Goal: Task Accomplishment & Management: Use online tool/utility

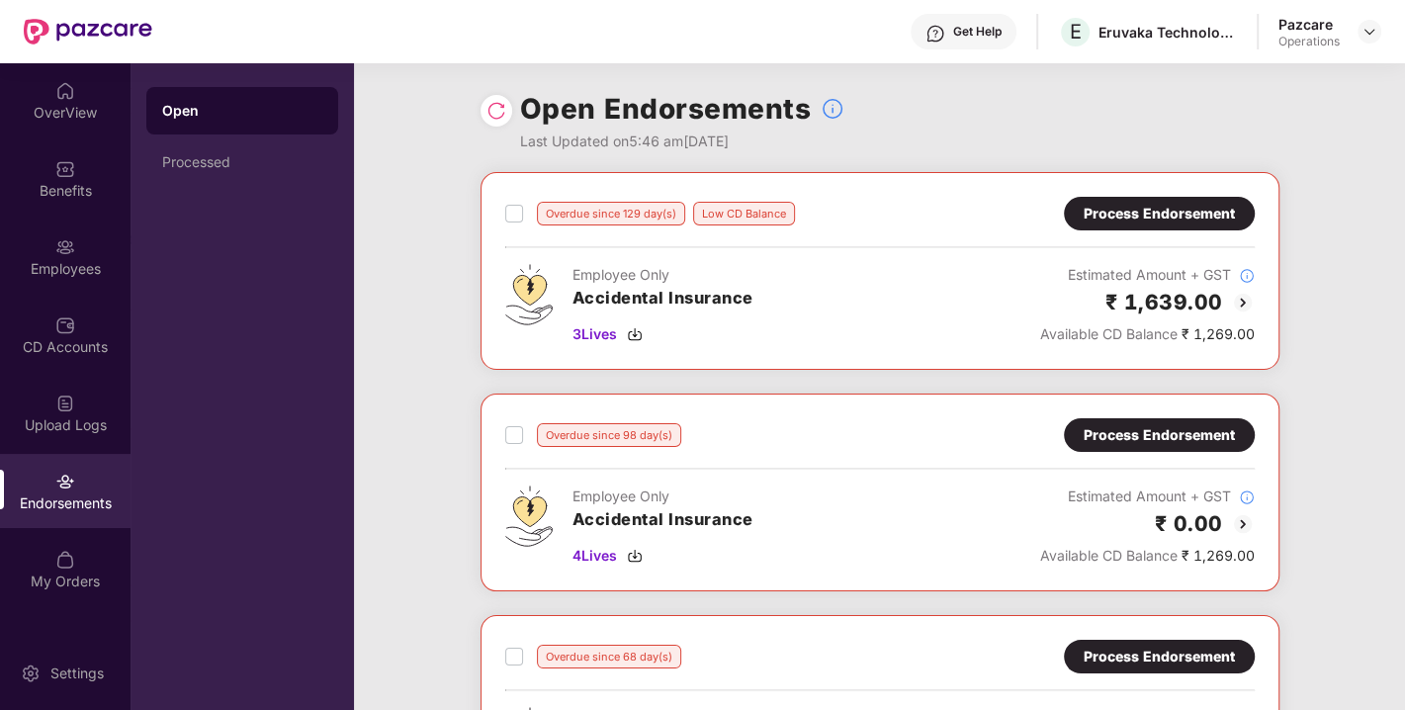
click at [1373, 32] on img at bounding box center [1370, 32] width 16 height 16
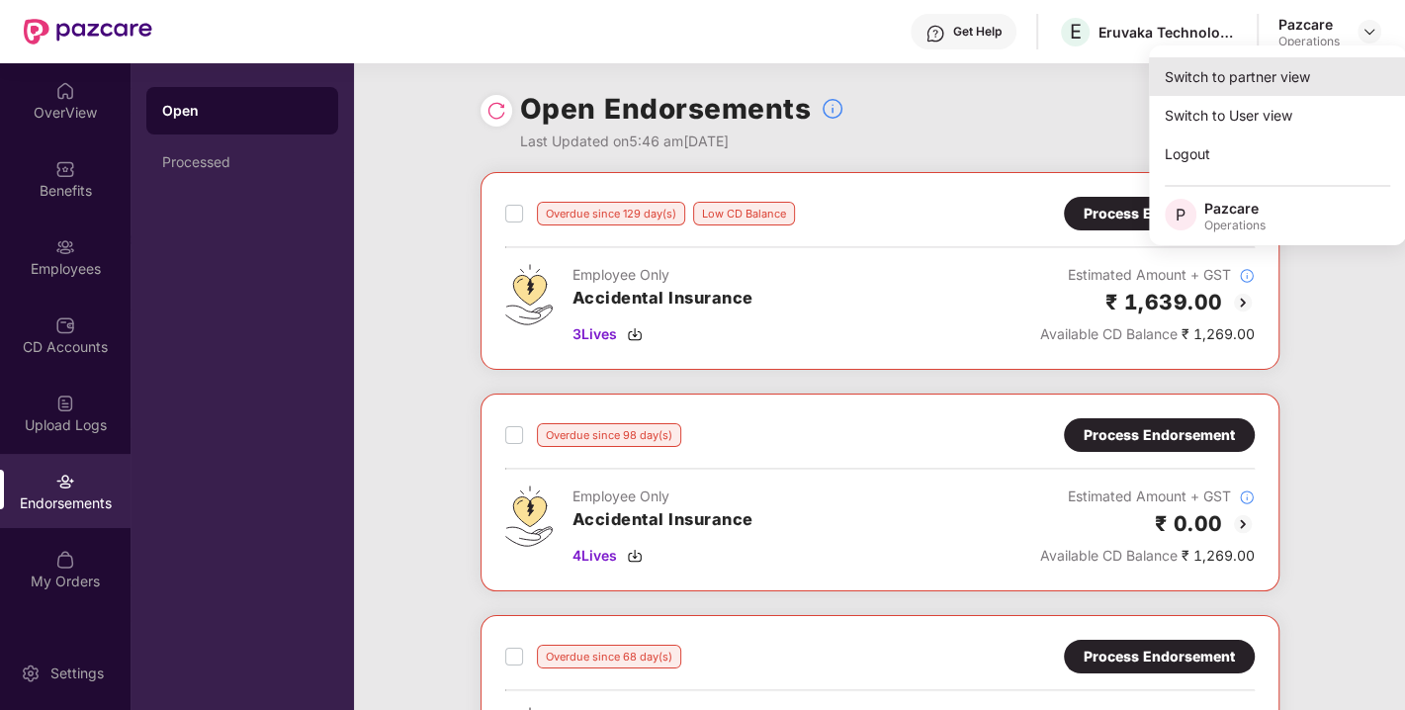
click at [1274, 81] on div "Switch to partner view" at bounding box center [1277, 76] width 257 height 39
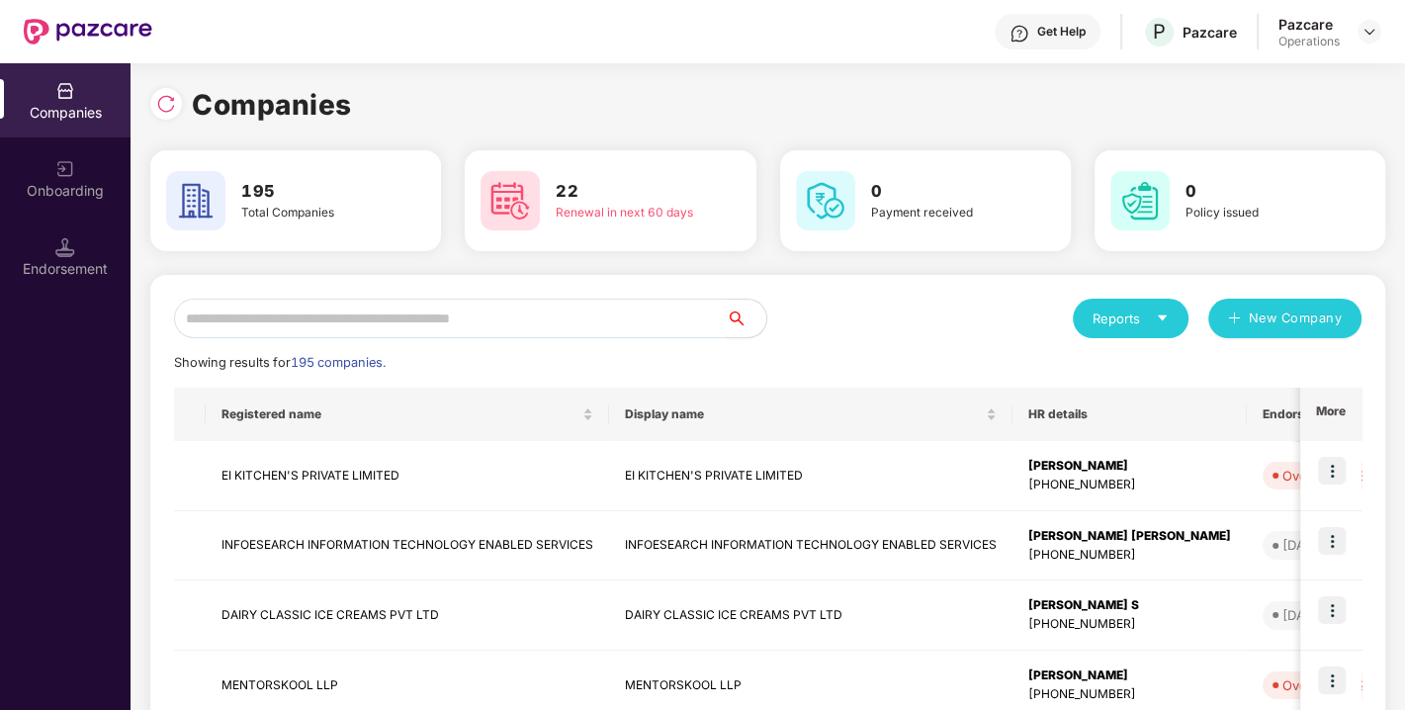
click at [350, 313] on input "text" at bounding box center [450, 319] width 553 height 40
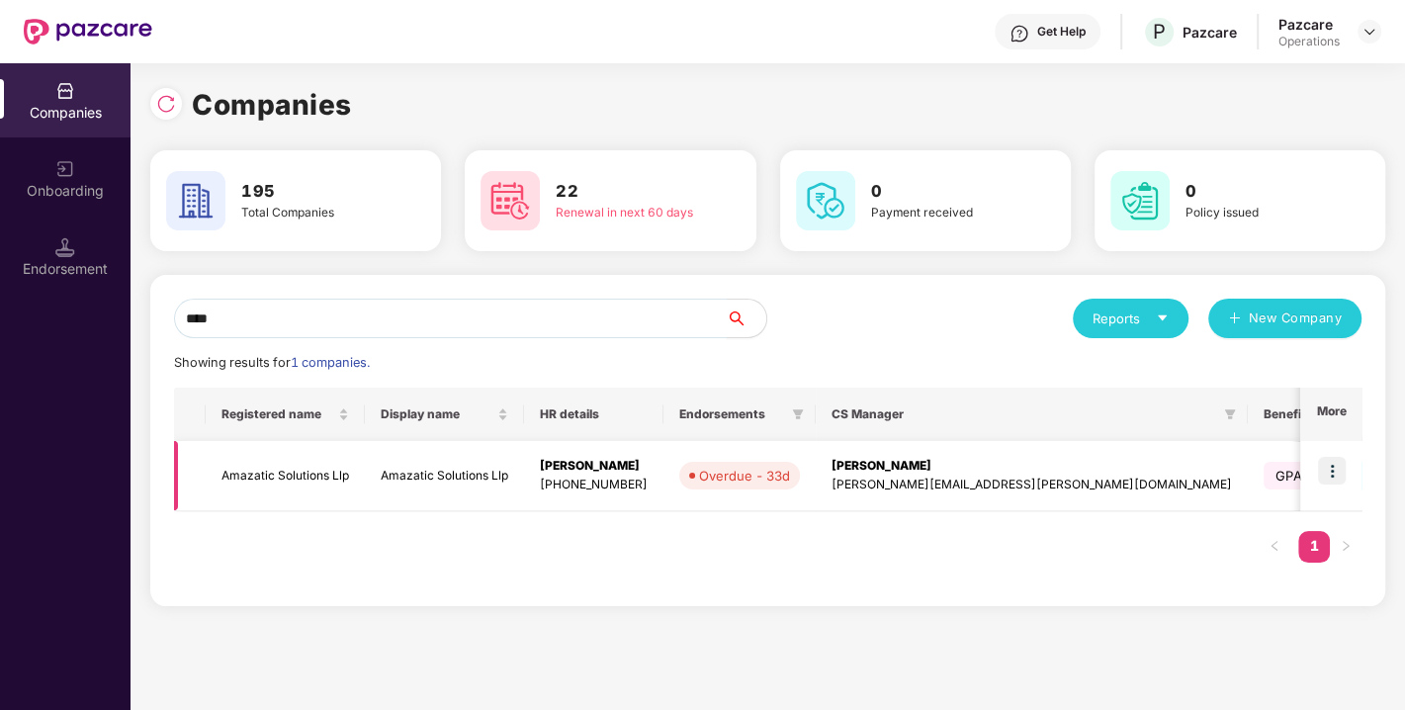
type input "****"
click at [1329, 470] on img at bounding box center [1332, 471] width 28 height 28
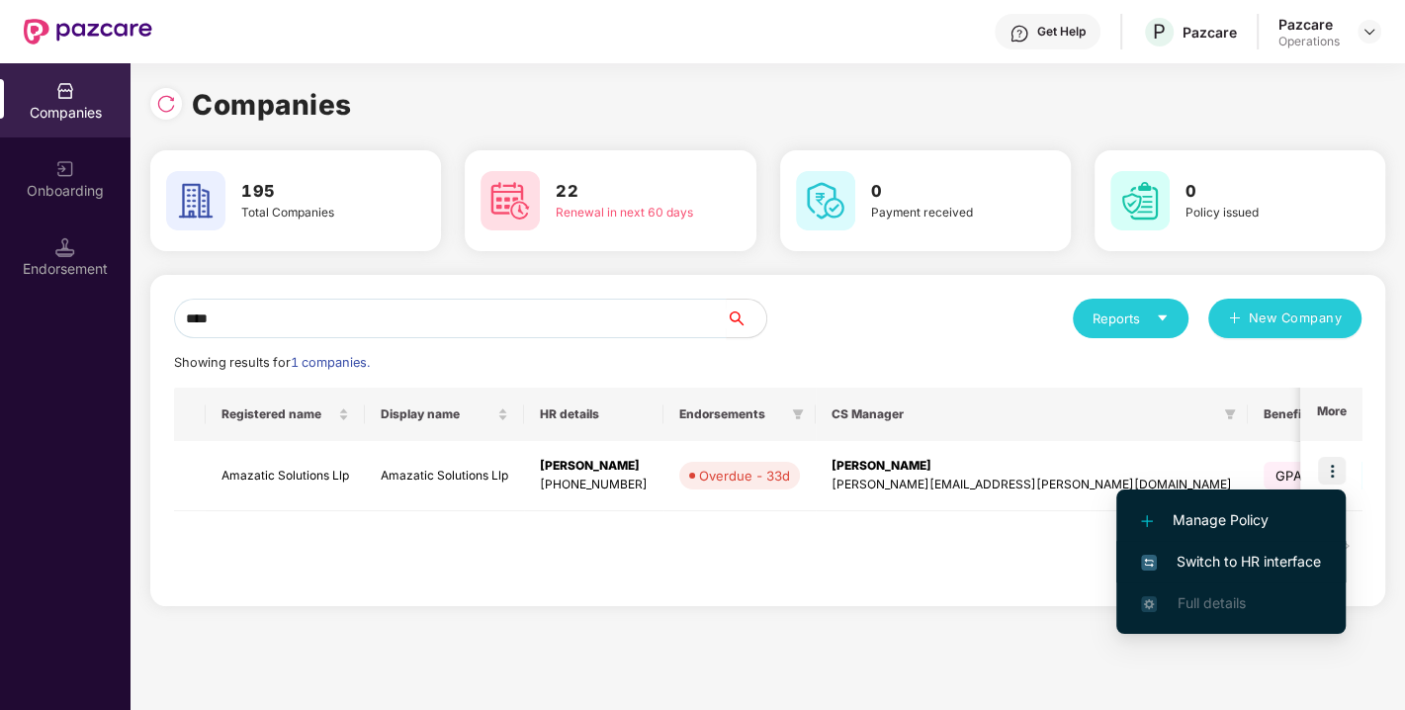
click at [1228, 559] on span "Switch to HR interface" at bounding box center [1231, 562] width 180 height 22
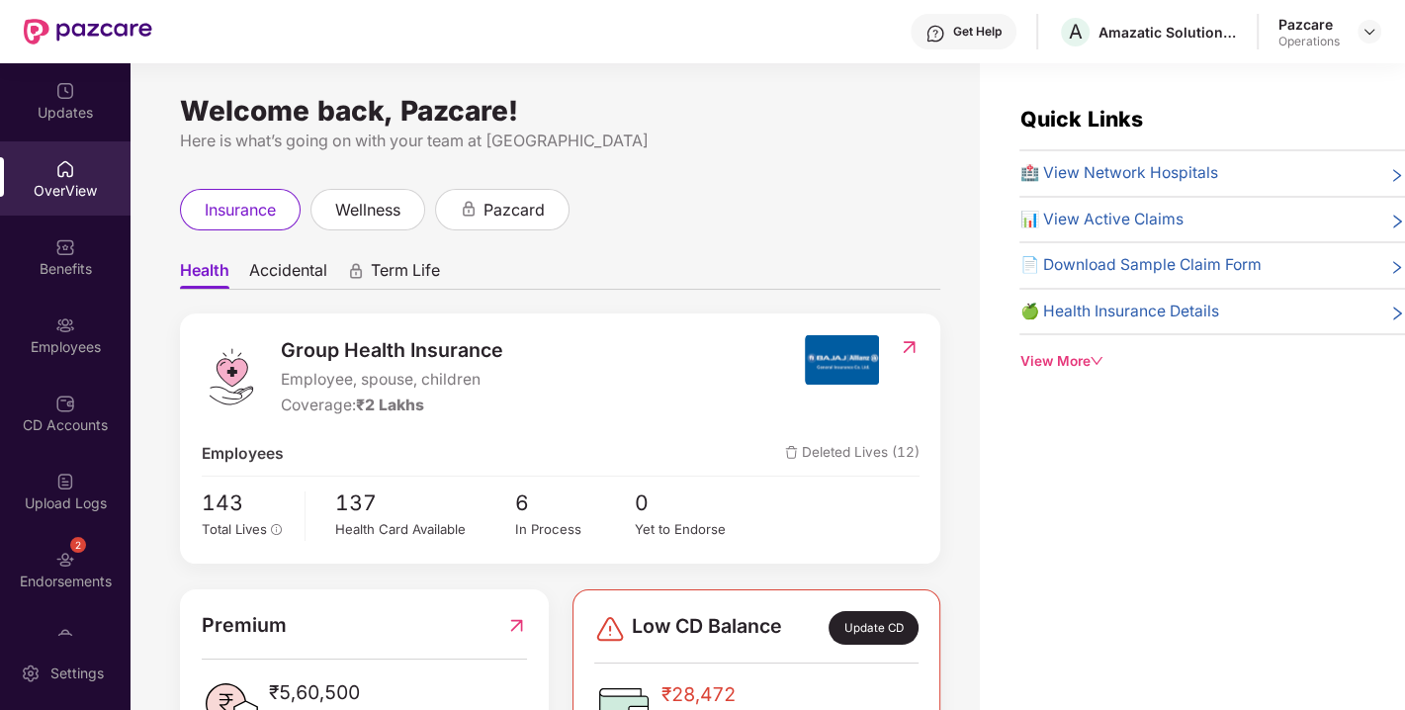
click at [47, 545] on div "2 Endorsements" at bounding box center [65, 569] width 131 height 74
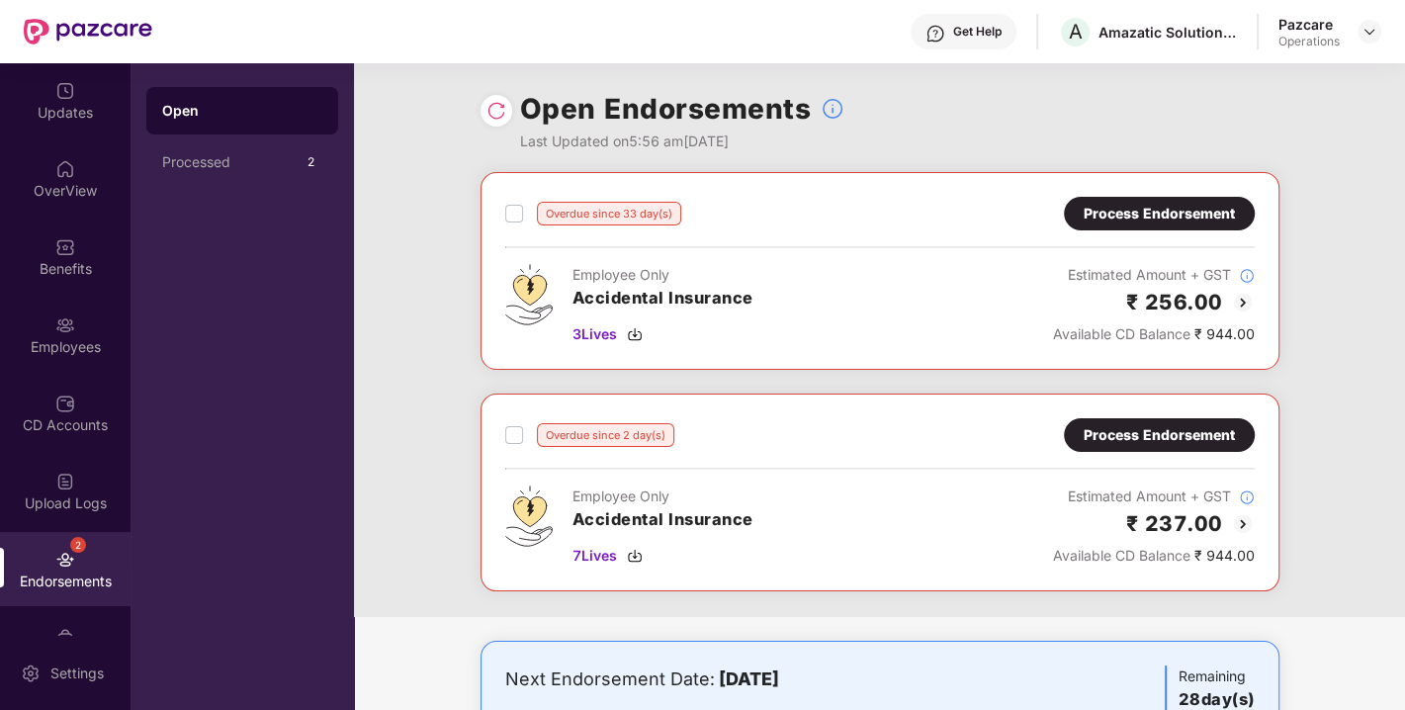
click at [1127, 203] on div "Process Endorsement" at bounding box center [1159, 214] width 151 height 22
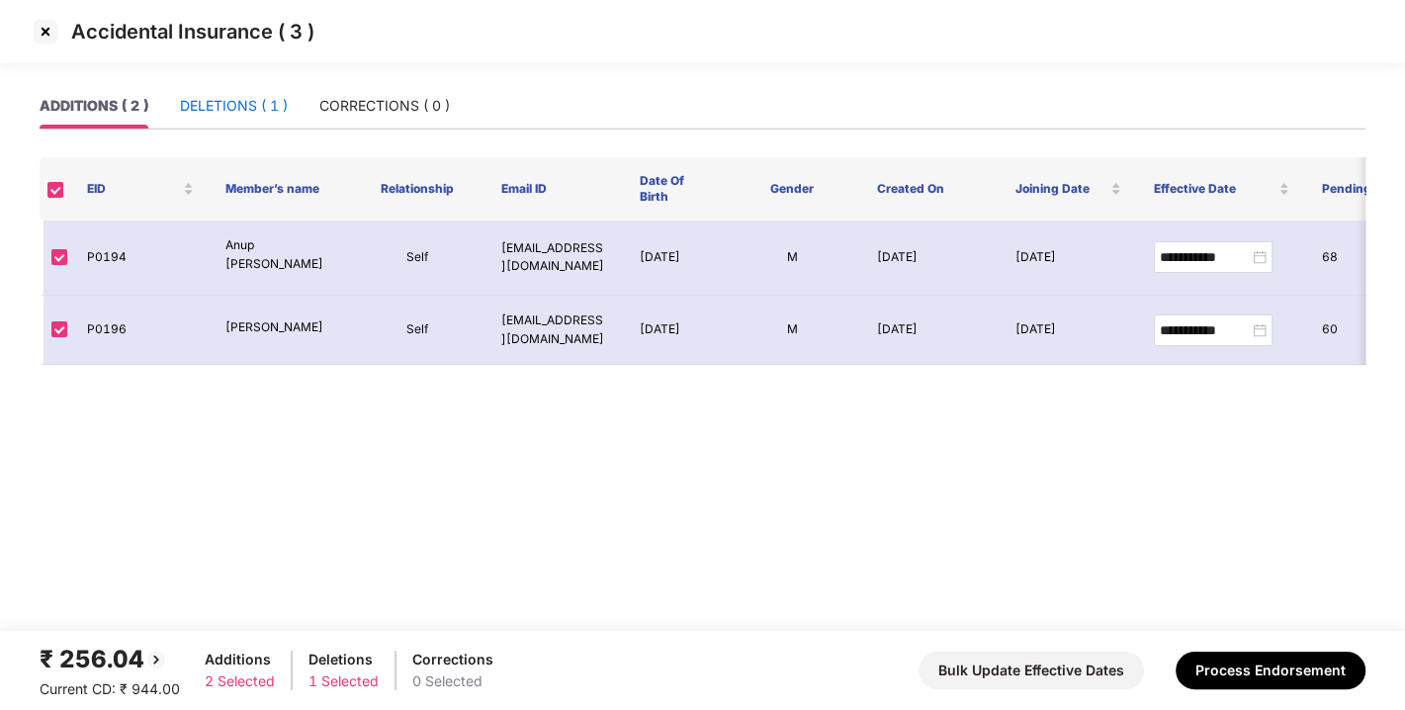
click at [246, 105] on div "DELETIONS ( 1 )" at bounding box center [234, 106] width 108 height 22
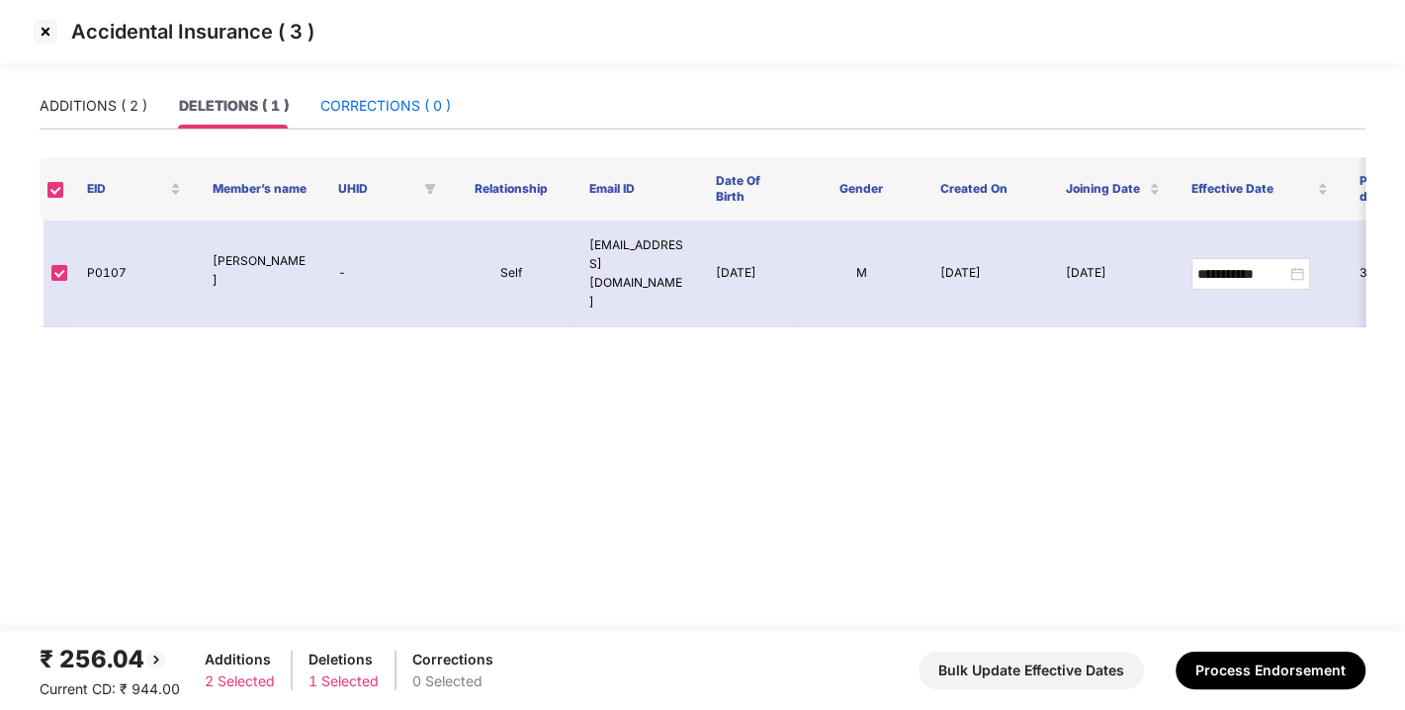
click at [381, 111] on div "CORRECTIONS ( 0 )" at bounding box center [385, 106] width 131 height 22
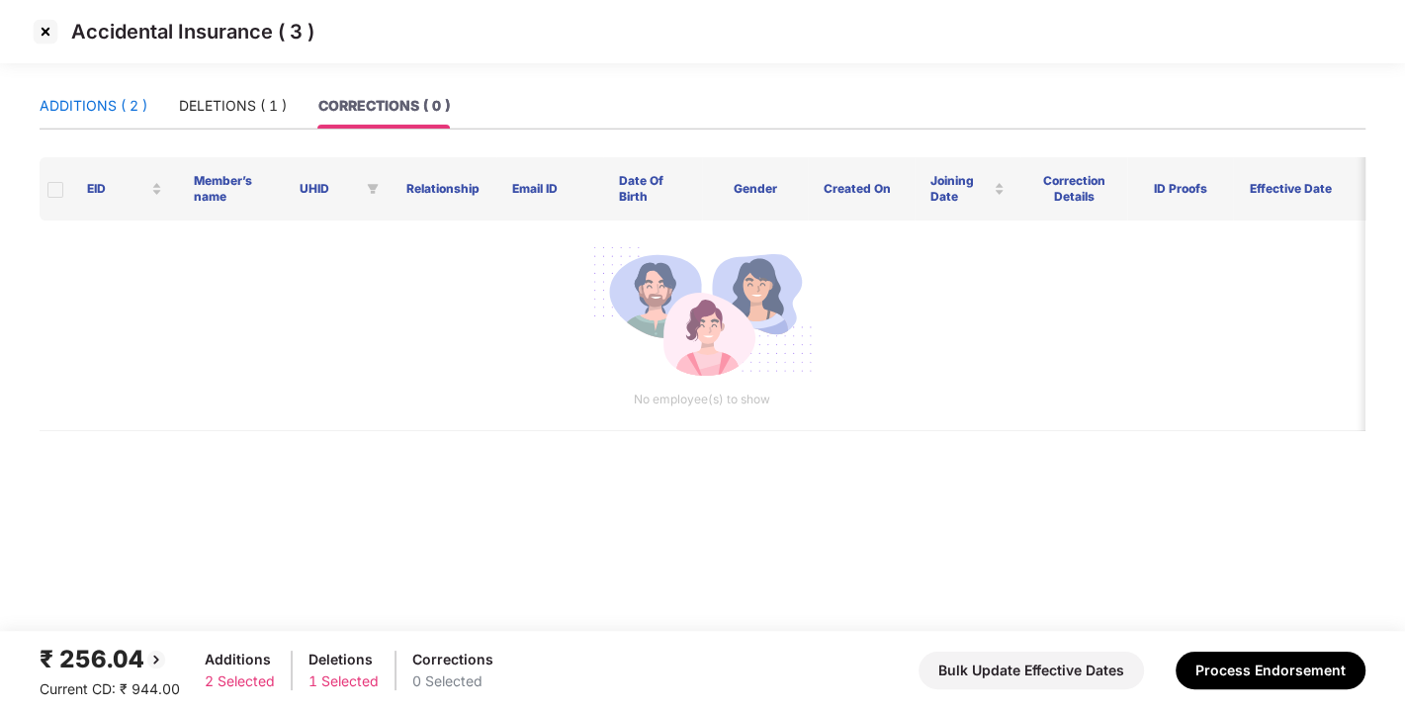
click at [64, 104] on div "ADDITIONS ( 2 )" at bounding box center [94, 106] width 108 height 22
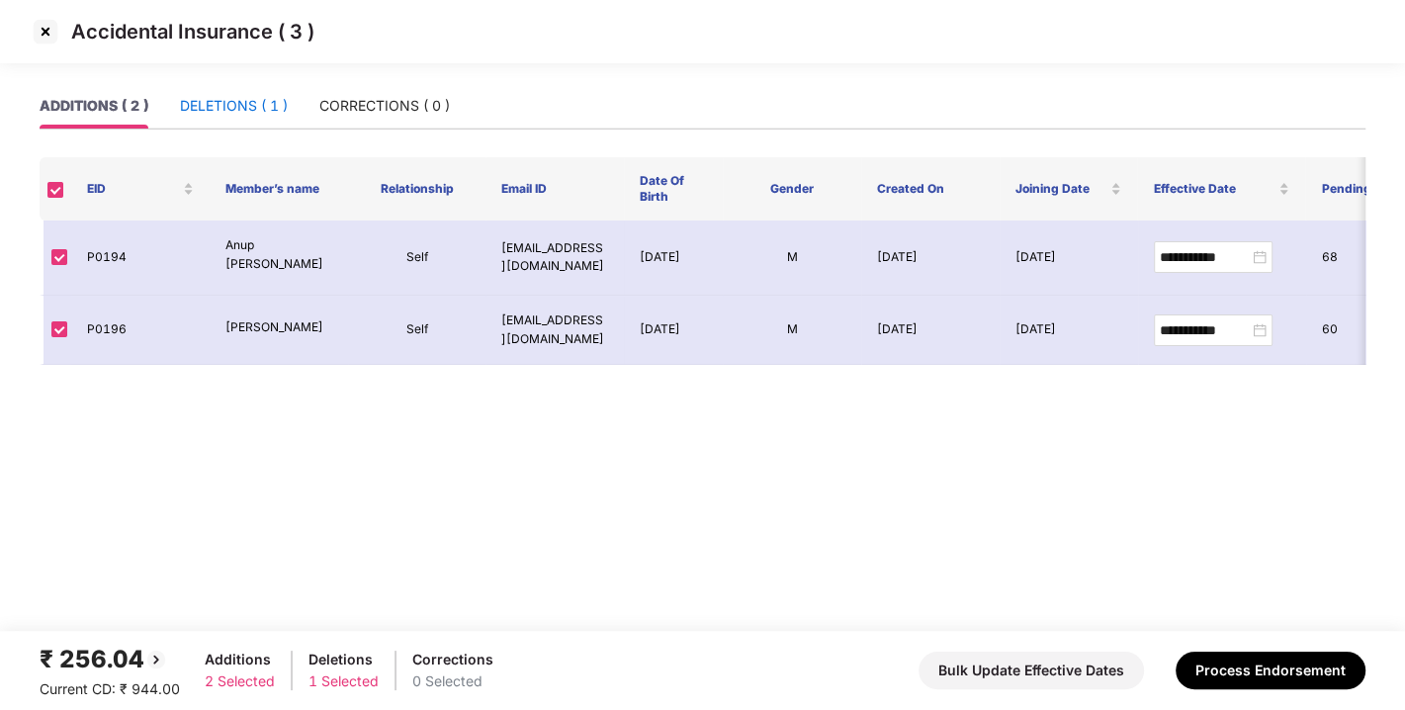
click at [233, 110] on div "DELETIONS ( 1 )" at bounding box center [234, 106] width 108 height 22
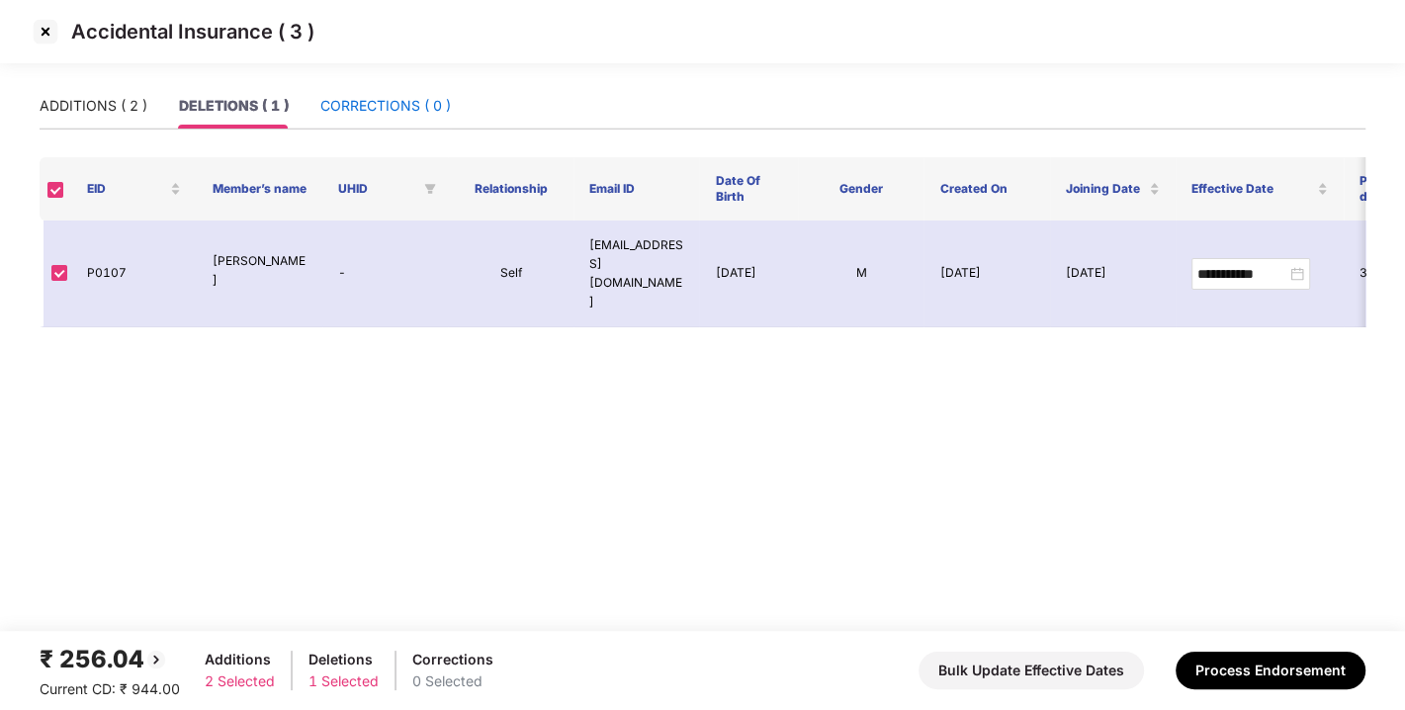
click at [406, 104] on div "CORRECTIONS ( 0 )" at bounding box center [385, 106] width 131 height 22
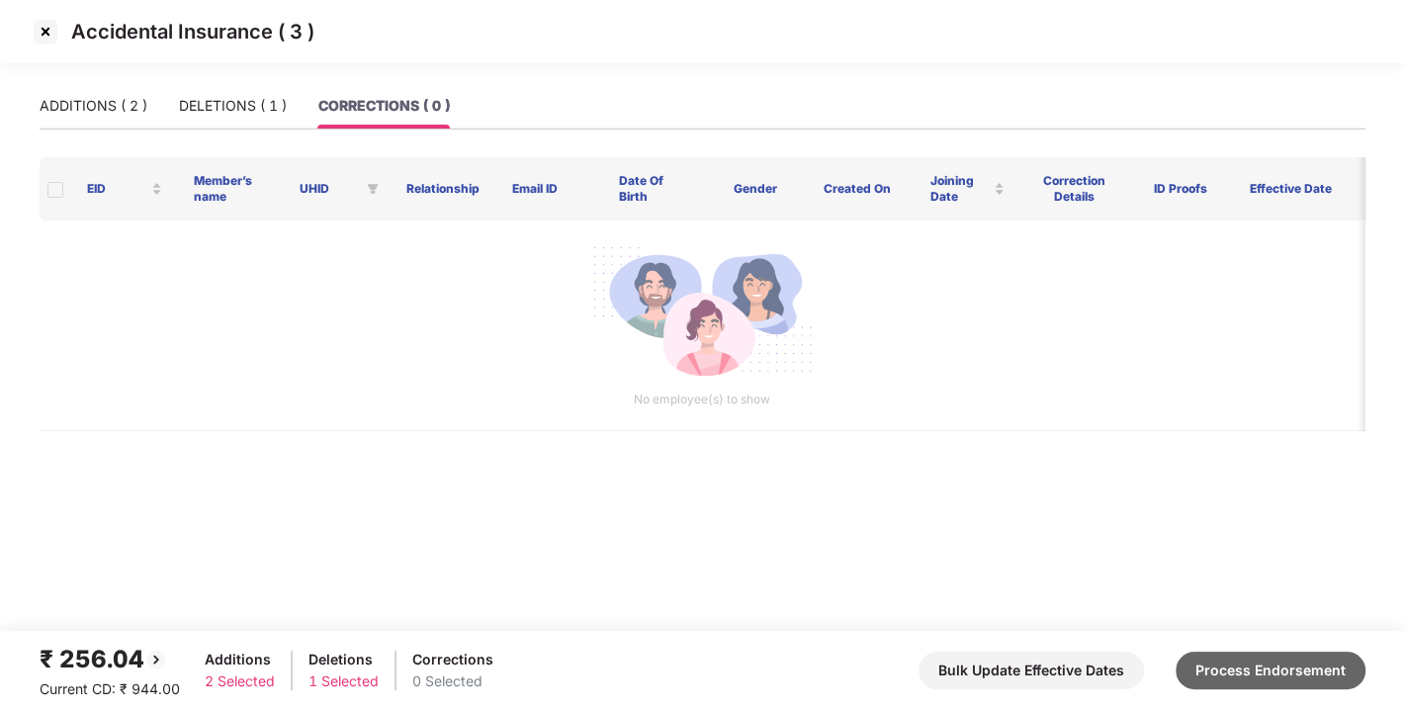
click at [1252, 659] on button "Process Endorsement" at bounding box center [1271, 671] width 190 height 38
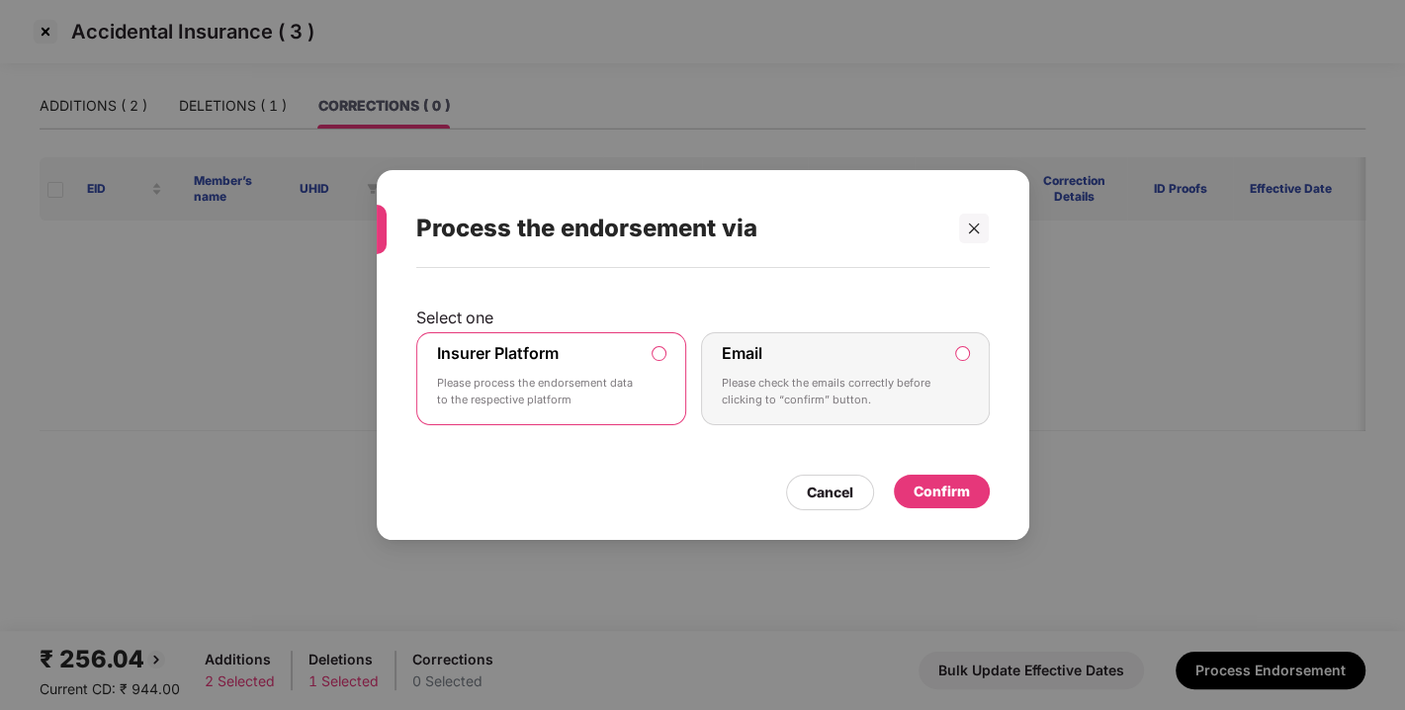
click at [968, 501] on div "Confirm" at bounding box center [942, 492] width 96 height 34
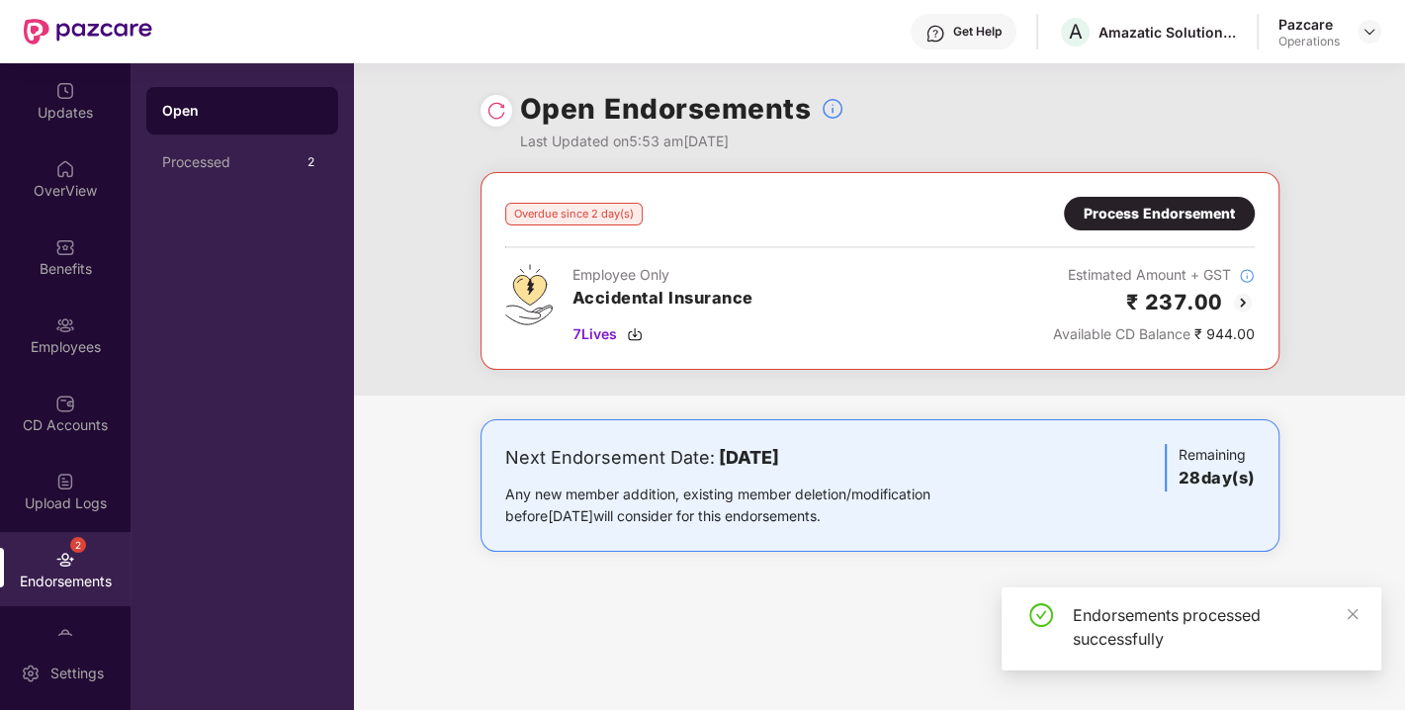
click at [1129, 214] on div "Process Endorsement" at bounding box center [1159, 214] width 151 height 22
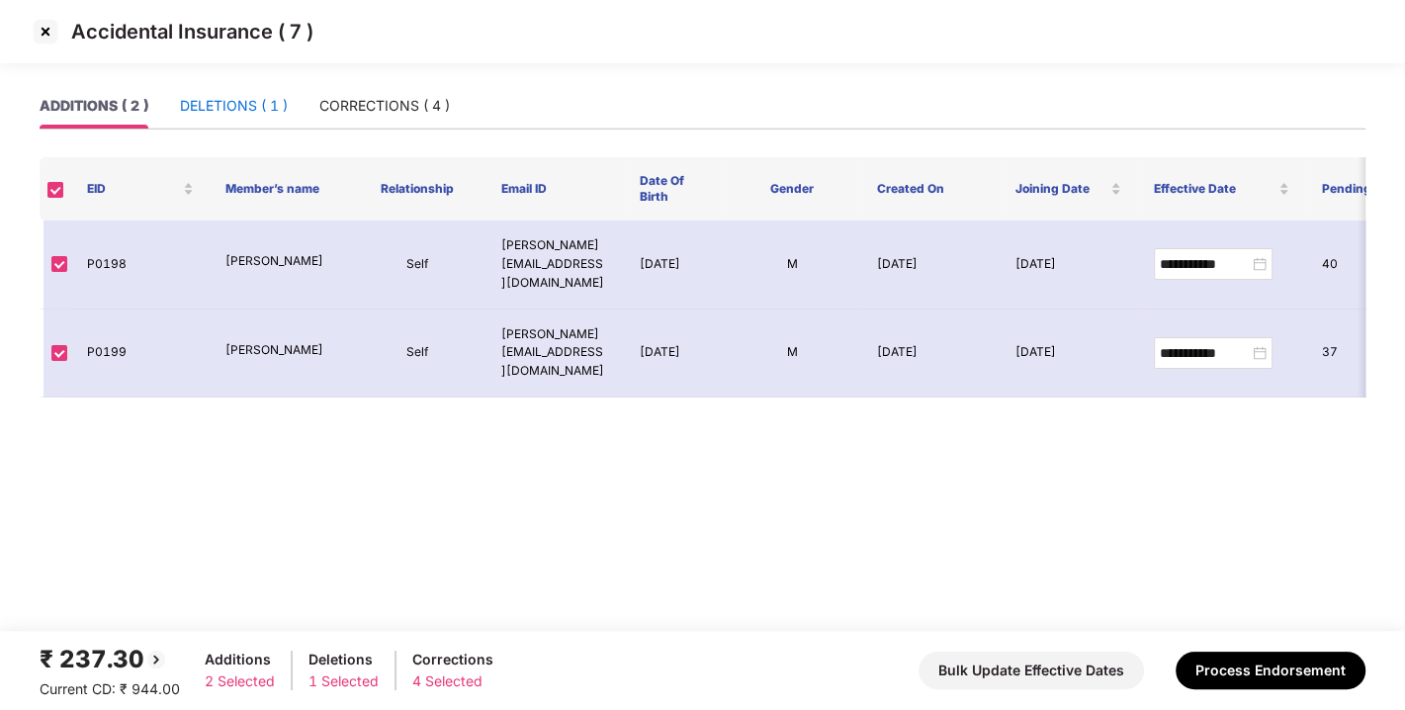
click at [219, 109] on div "DELETIONS ( 1 )" at bounding box center [234, 106] width 108 height 22
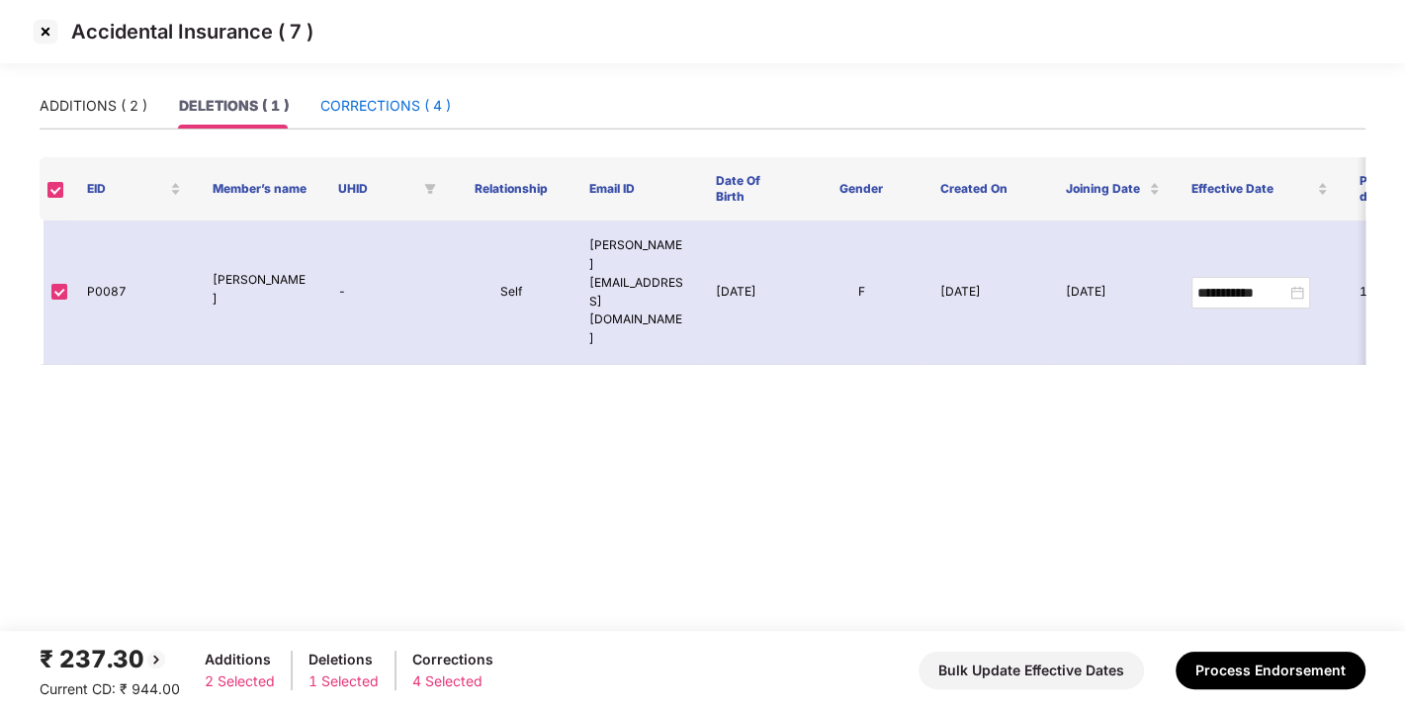
click at [370, 104] on div "CORRECTIONS ( 4 )" at bounding box center [385, 106] width 131 height 22
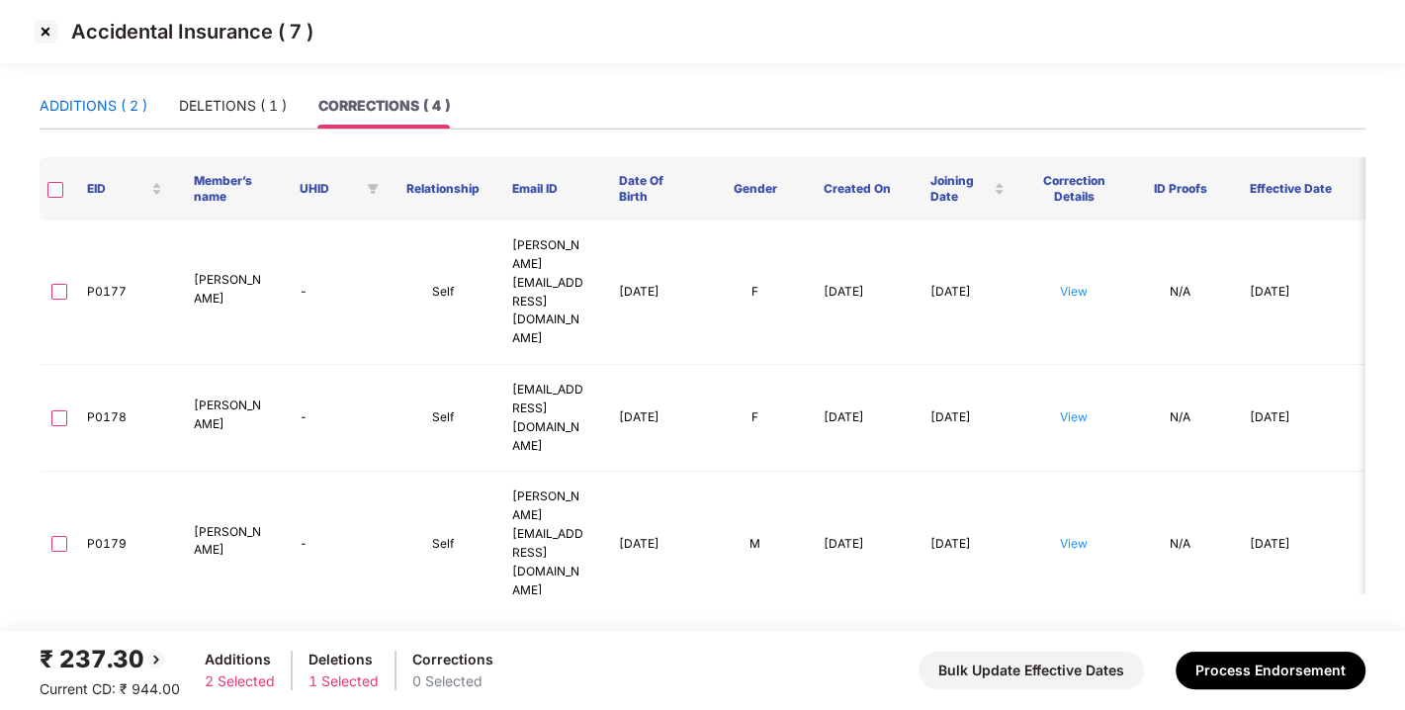
click at [67, 101] on div "ADDITIONS ( 2 )" at bounding box center [94, 106] width 108 height 22
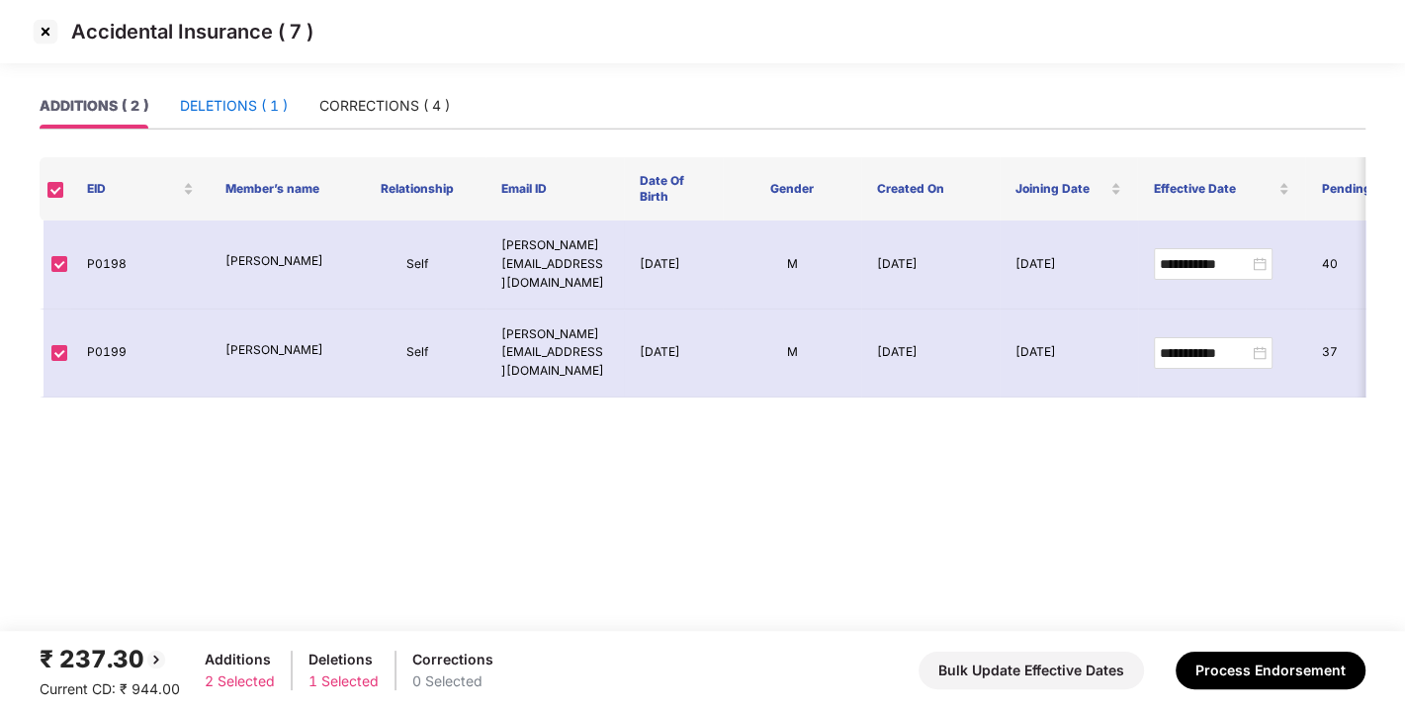
click at [212, 103] on div "DELETIONS ( 1 )" at bounding box center [234, 106] width 108 height 22
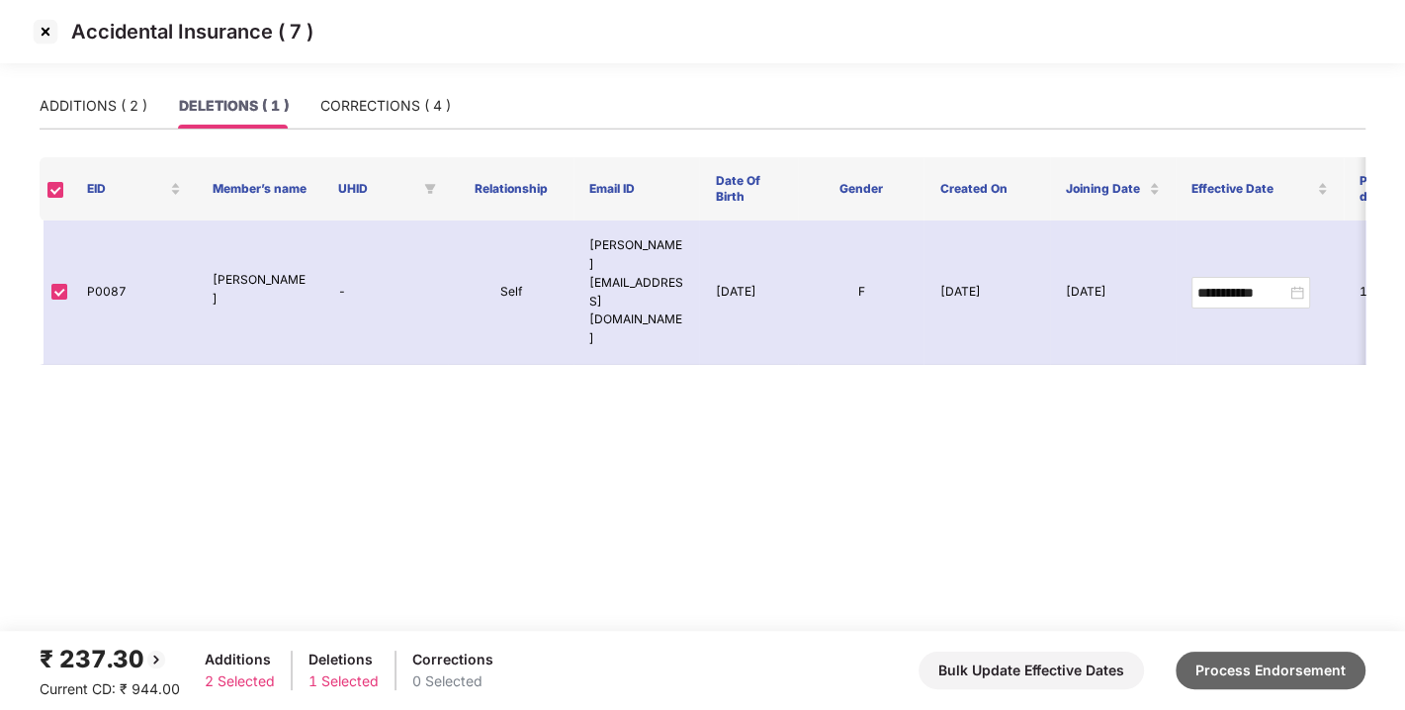
click at [1240, 669] on button "Process Endorsement" at bounding box center [1271, 671] width 190 height 38
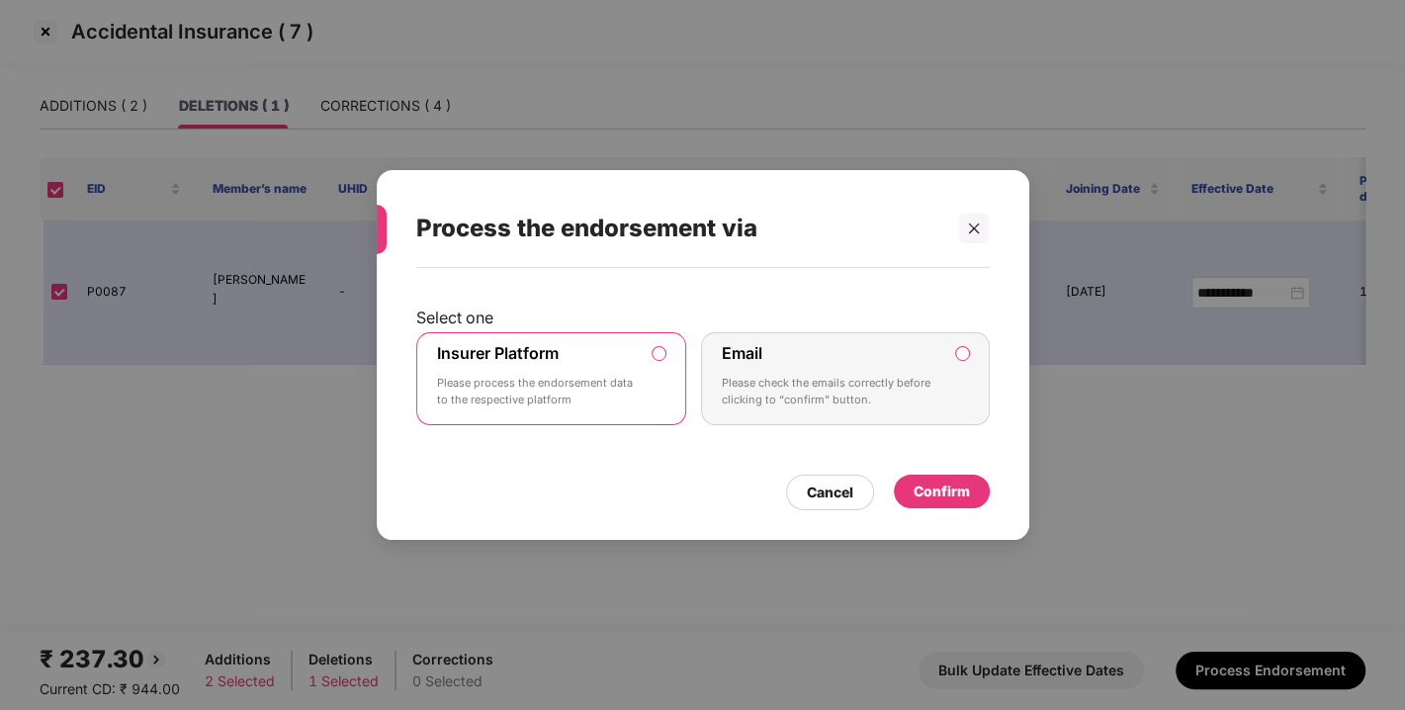
click at [941, 494] on div "Confirm" at bounding box center [942, 492] width 56 height 22
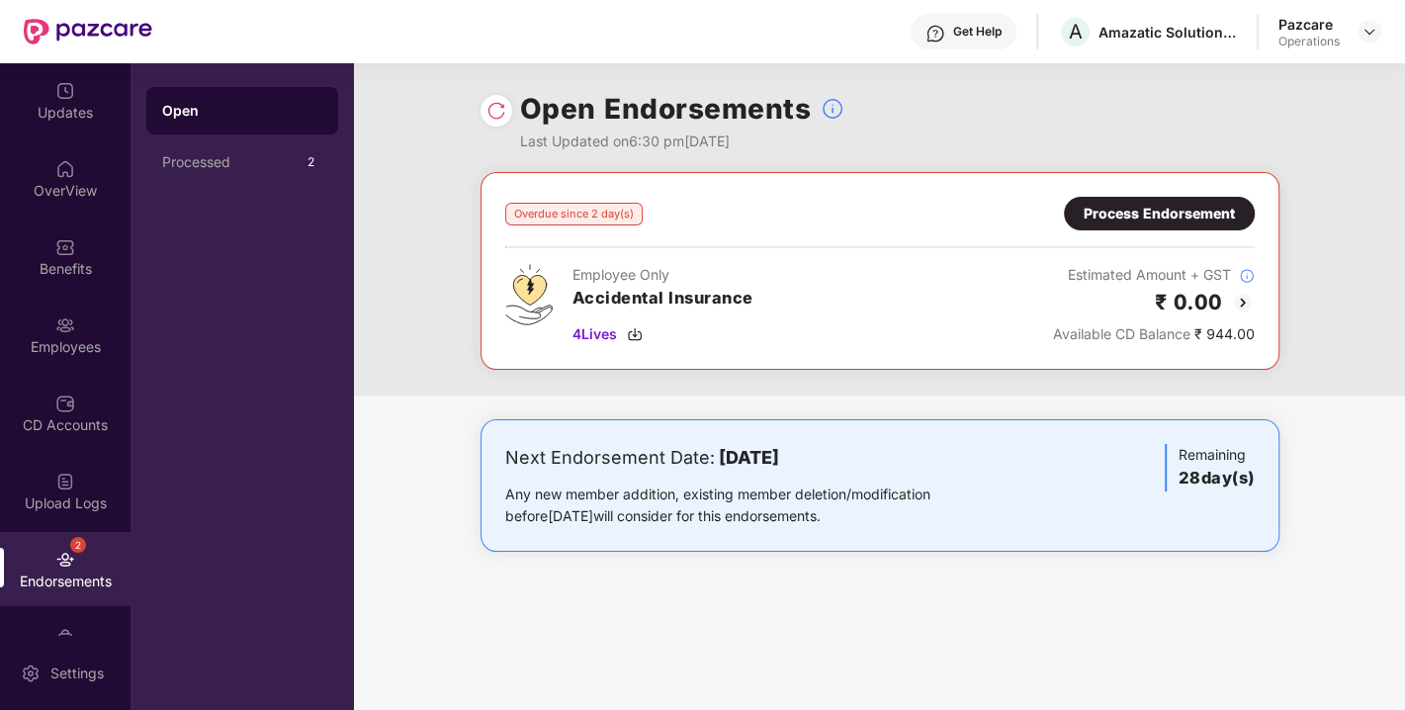
click at [1380, 24] on div at bounding box center [1370, 32] width 24 height 24
click at [1377, 27] on img at bounding box center [1370, 32] width 16 height 16
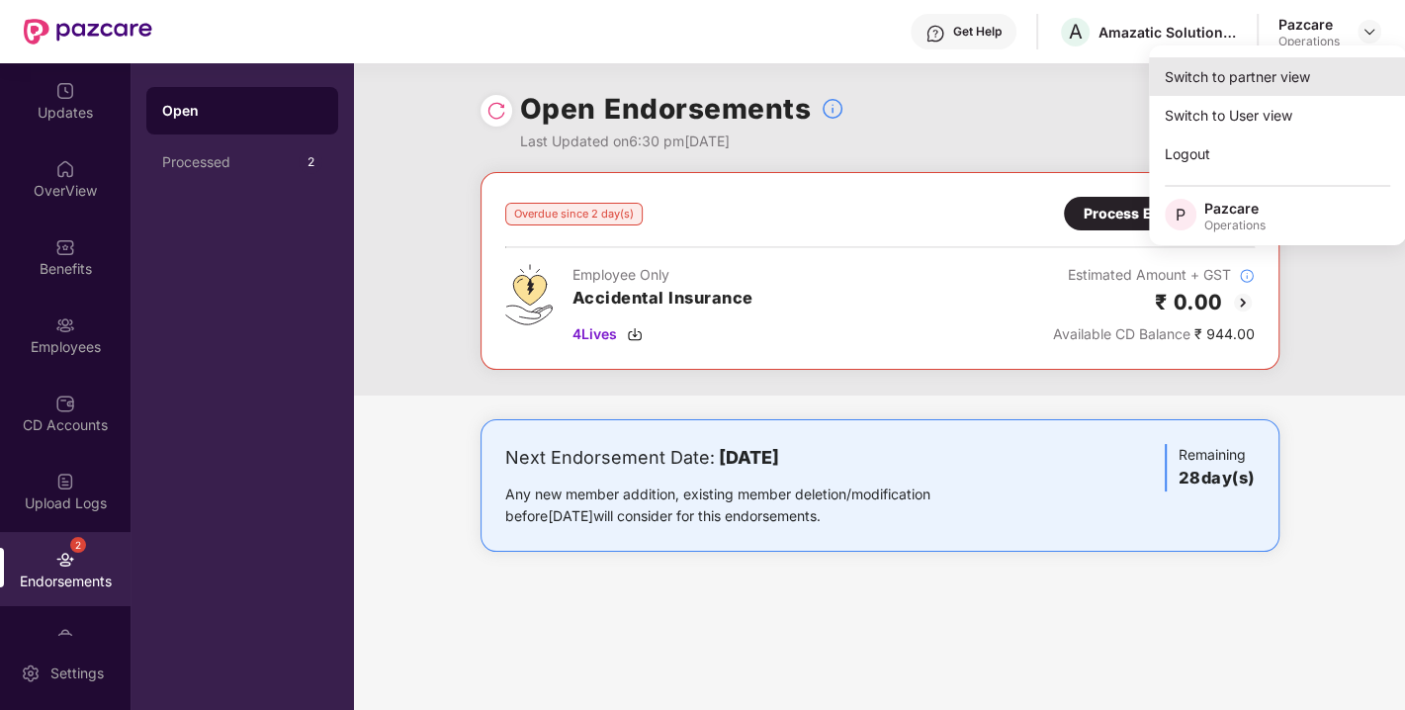
click at [1305, 69] on div "Switch to partner view" at bounding box center [1277, 76] width 257 height 39
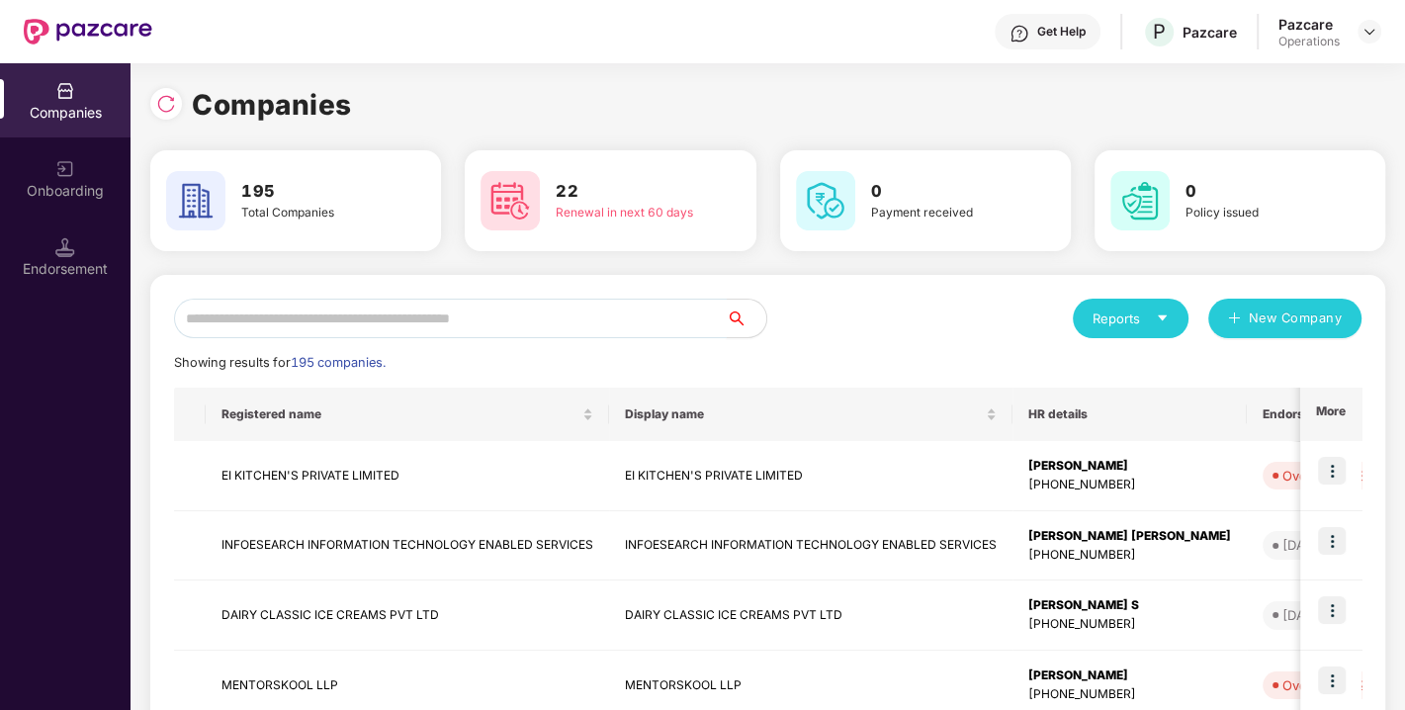
click at [522, 327] on input "text" at bounding box center [450, 319] width 553 height 40
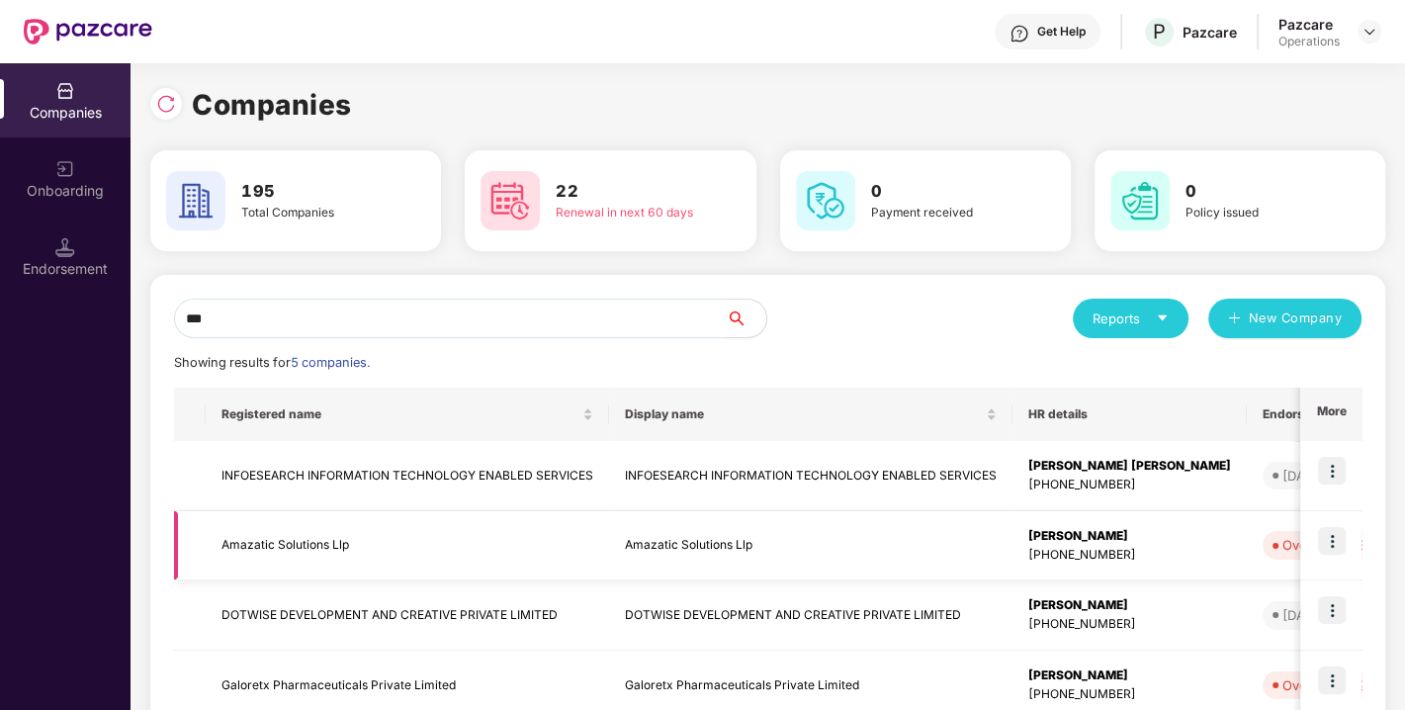
type input "***"
click at [259, 549] on td "Amazatic Solutions Llp" at bounding box center [408, 546] width 404 height 70
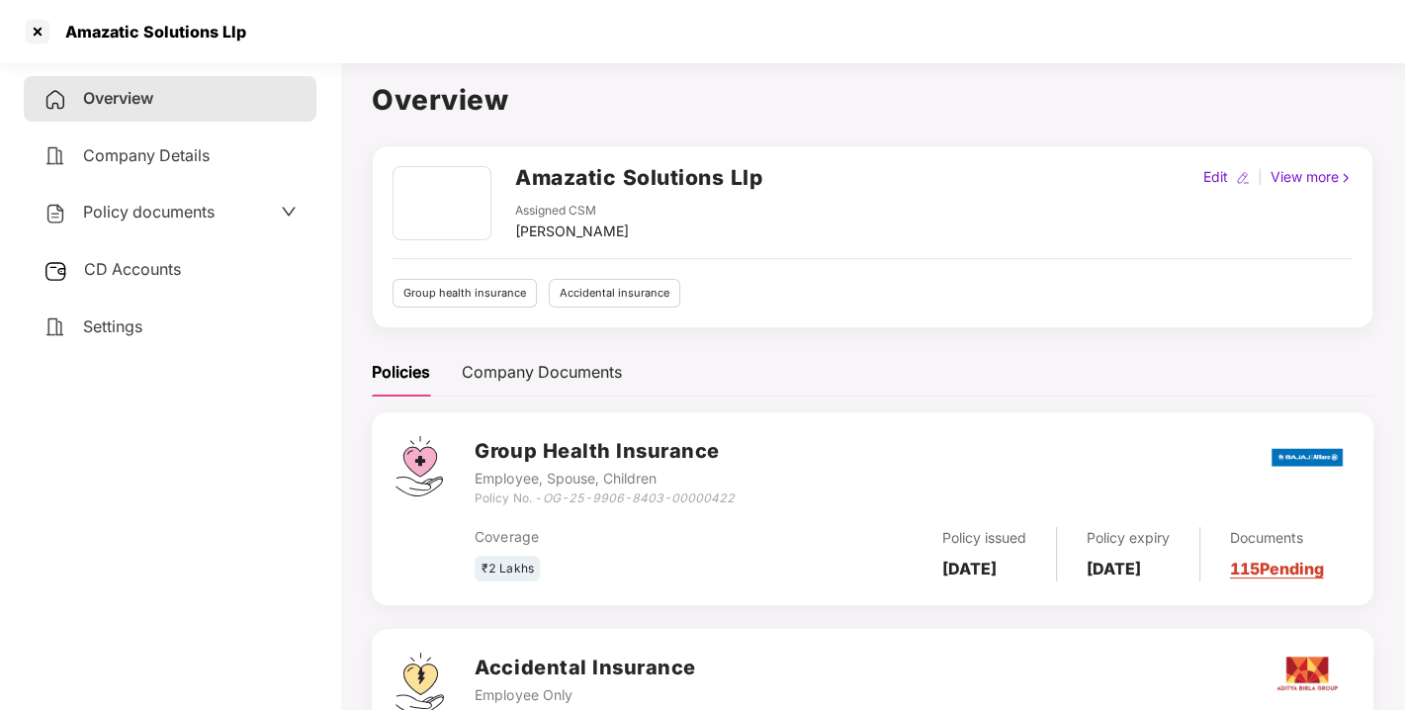
click at [523, 182] on h2 "Amazatic Solutions Llp" at bounding box center [638, 177] width 247 height 33
copy h2 "Amazatic Solutions Llp"
click at [523, 182] on h2 "Amazatic Solutions Llp" at bounding box center [638, 177] width 247 height 33
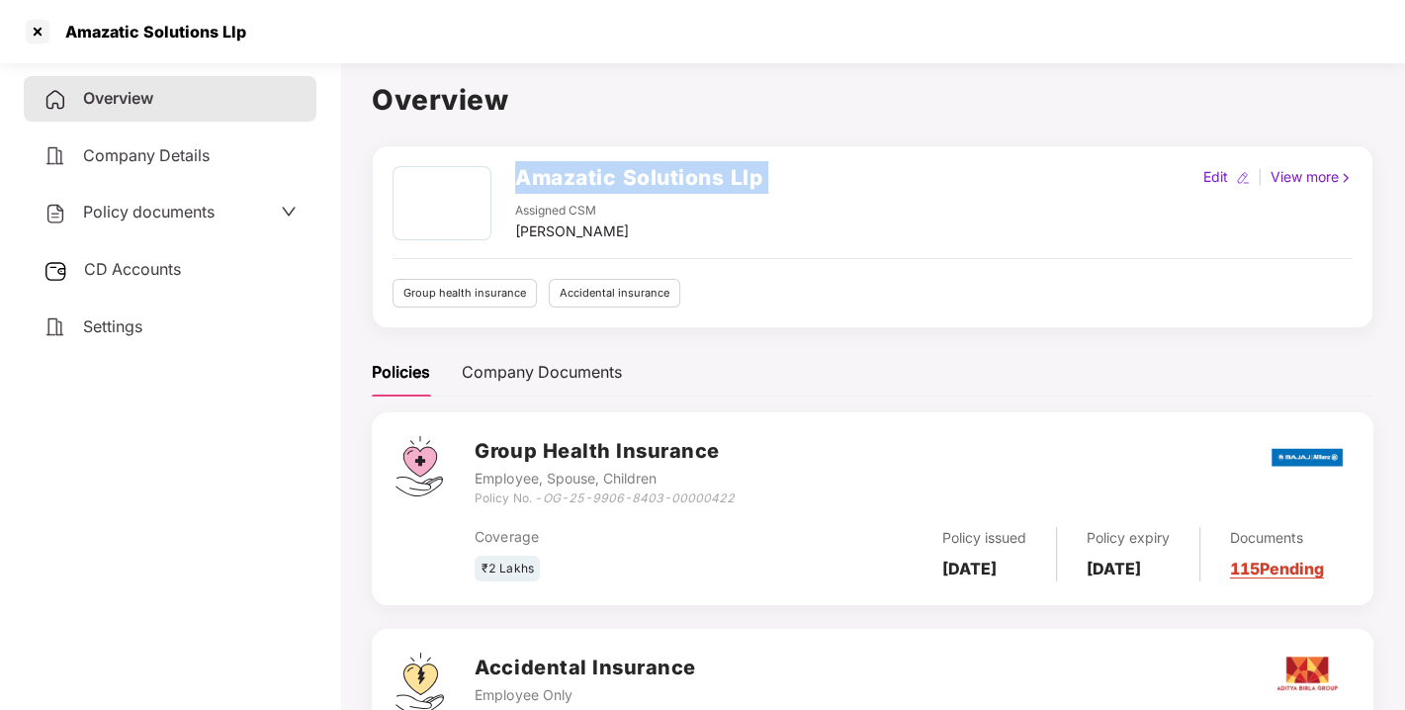
copy h2 "Amazatic Solutions Llp"
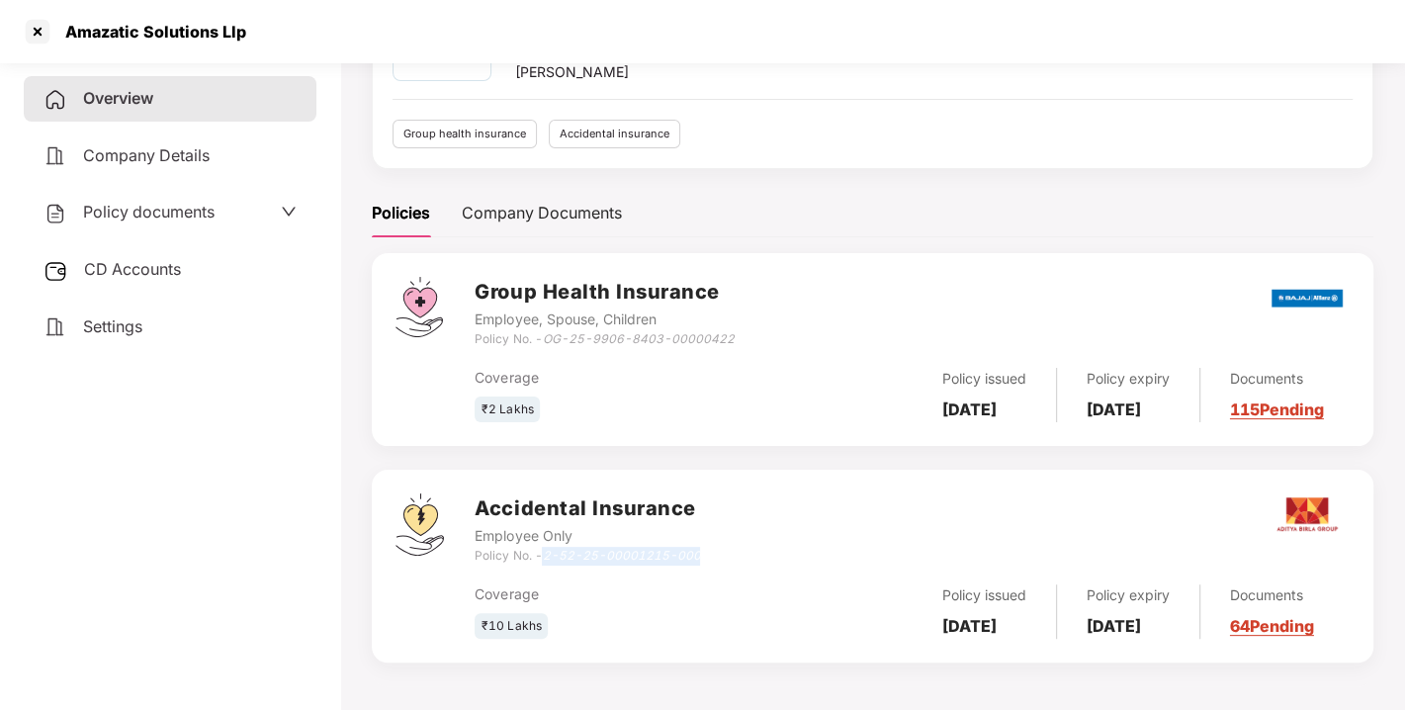
drag, startPoint x: 546, startPoint y: 548, endPoint x: 768, endPoint y: 553, distance: 222.6
click at [768, 553] on div "Accidental Insurance Employee Only Policy No. - 2-52-25-00001215-000" at bounding box center [912, 529] width 875 height 71
copy icon "2-52-25-00001215-000"
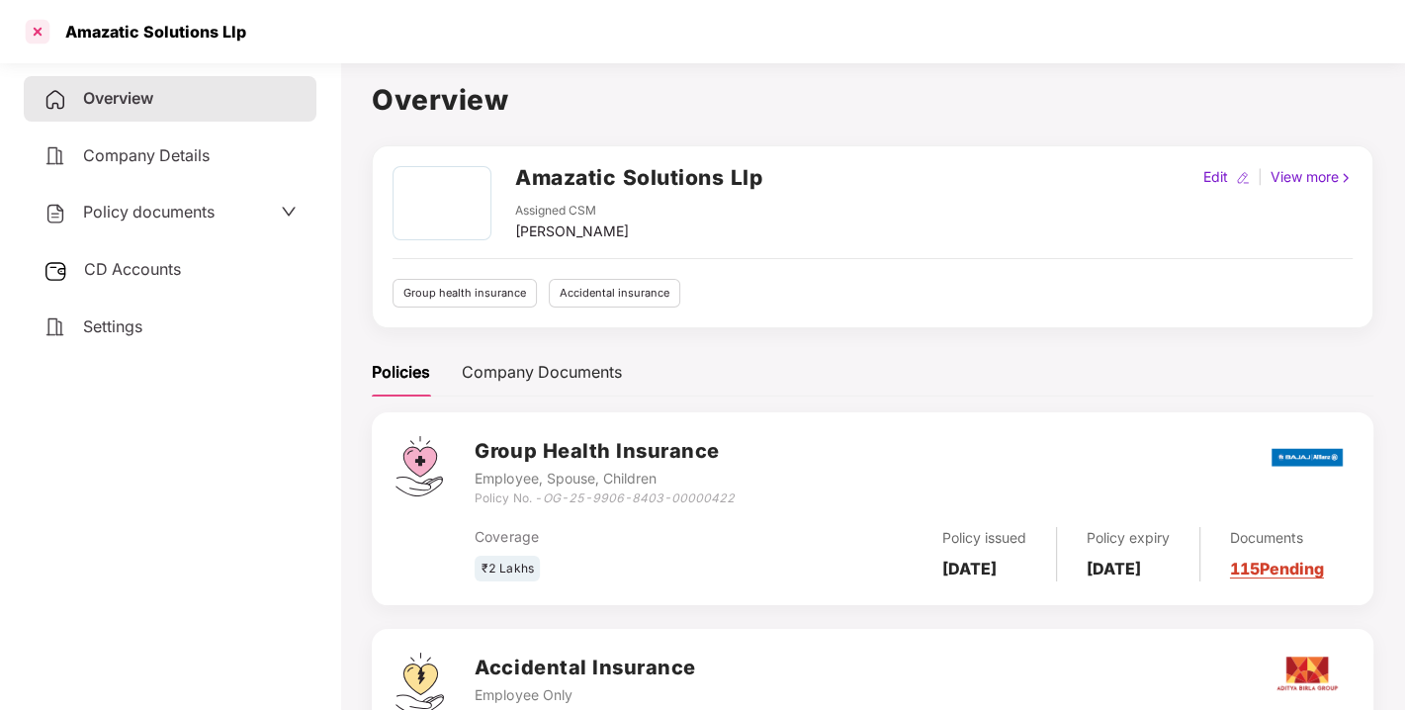
click at [34, 31] on div at bounding box center [38, 32] width 32 height 32
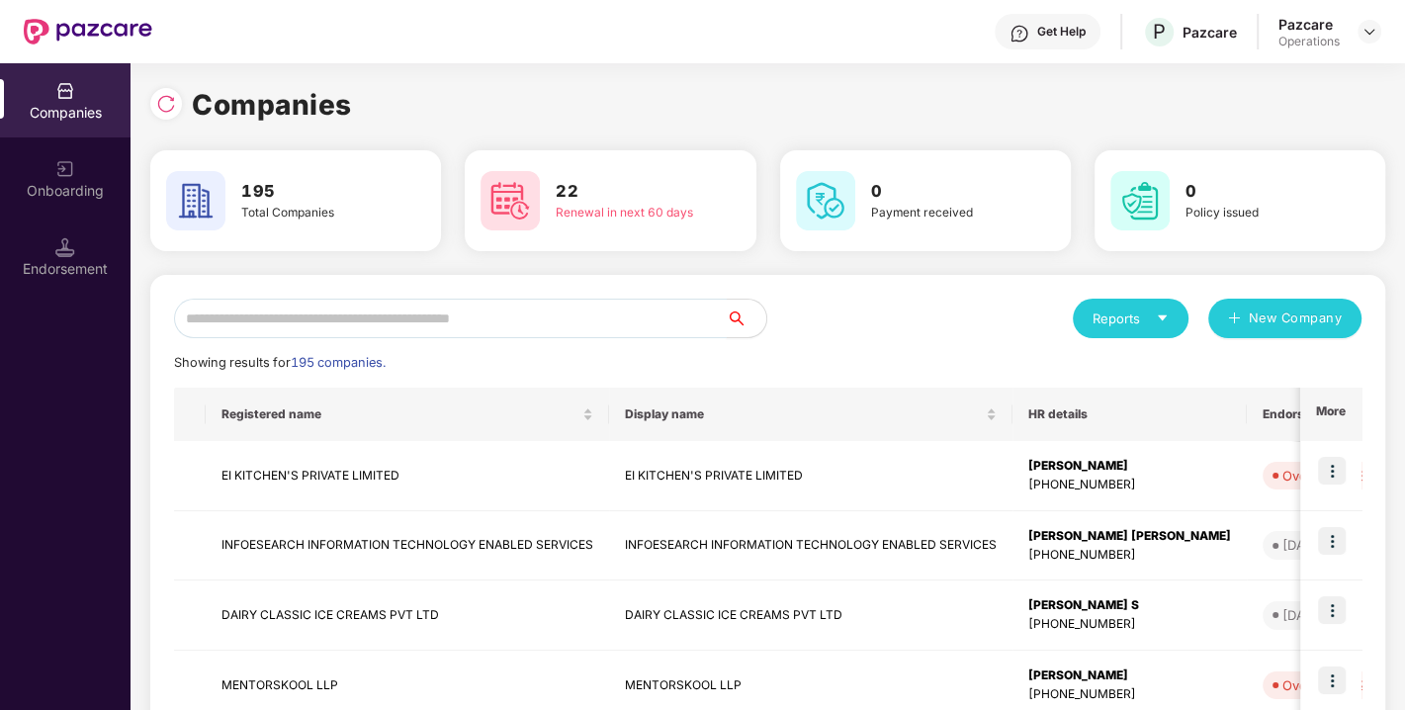
click at [360, 310] on input "text" at bounding box center [450, 319] width 553 height 40
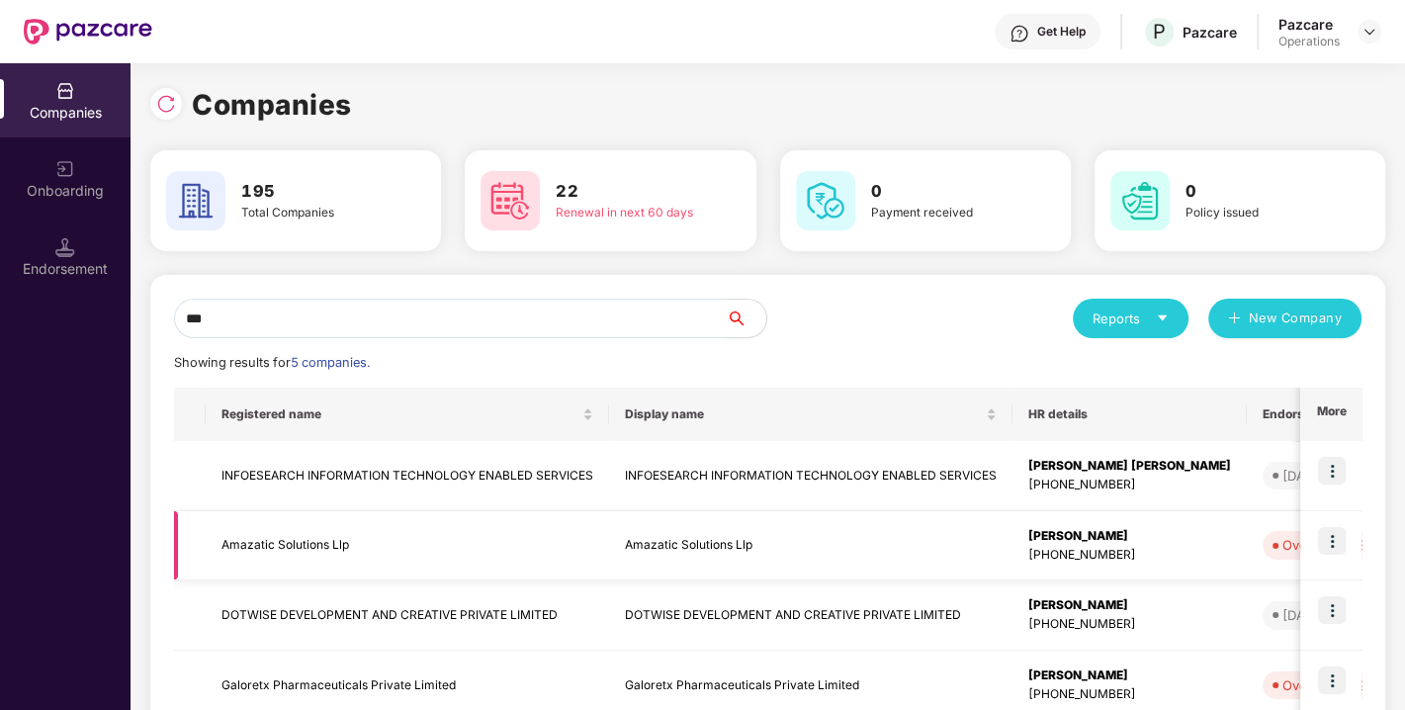
type input "***"
click at [1327, 536] on img at bounding box center [1332, 541] width 28 height 28
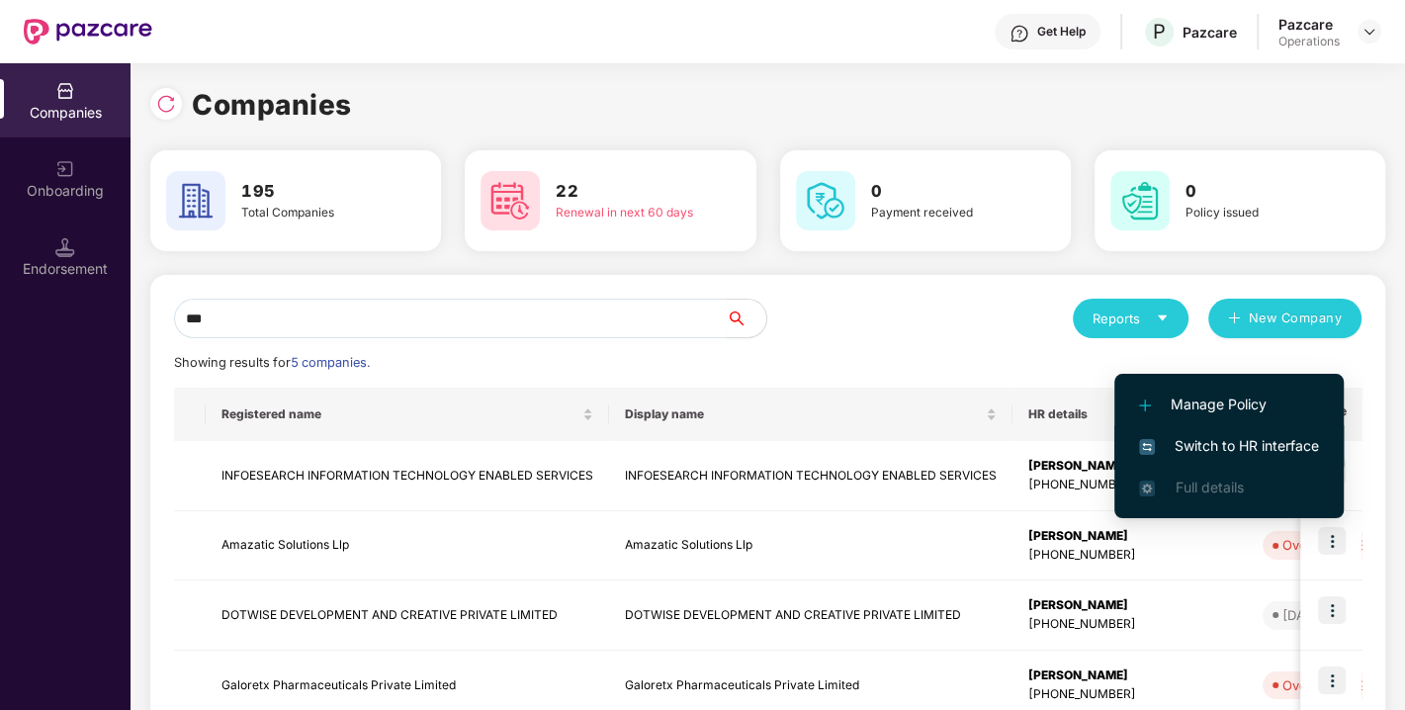
click at [1234, 446] on span "Switch to HR interface" at bounding box center [1229, 446] width 180 height 22
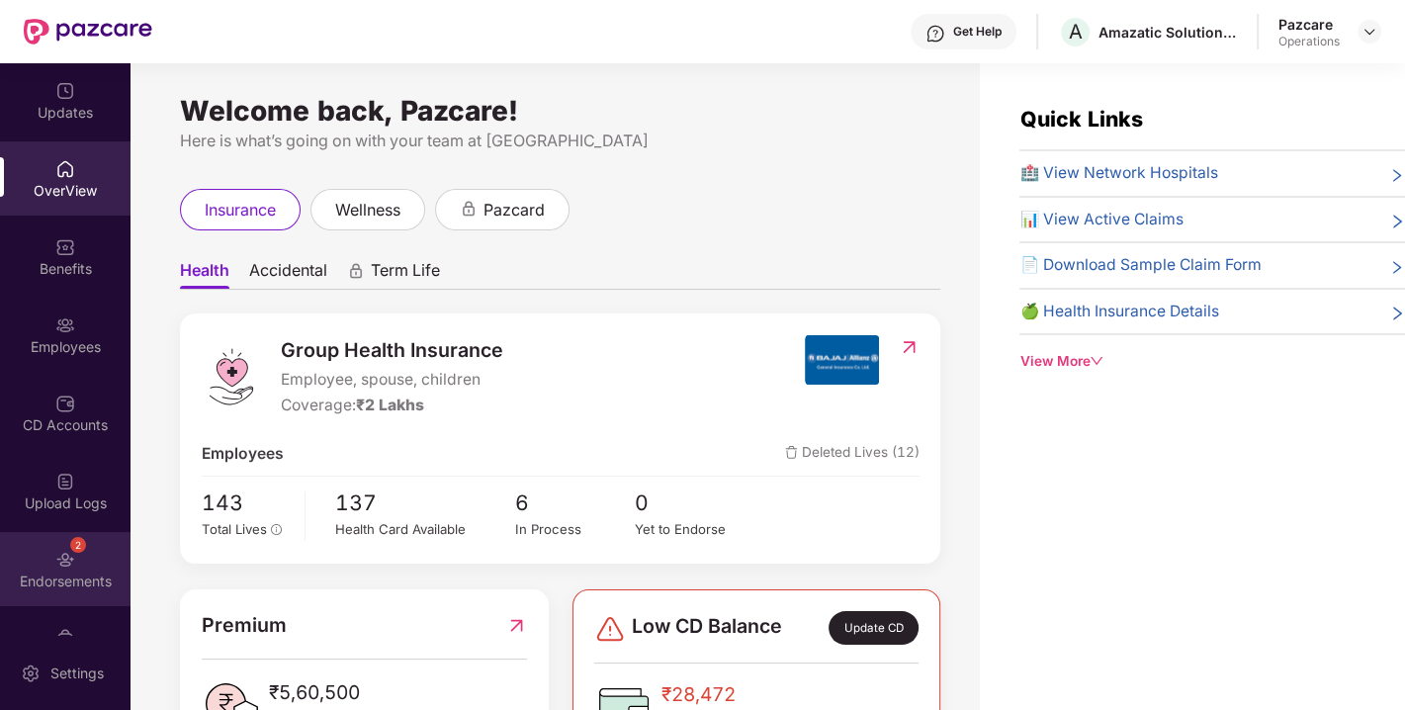
click at [78, 564] on div "2 Endorsements" at bounding box center [65, 569] width 131 height 74
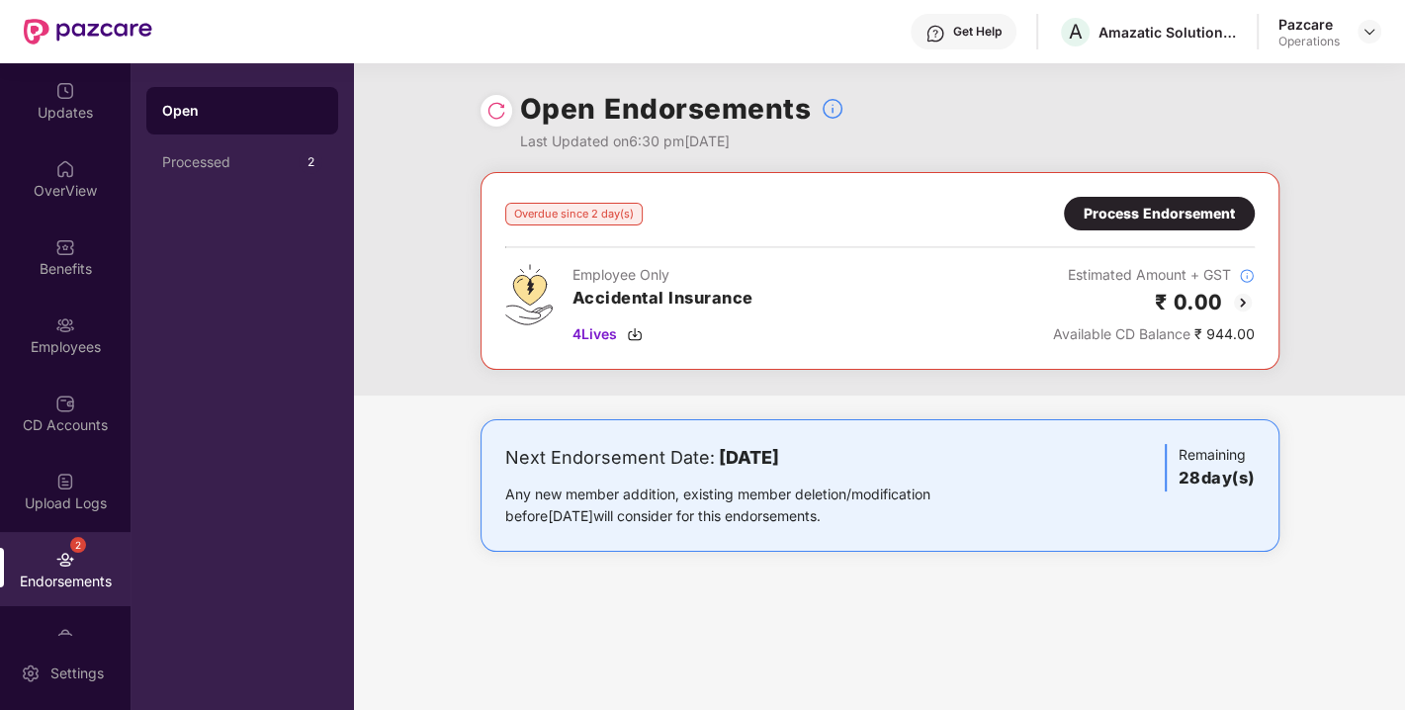
click at [1143, 220] on div "Process Endorsement" at bounding box center [1159, 214] width 151 height 22
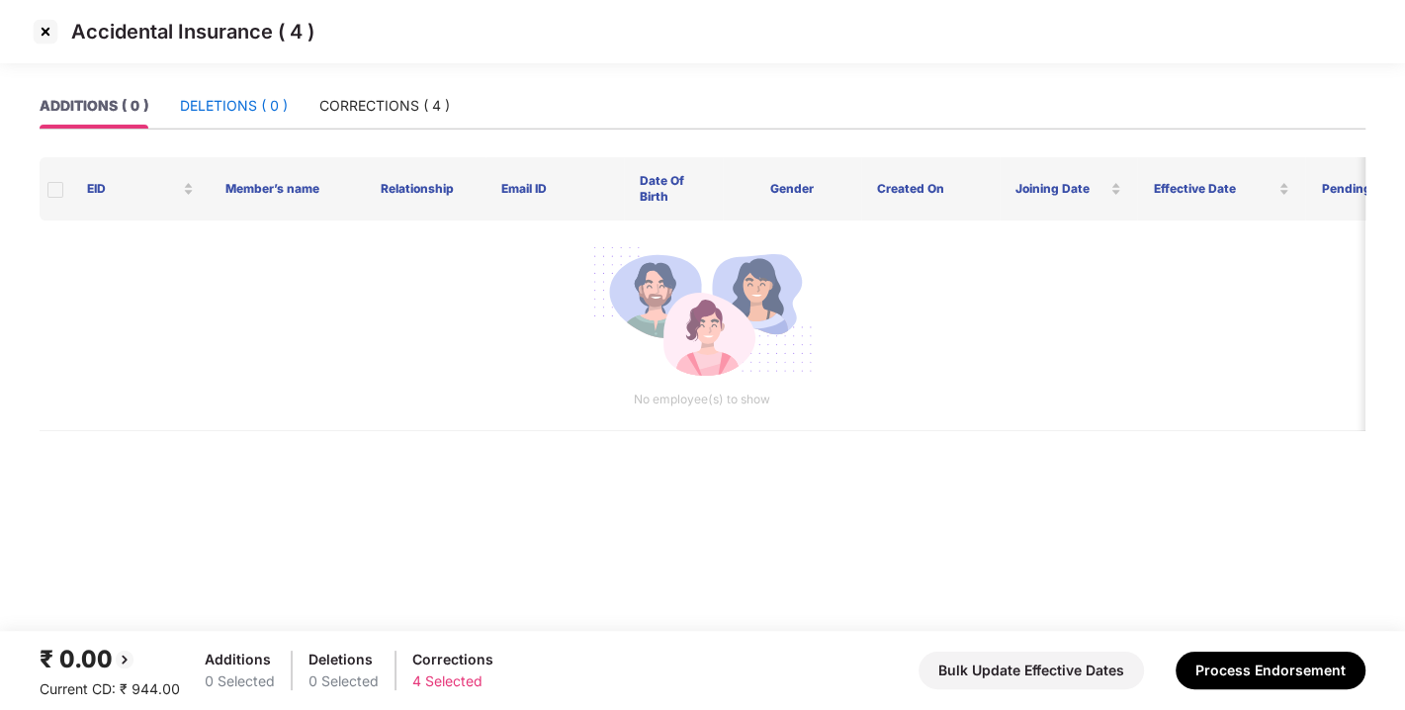
click at [224, 101] on div "DELETIONS ( 0 )" at bounding box center [234, 106] width 108 height 22
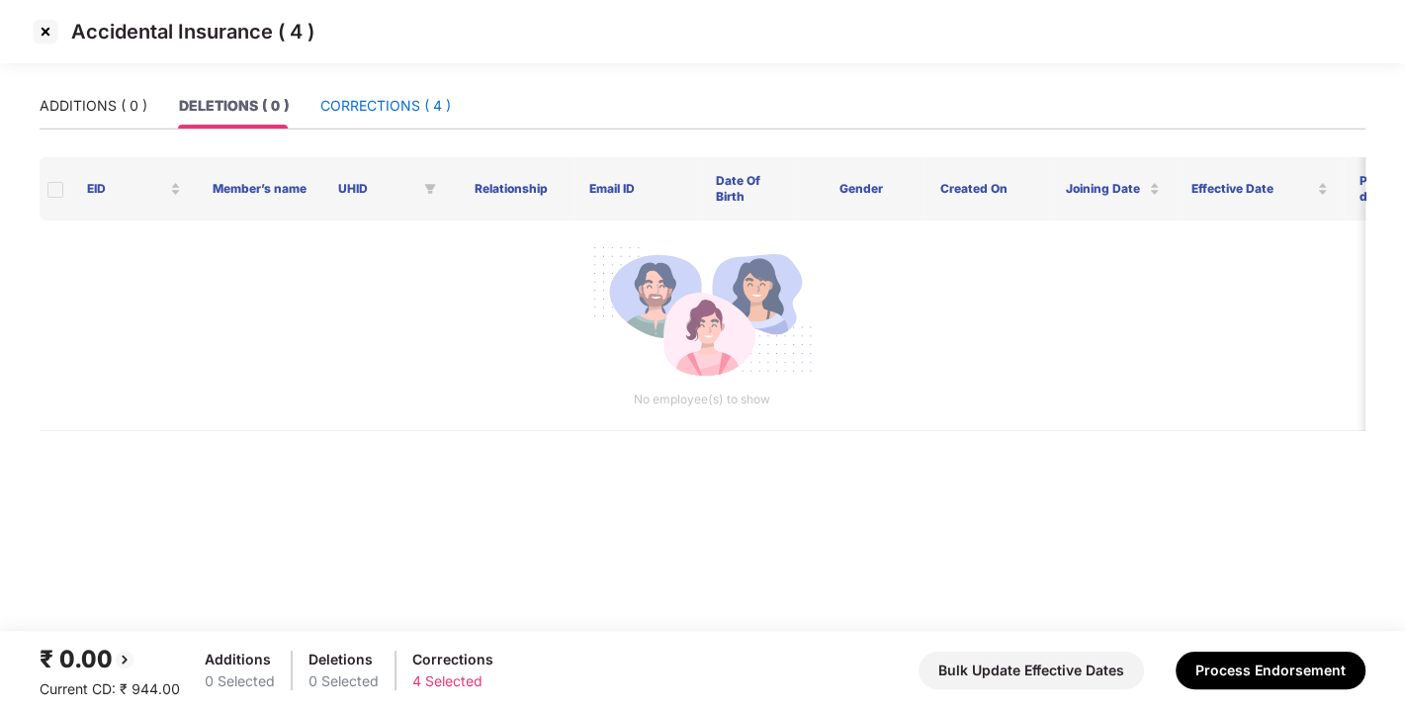
click at [335, 108] on div "CORRECTIONS ( 4 )" at bounding box center [385, 106] width 131 height 22
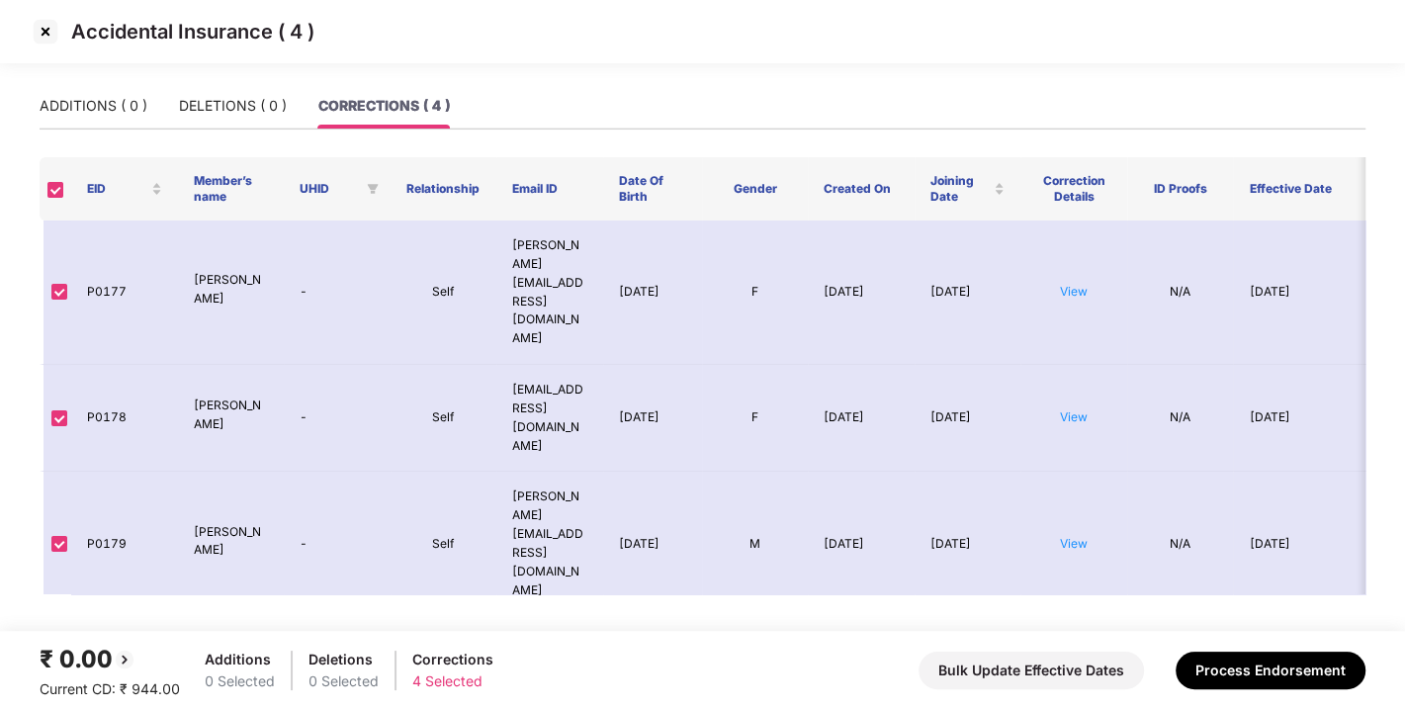
click at [45, 29] on img at bounding box center [46, 32] width 32 height 32
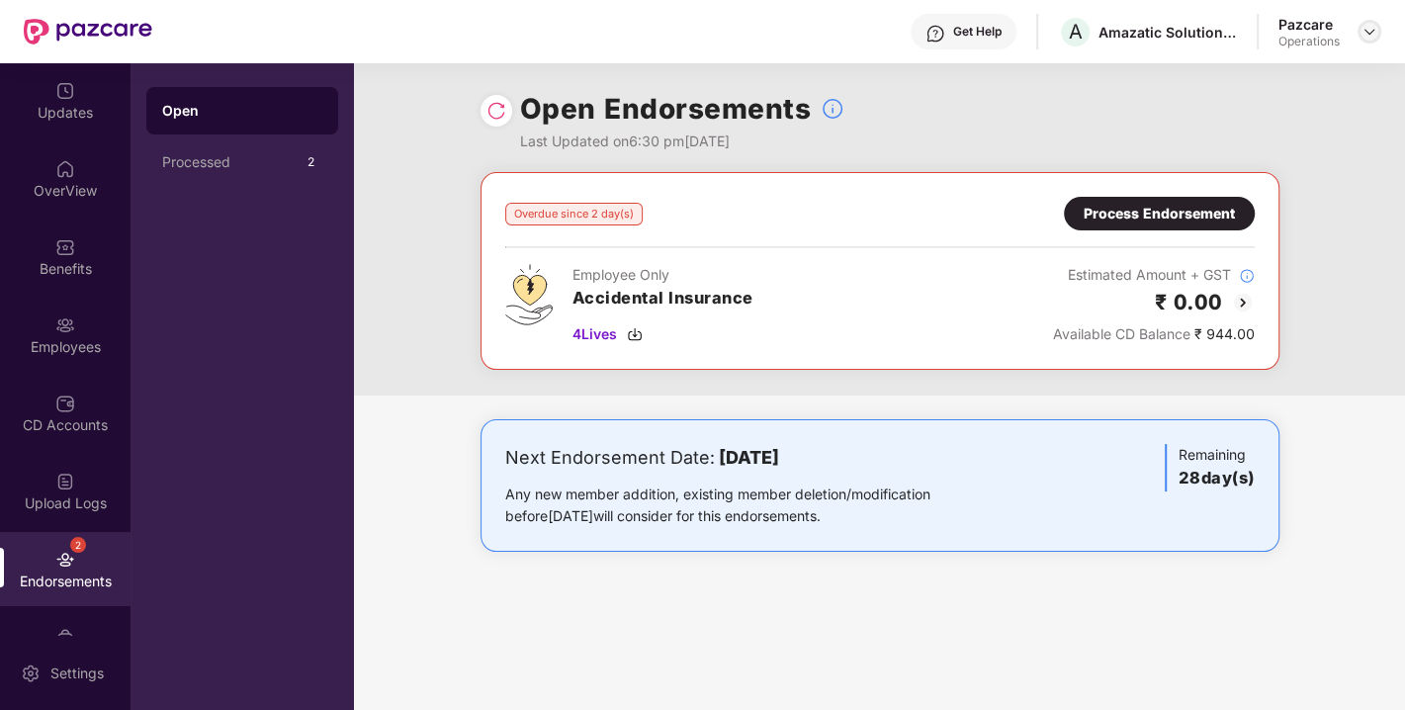
click at [1362, 32] on img at bounding box center [1370, 32] width 16 height 16
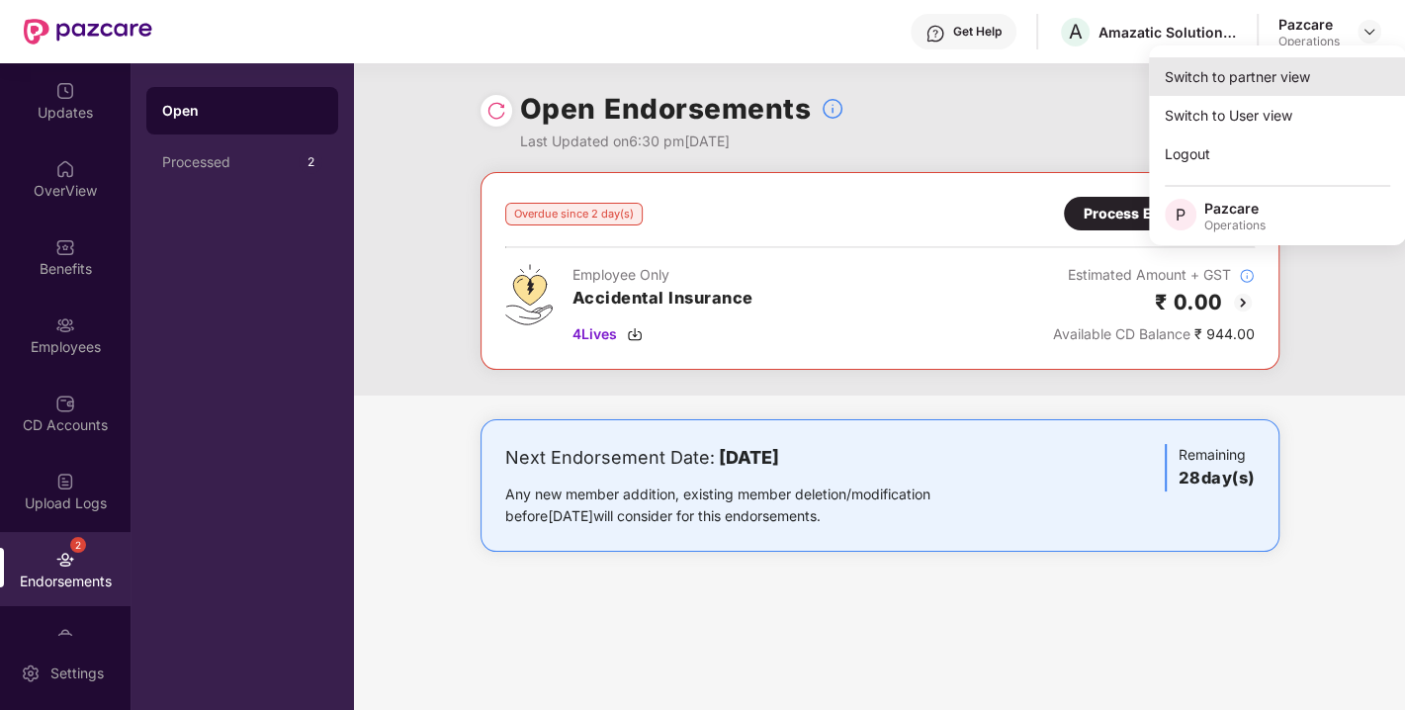
click at [1276, 67] on div "Switch to partner view" at bounding box center [1277, 76] width 257 height 39
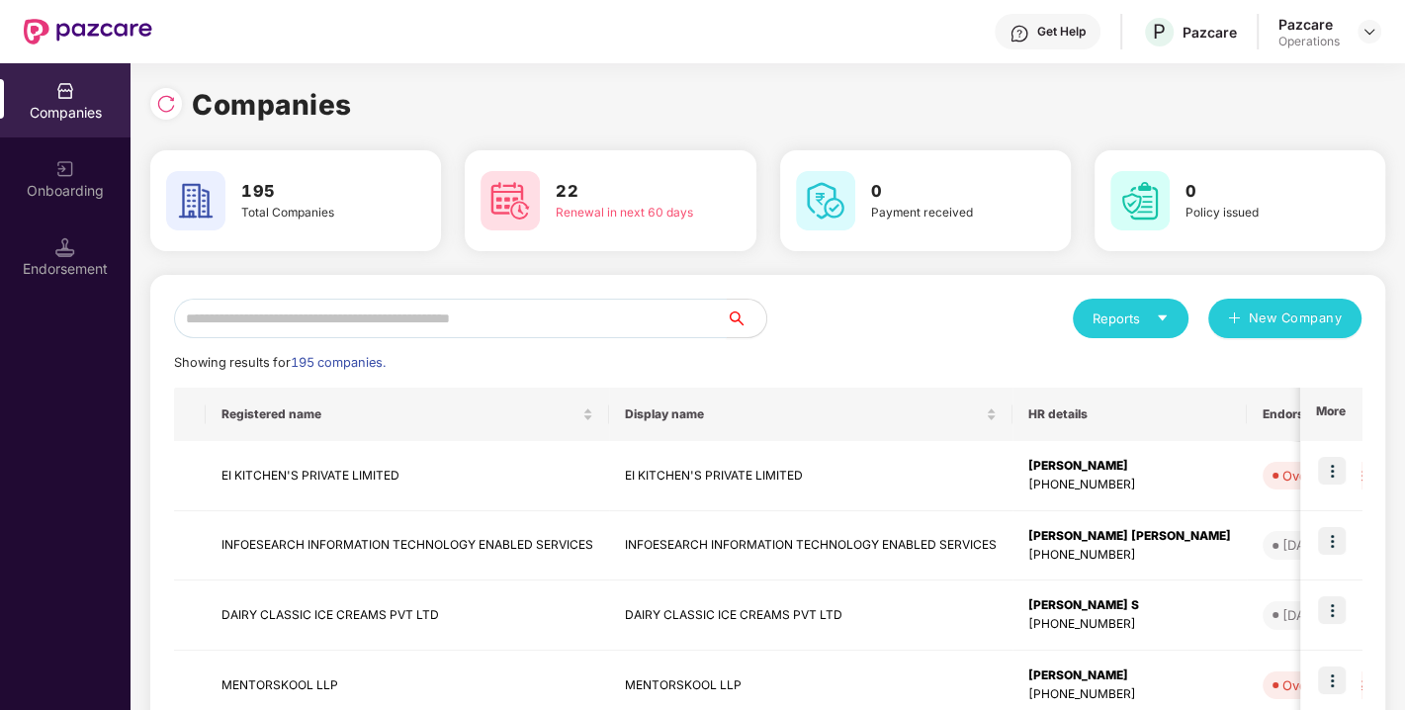
click at [495, 324] on input "text" at bounding box center [450, 319] width 553 height 40
paste input "**********"
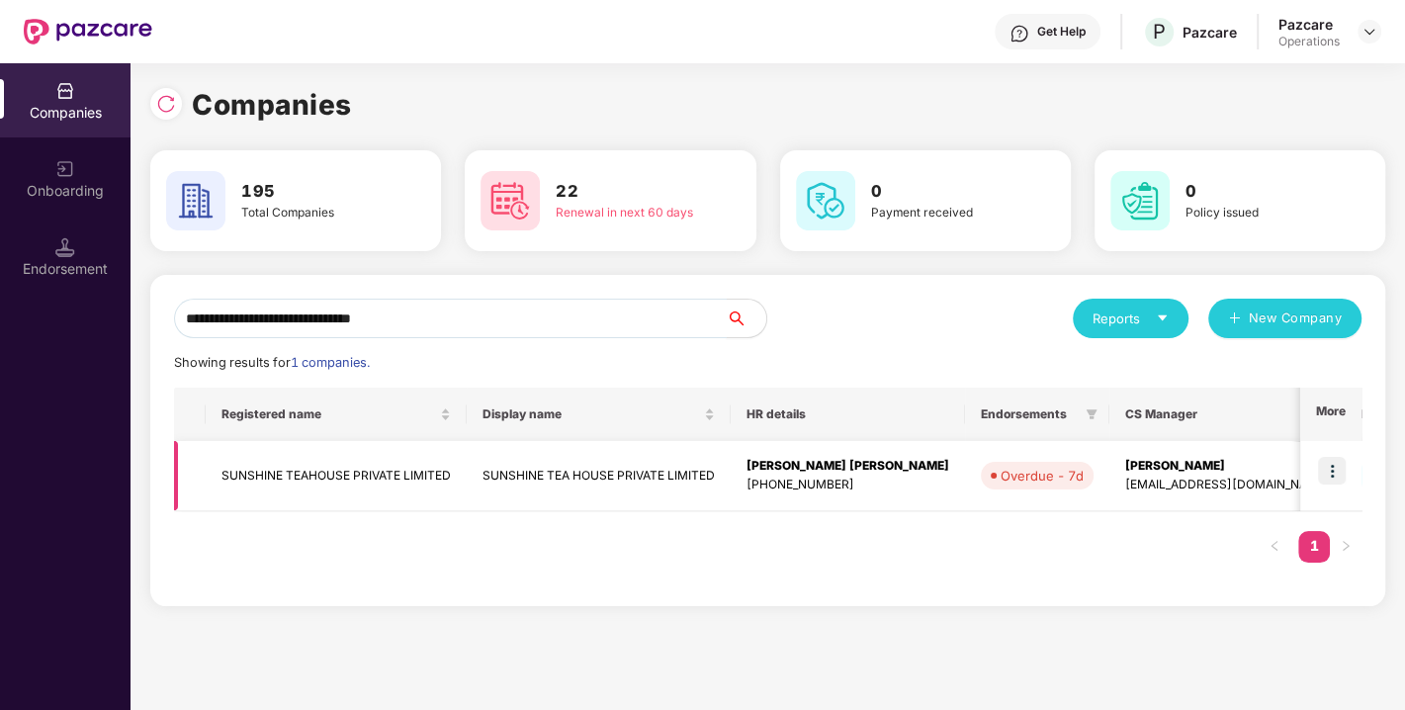
type input "**********"
click at [1327, 466] on img at bounding box center [1332, 471] width 28 height 28
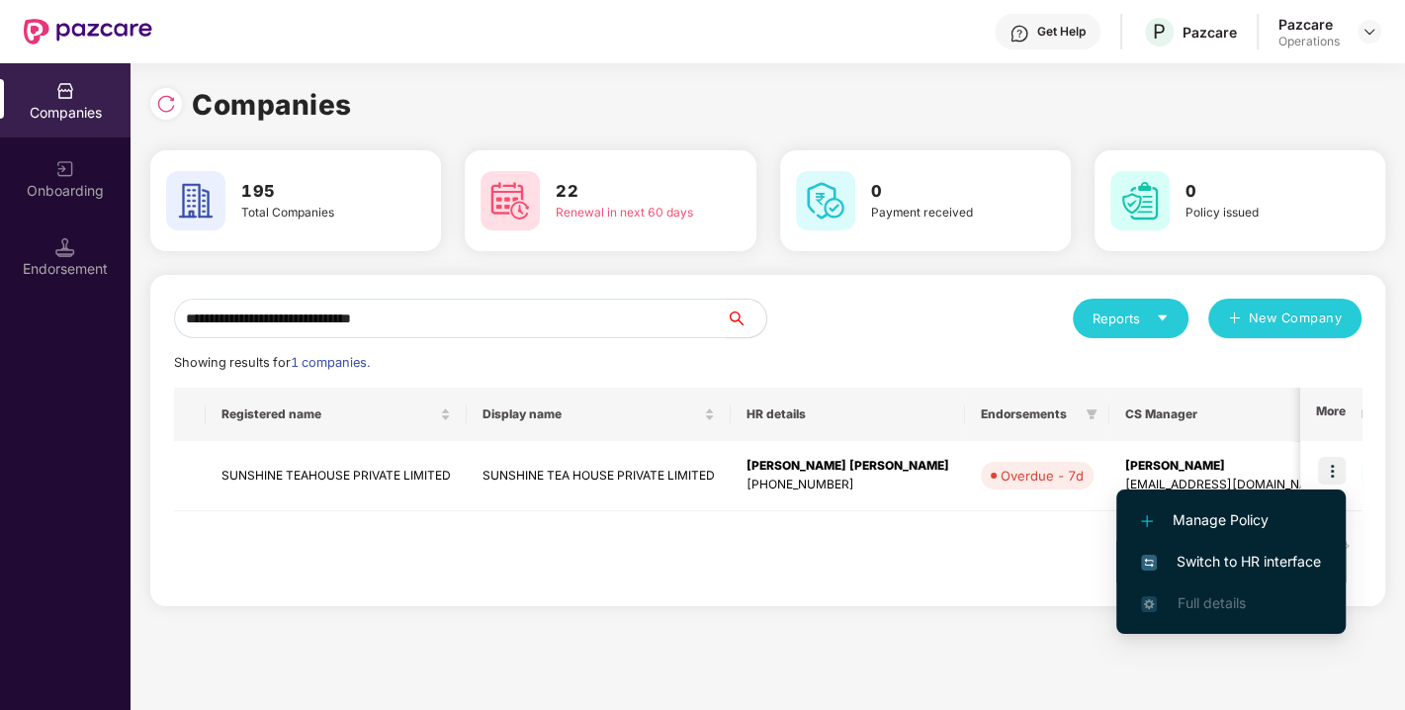
click at [1229, 568] on span "Switch to HR interface" at bounding box center [1231, 562] width 180 height 22
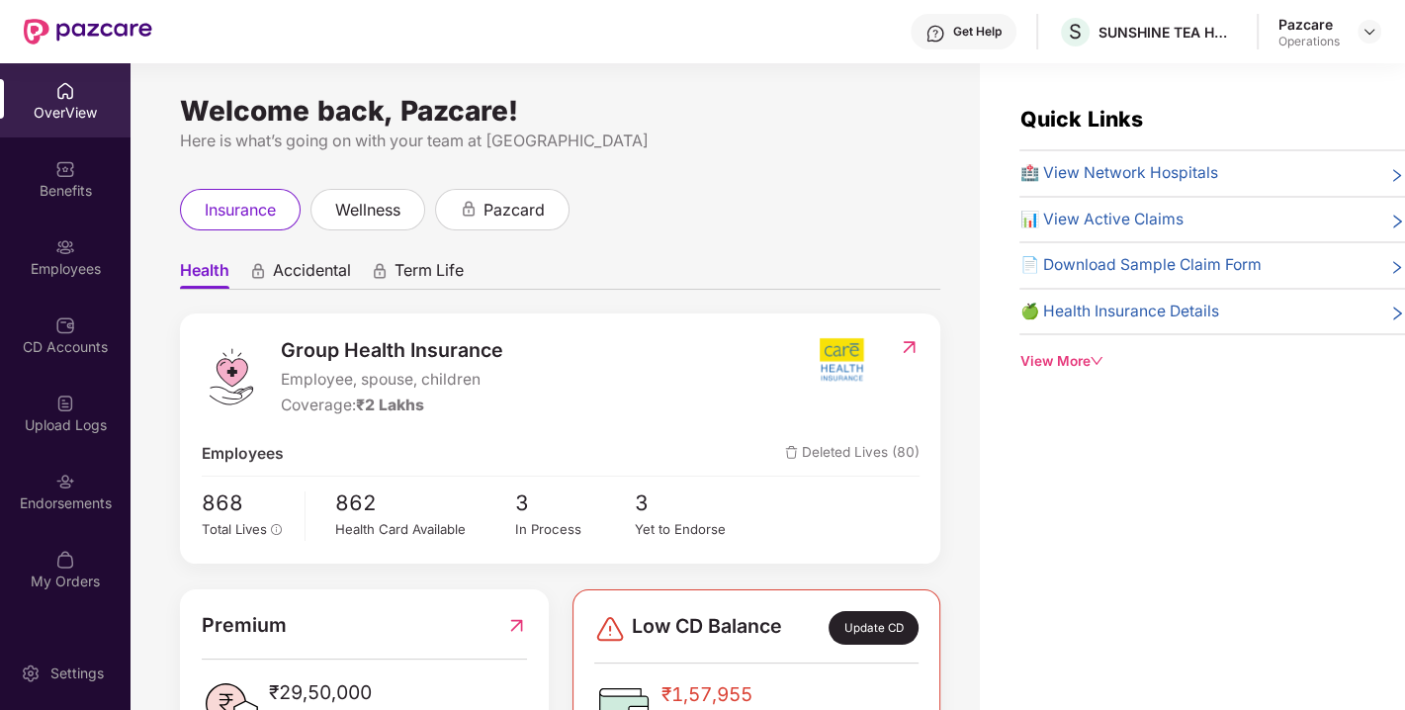
click at [55, 488] on img at bounding box center [65, 482] width 20 height 20
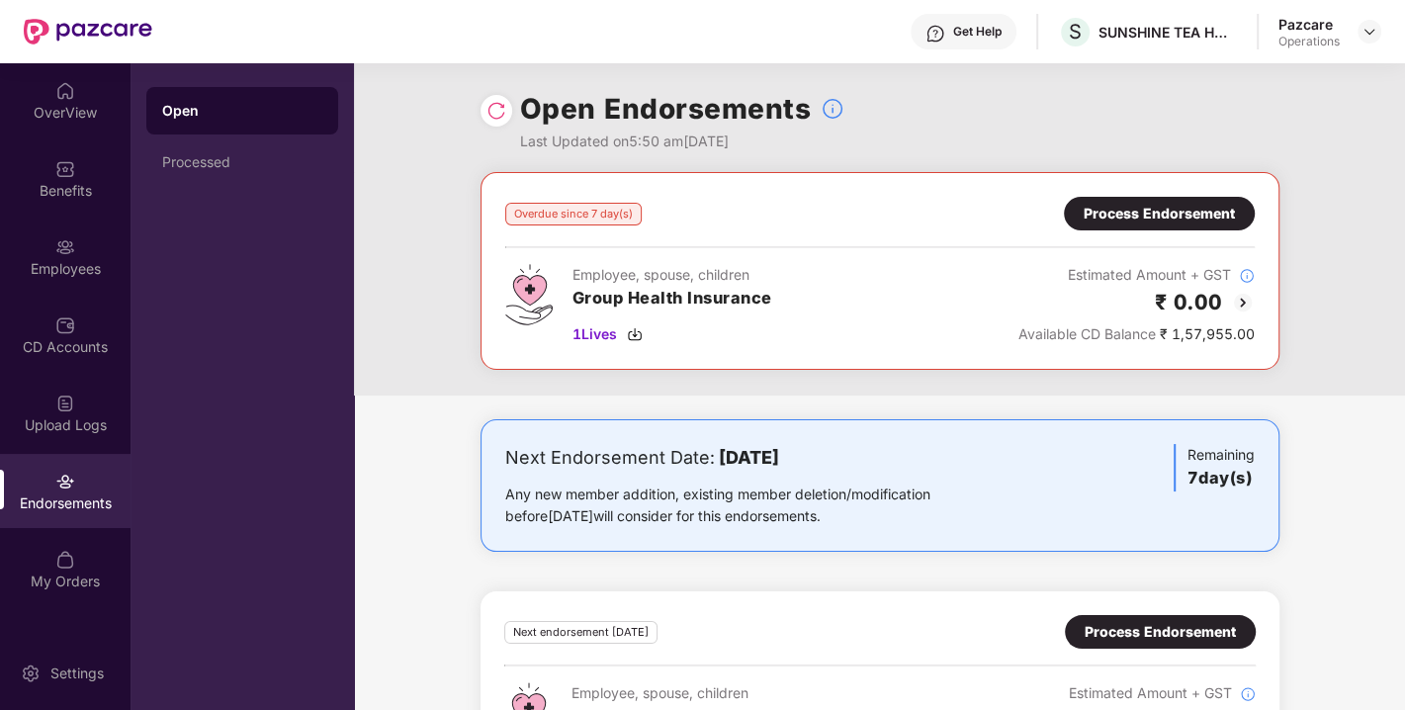
click at [1127, 197] on div "Overdue since 7 day(s) Process Endorsement Employee, spouse, children Group Hea…" at bounding box center [880, 271] width 799 height 198
click at [1127, 197] on div "Process Endorsement" at bounding box center [1159, 214] width 191 height 34
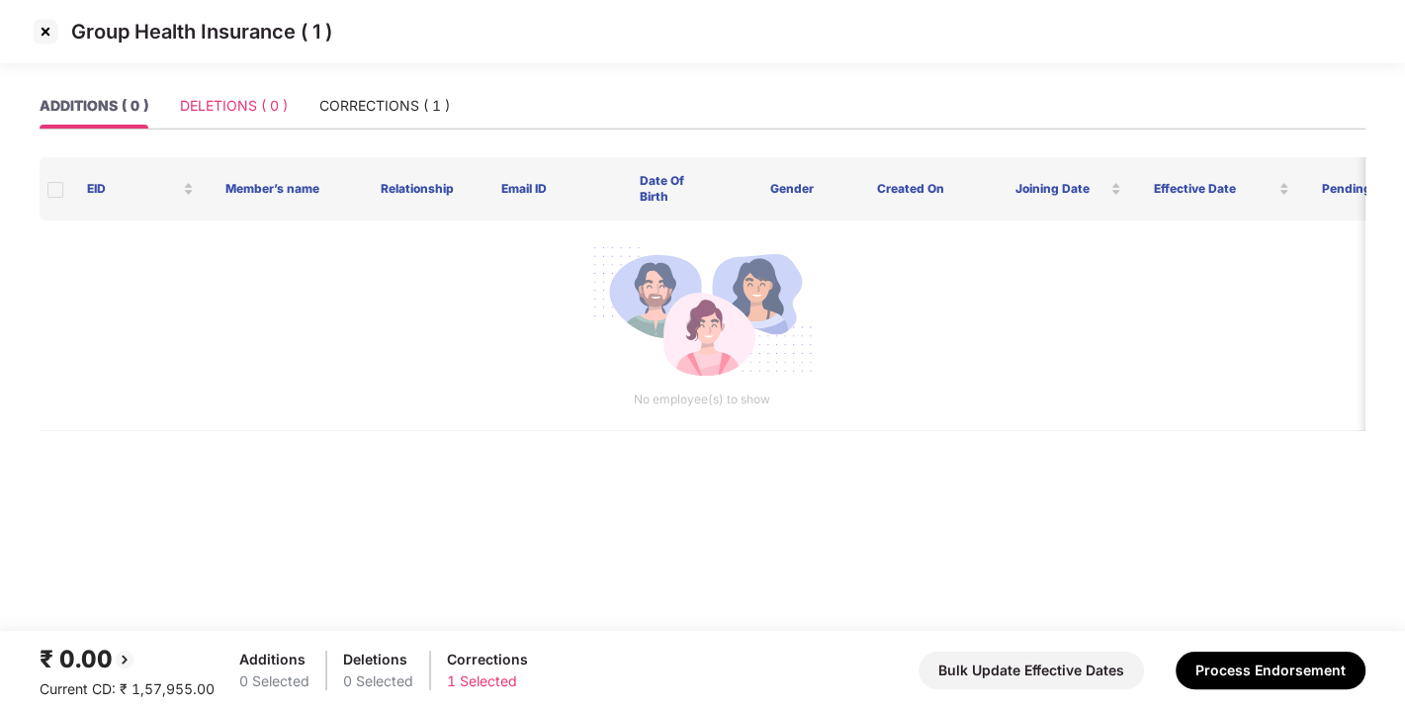
click at [249, 118] on div "DELETIONS ( 0 )" at bounding box center [234, 105] width 108 height 45
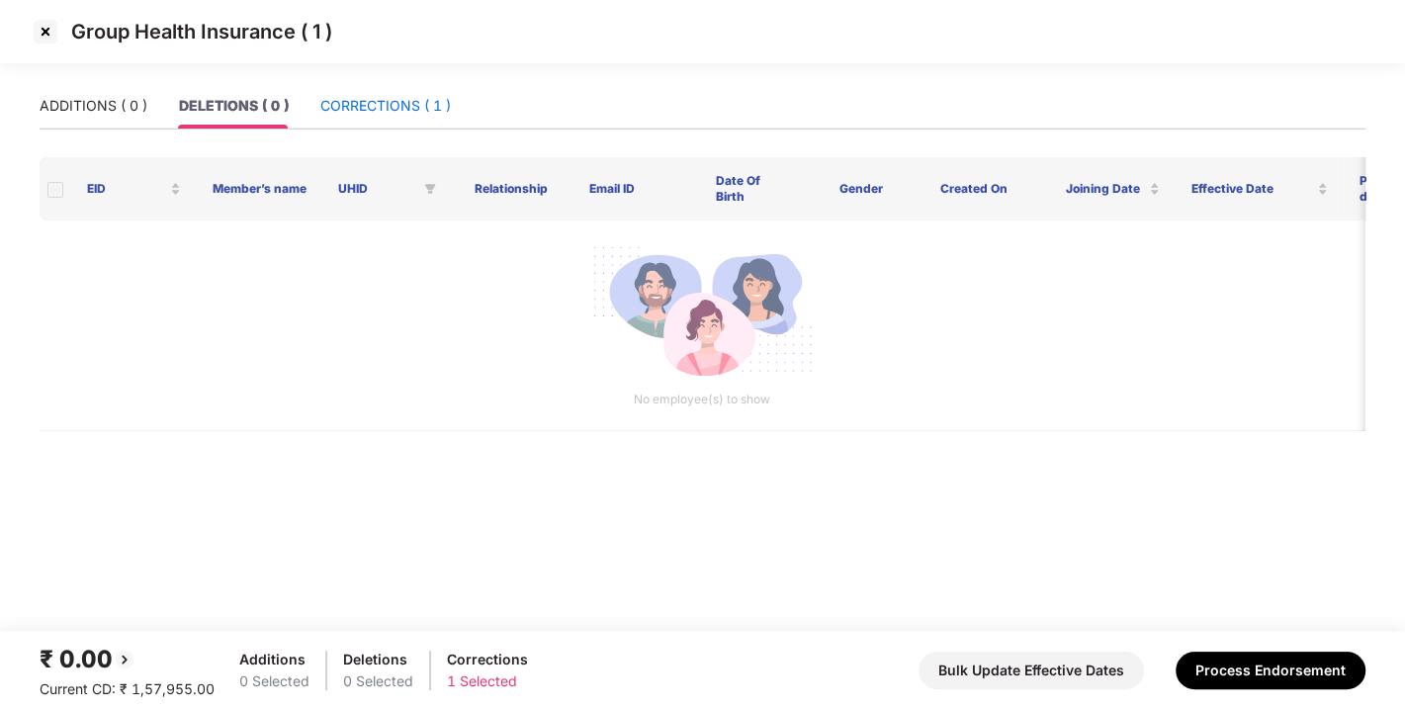
click at [377, 107] on div "CORRECTIONS ( 1 )" at bounding box center [385, 106] width 131 height 22
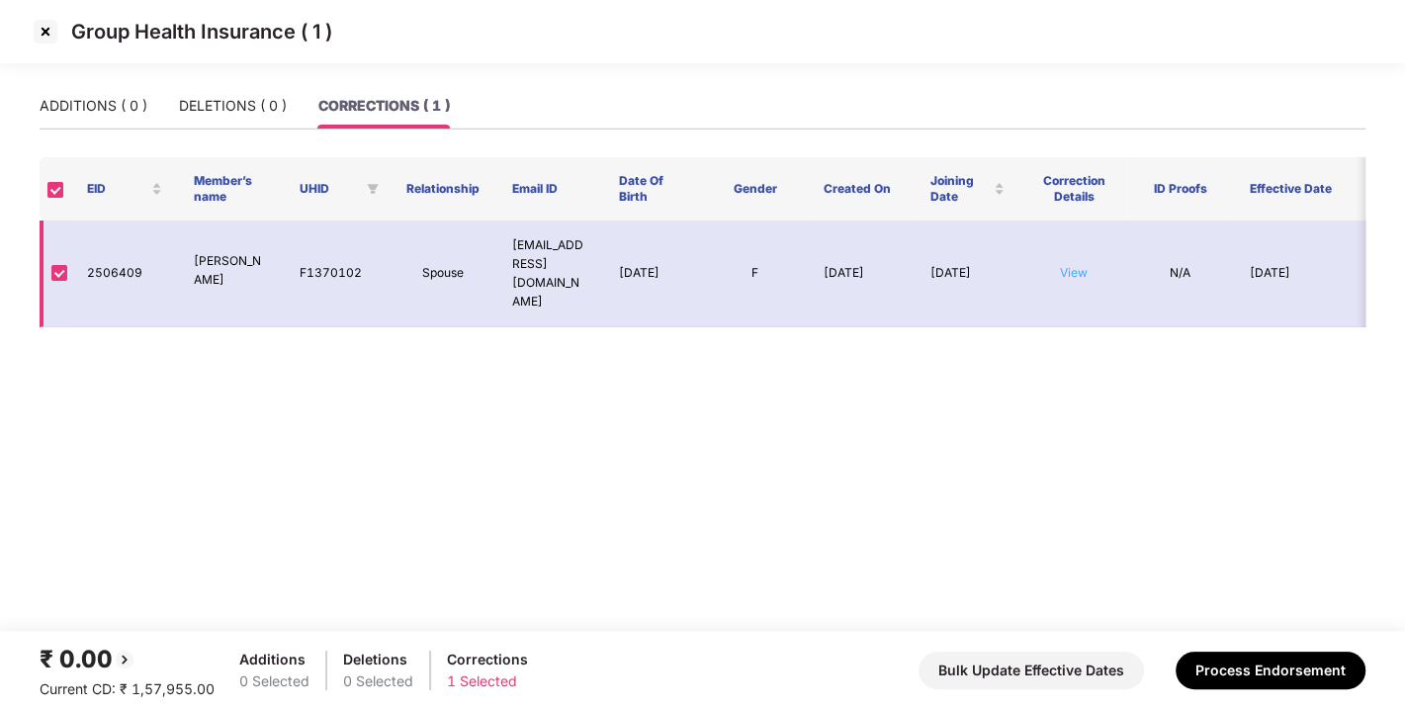
click at [1067, 265] on link "View" at bounding box center [1074, 272] width 28 height 15
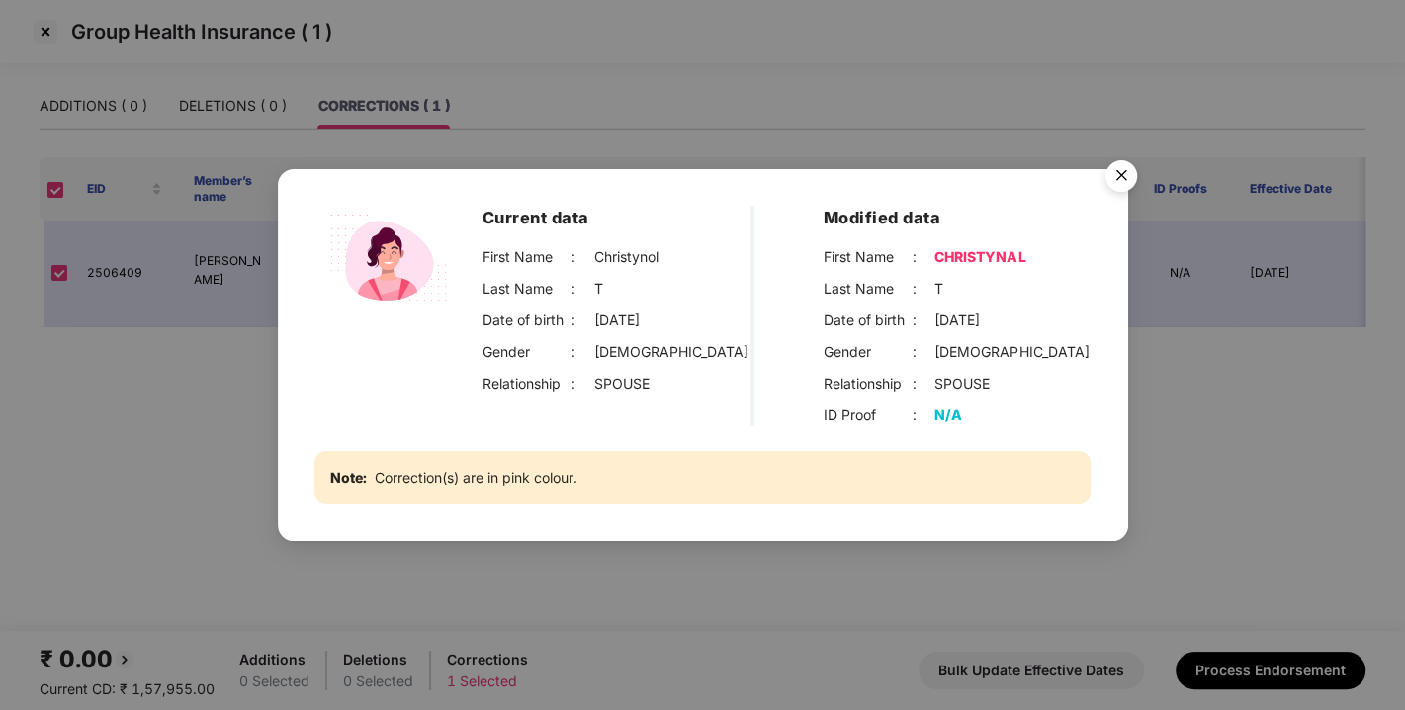
click at [1120, 186] on img "Close" at bounding box center [1121, 178] width 55 height 55
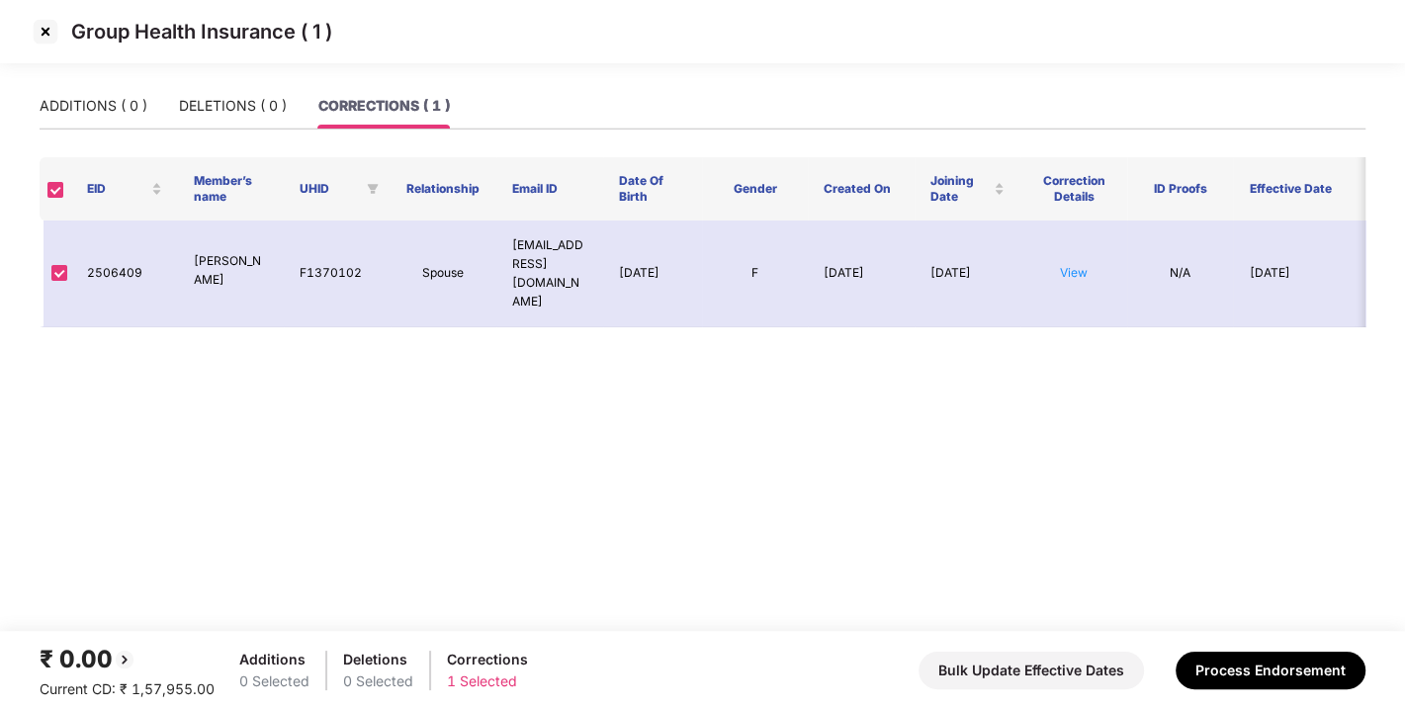
click at [50, 35] on img at bounding box center [46, 32] width 32 height 32
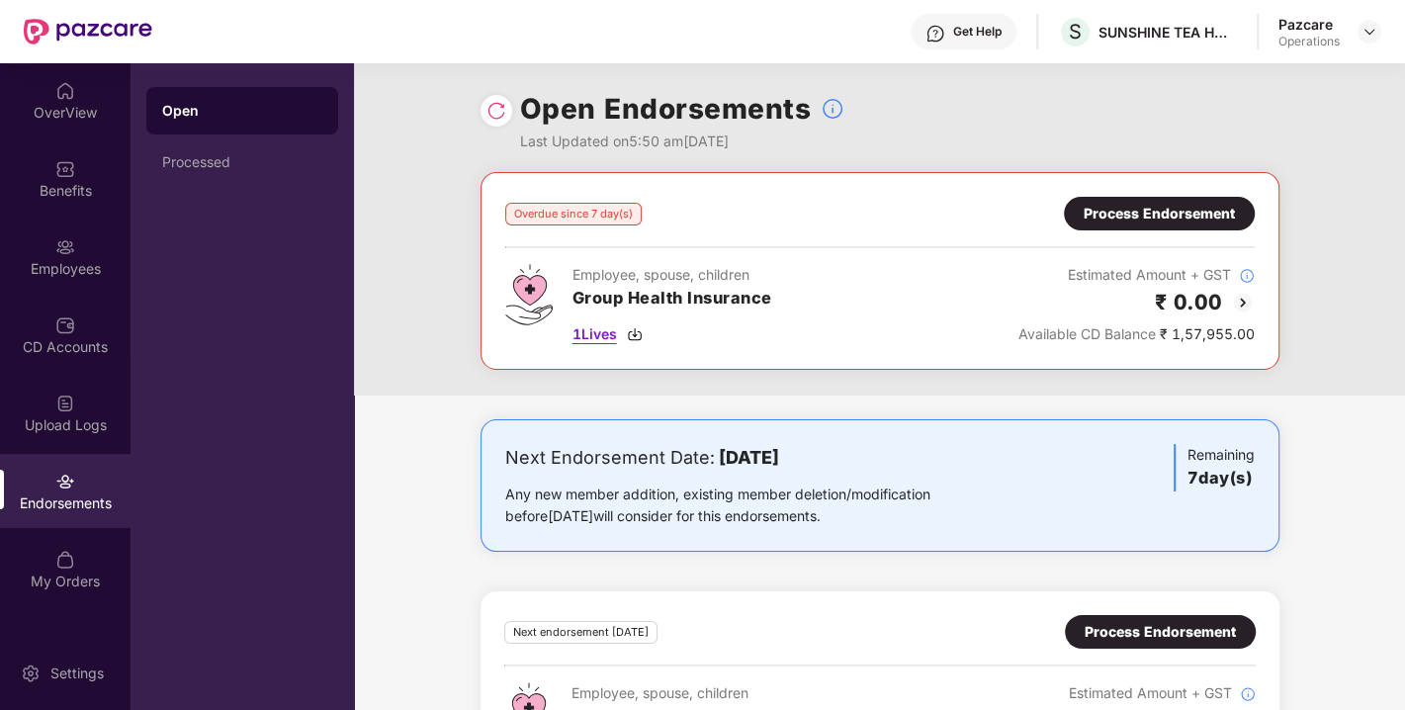
click at [635, 331] on img at bounding box center [635, 334] width 16 height 16
click at [1149, 223] on div "Process Endorsement" at bounding box center [1159, 214] width 151 height 22
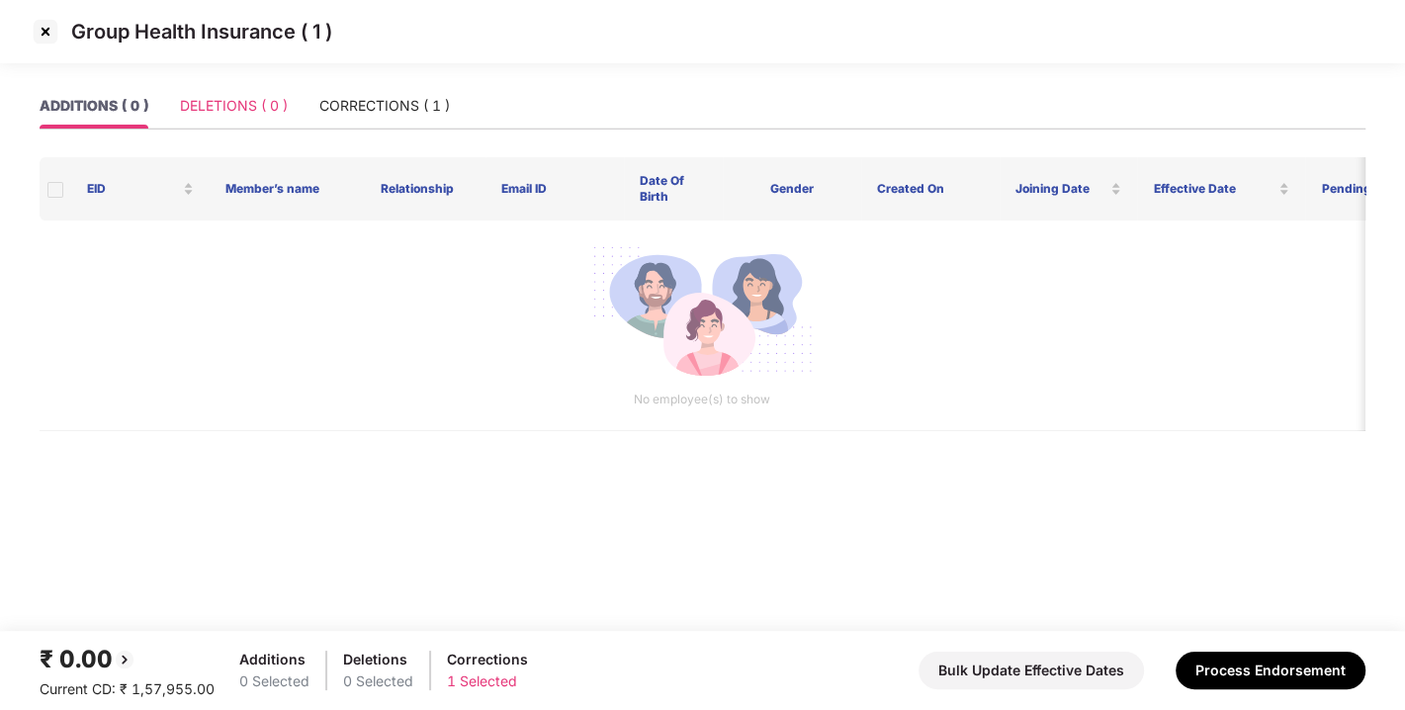
click at [242, 124] on div "DELETIONS ( 0 )" at bounding box center [234, 105] width 108 height 45
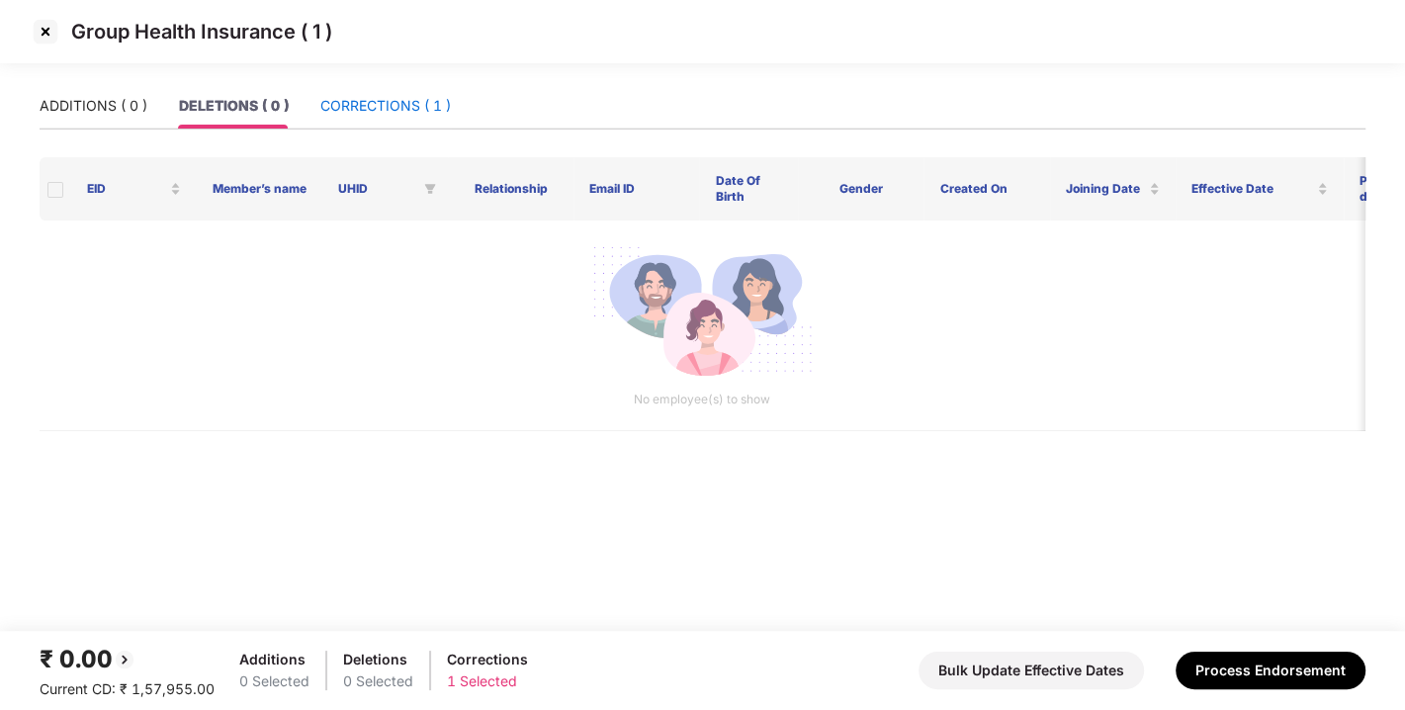
click at [435, 99] on div "CORRECTIONS ( 1 )" at bounding box center [385, 106] width 131 height 22
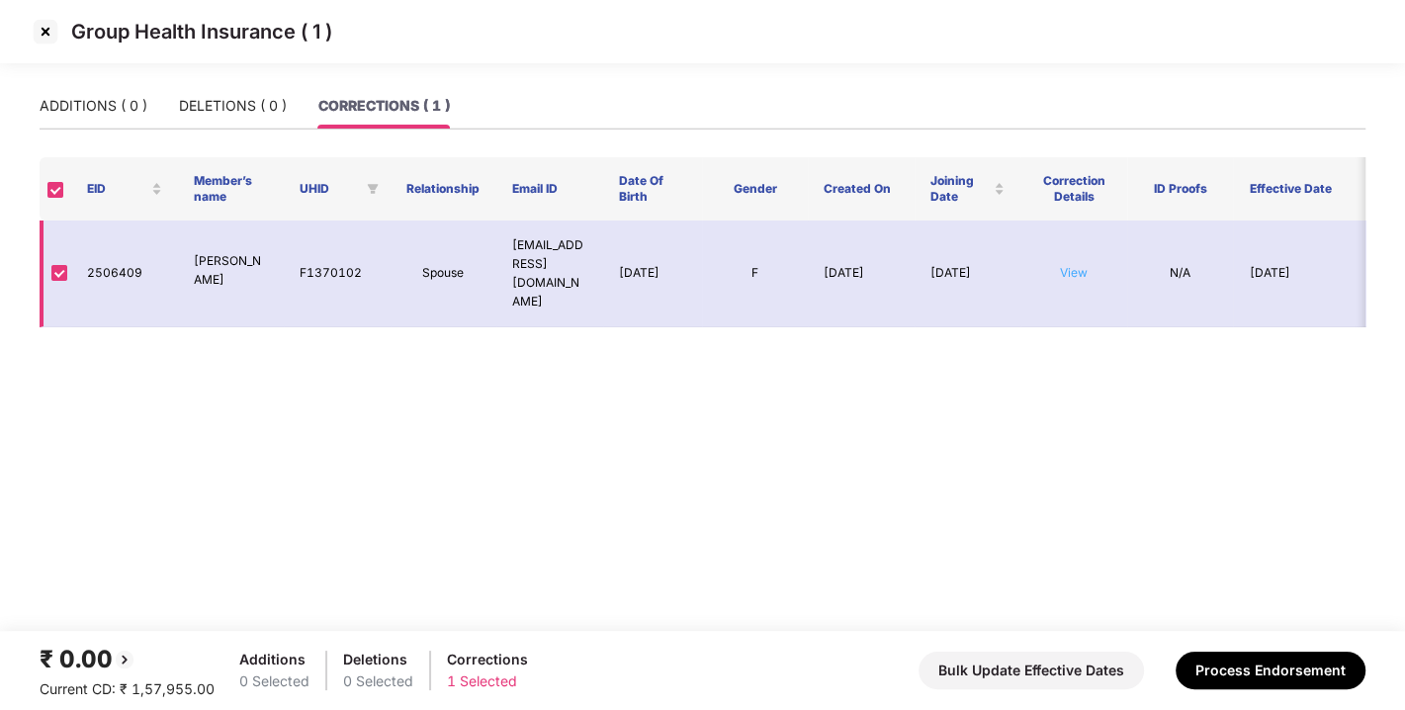
click at [1079, 265] on link "View" at bounding box center [1074, 272] width 28 height 15
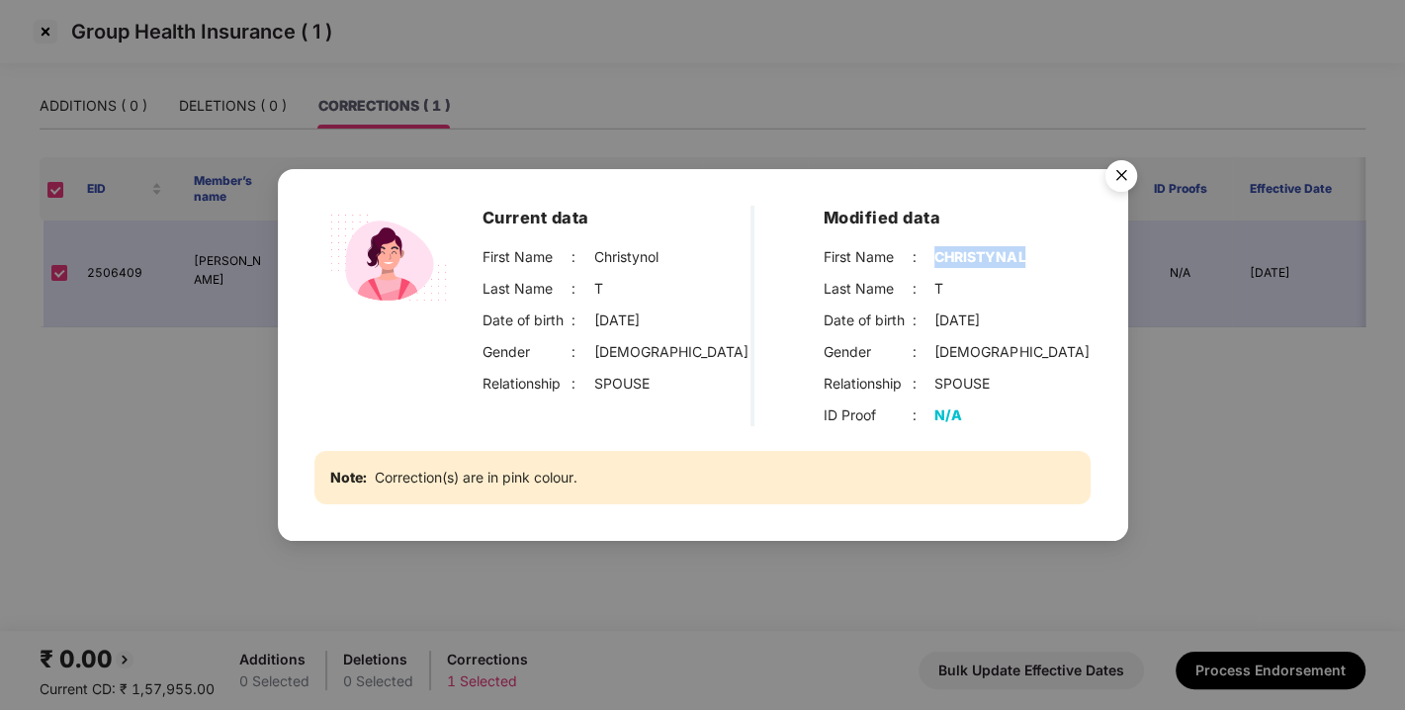
drag, startPoint x: 936, startPoint y: 255, endPoint x: 1029, endPoint y: 256, distance: 93.0
click at [1029, 256] on div "First Name : [PERSON_NAME]" at bounding box center [958, 257] width 268 height 22
copy div "CHRISTYNAL"
drag, startPoint x: 935, startPoint y: 289, endPoint x: 967, endPoint y: 288, distance: 32.7
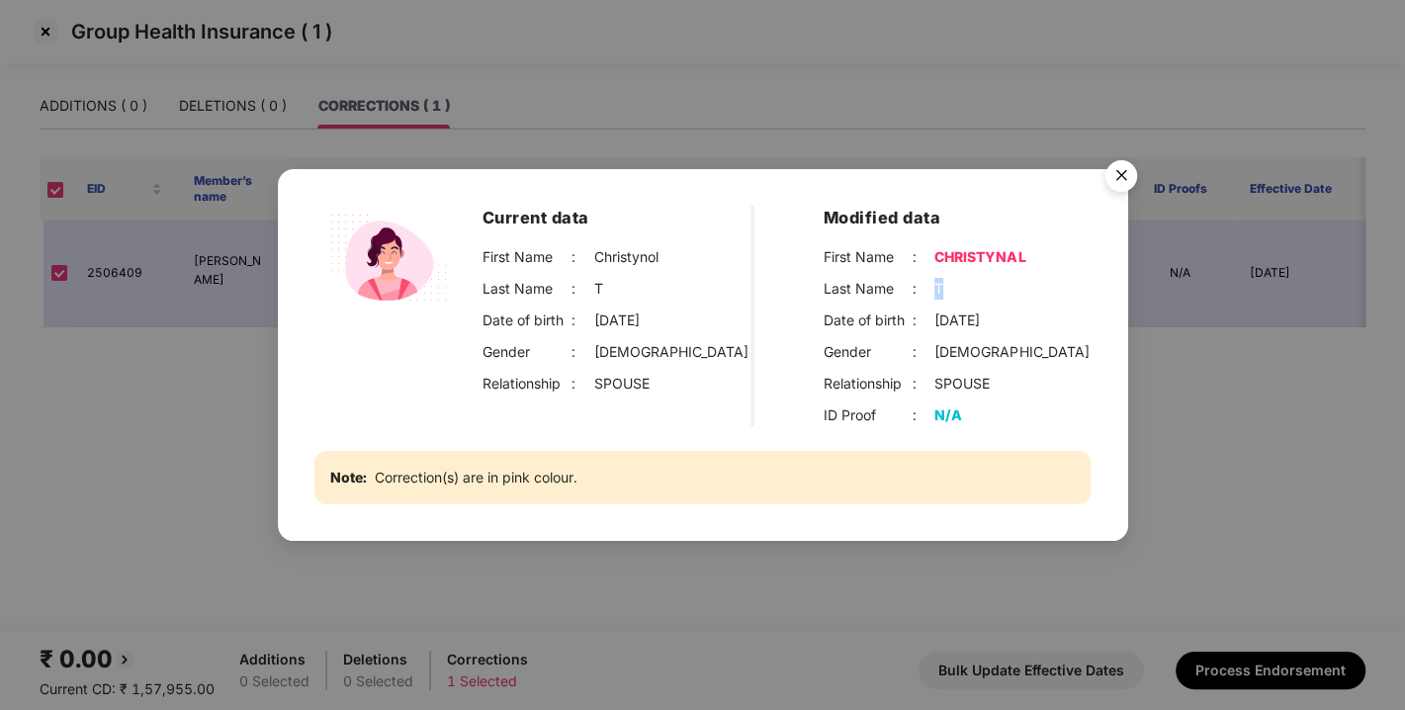
click at [967, 288] on div "Last Name : T" at bounding box center [958, 289] width 268 height 22
copy div "T"
click at [1126, 162] on img "Close" at bounding box center [1121, 178] width 55 height 55
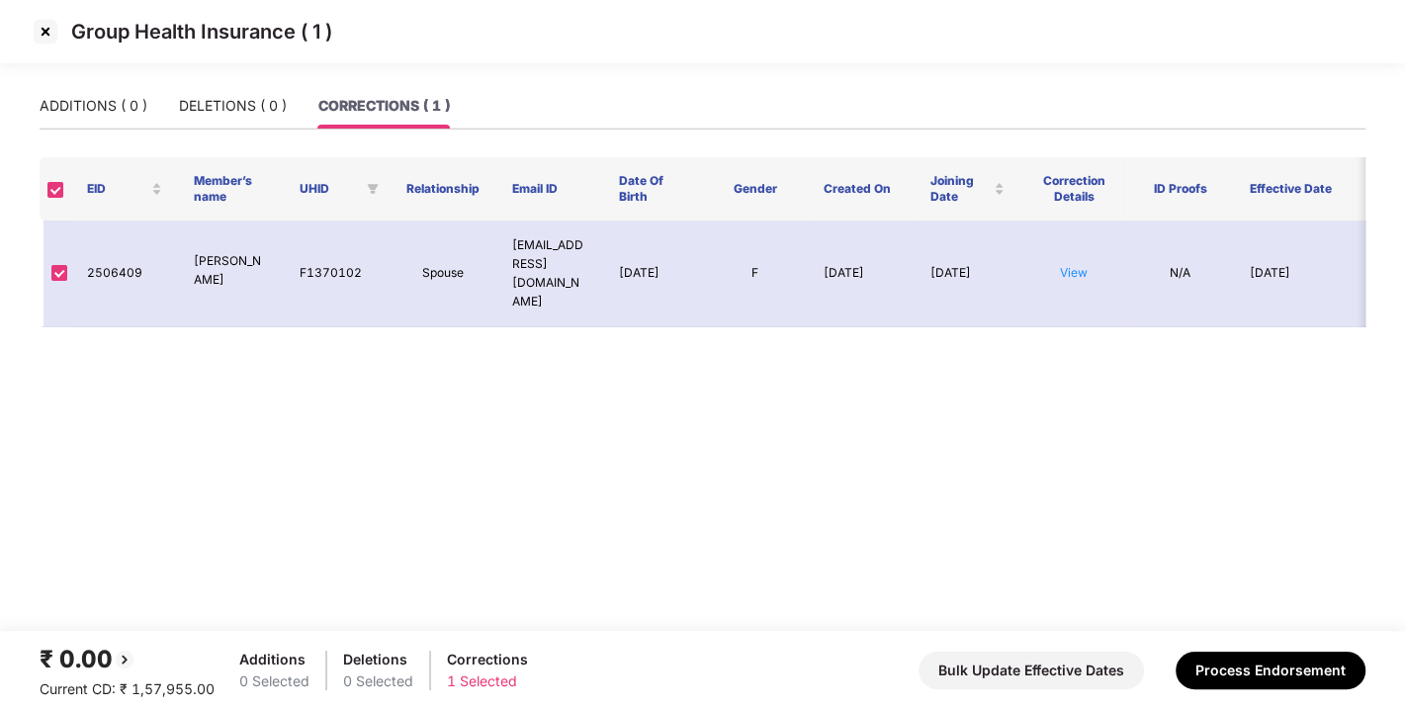
click at [45, 25] on img at bounding box center [46, 32] width 32 height 32
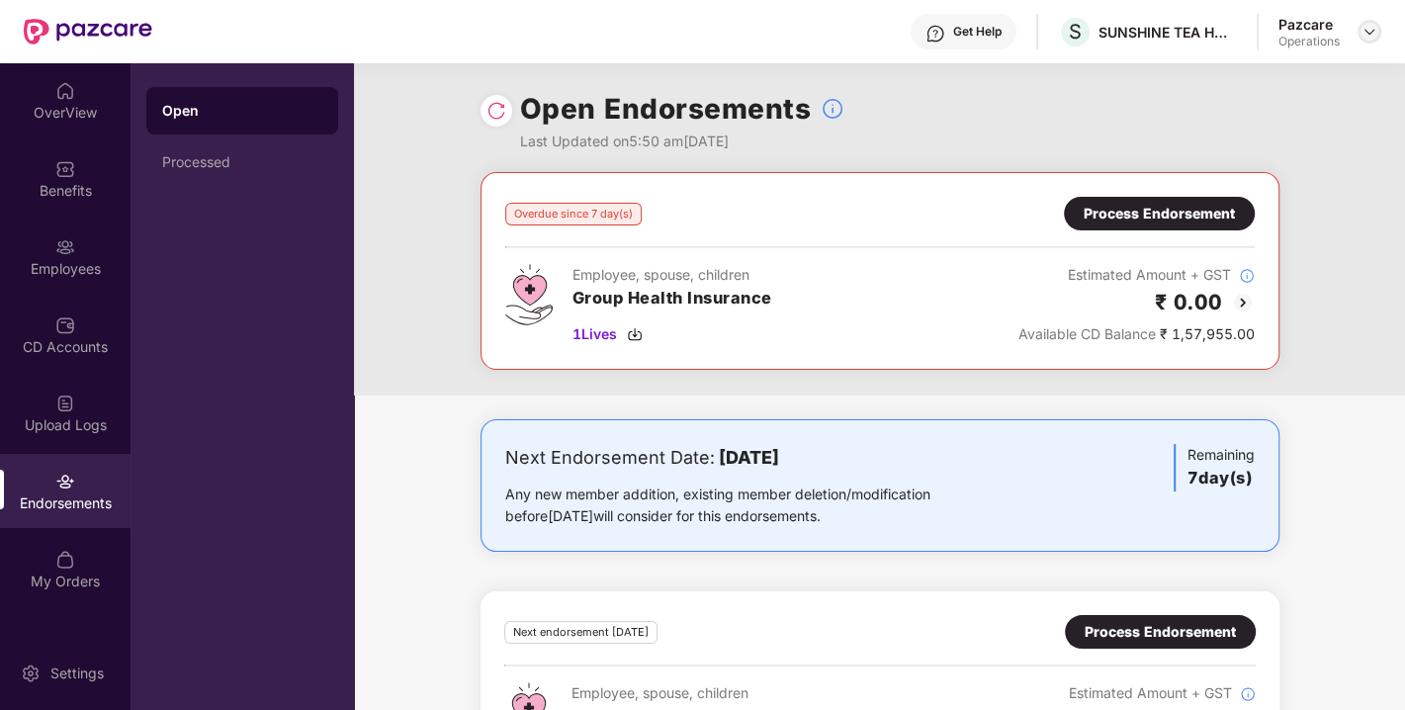
click at [1373, 28] on img at bounding box center [1370, 32] width 16 height 16
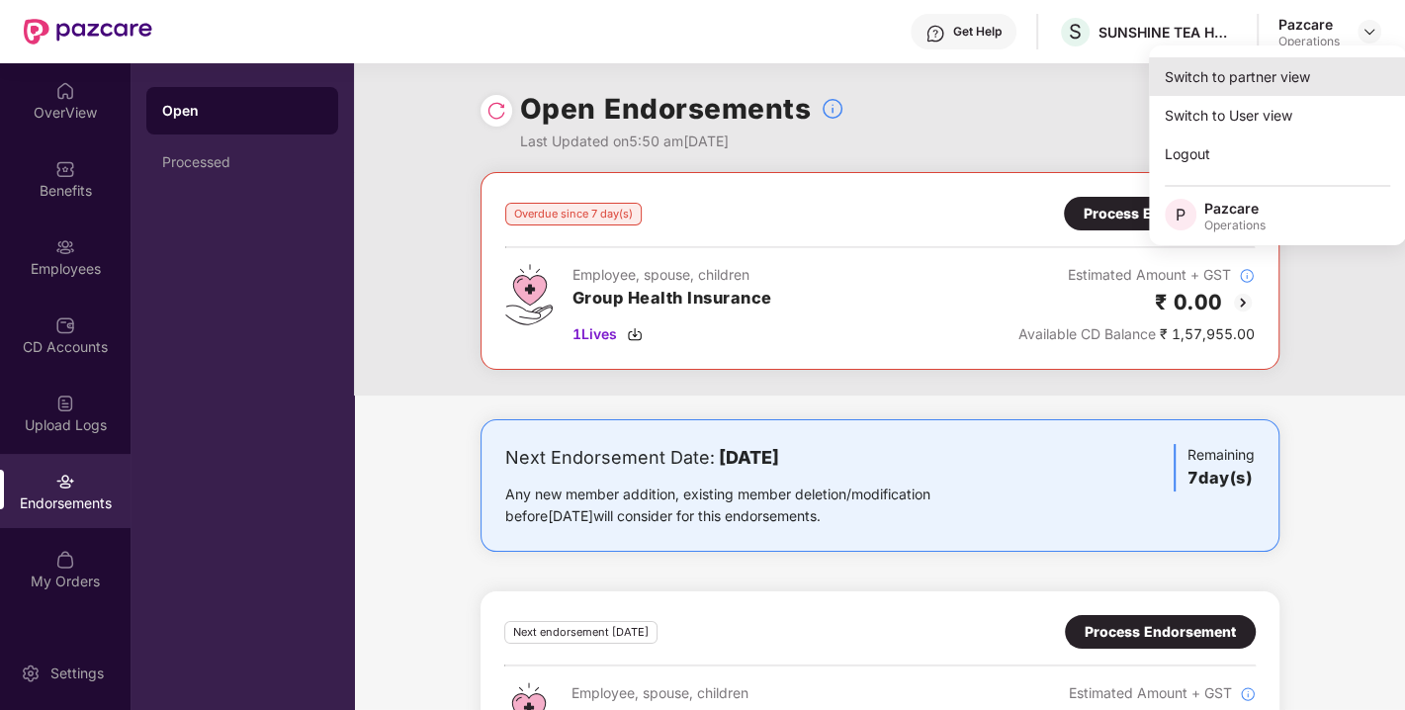
click at [1233, 75] on div "Switch to partner view" at bounding box center [1277, 76] width 257 height 39
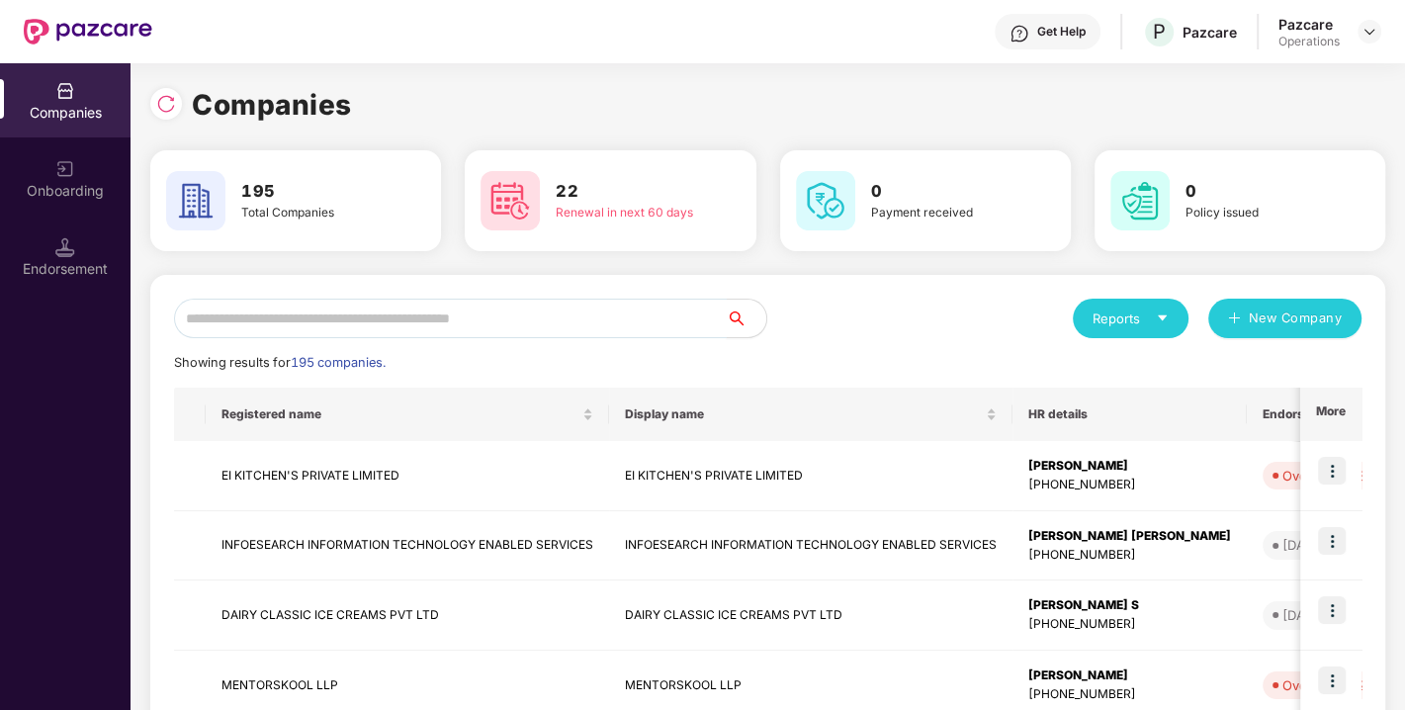
click at [466, 316] on input "text" at bounding box center [450, 319] width 553 height 40
paste input "**********"
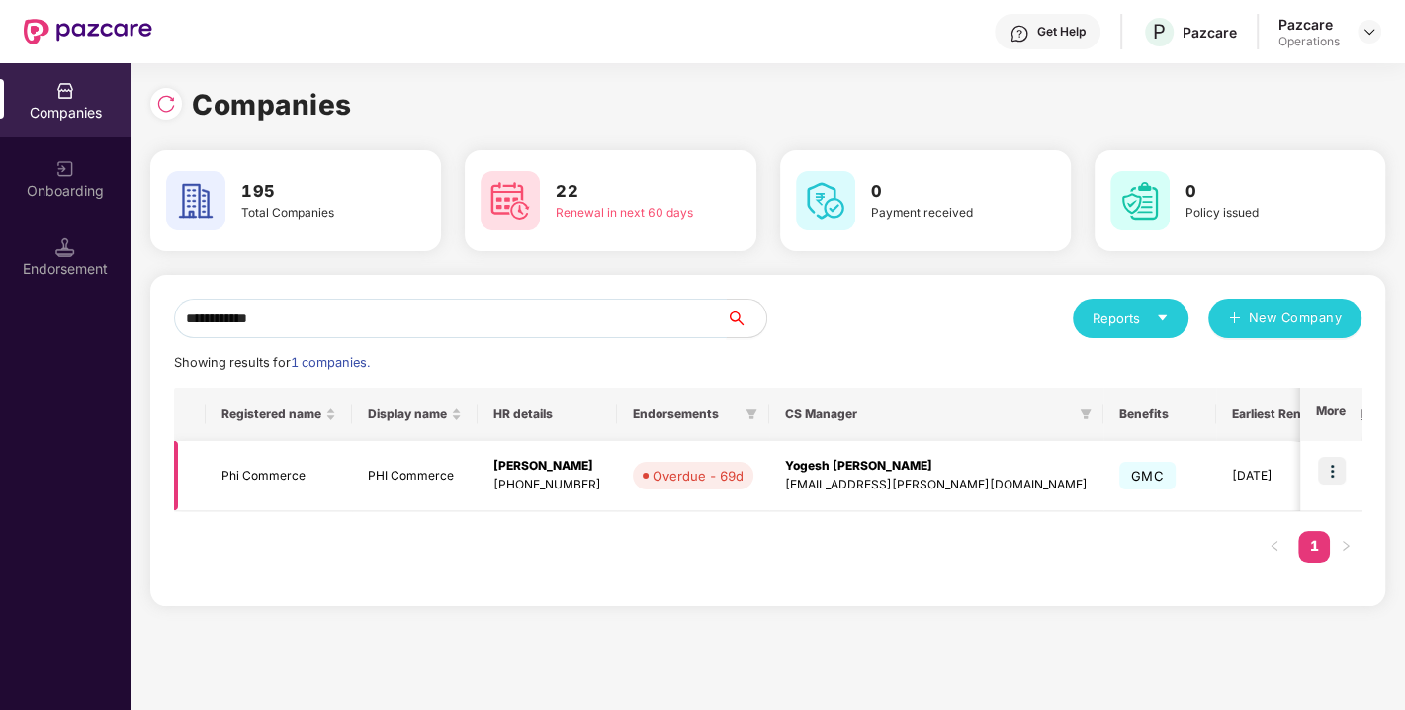
type input "**********"
click at [1335, 473] on img at bounding box center [1332, 471] width 28 height 28
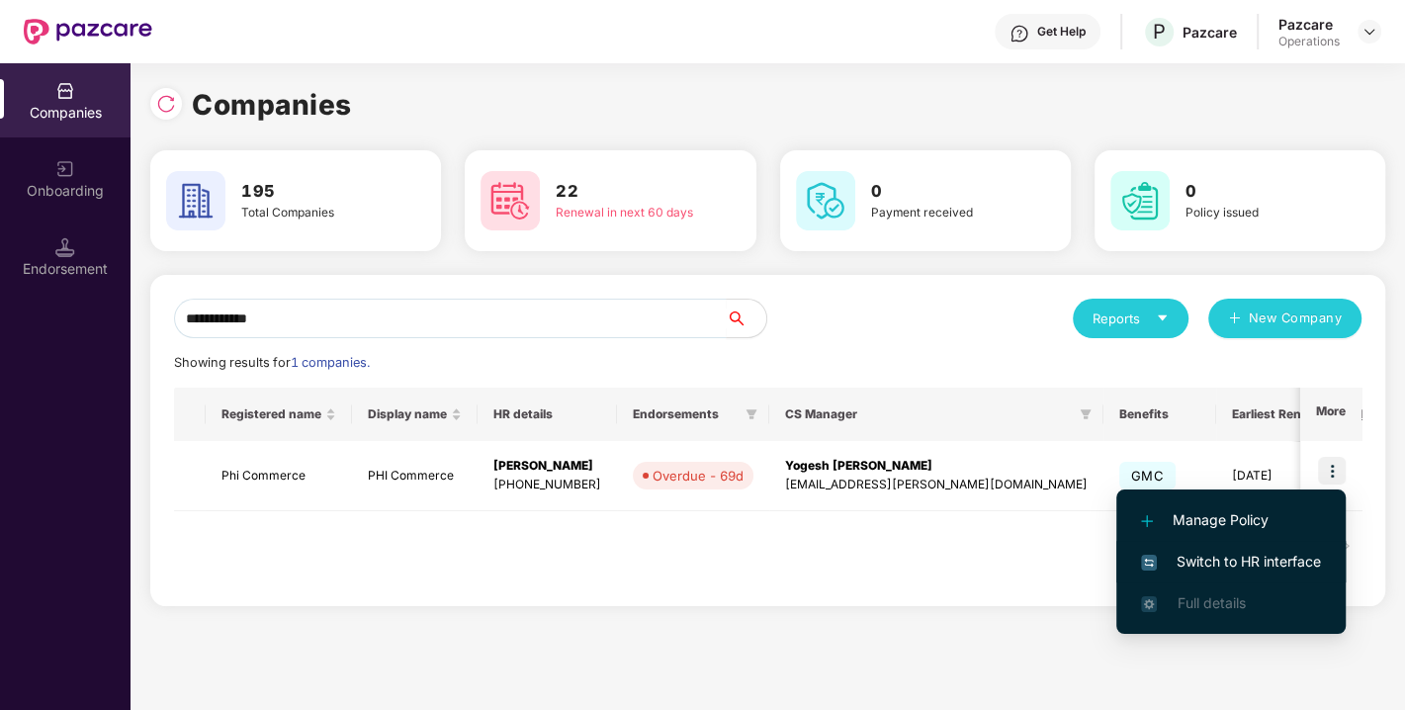
click at [1248, 565] on span "Switch to HR interface" at bounding box center [1231, 562] width 180 height 22
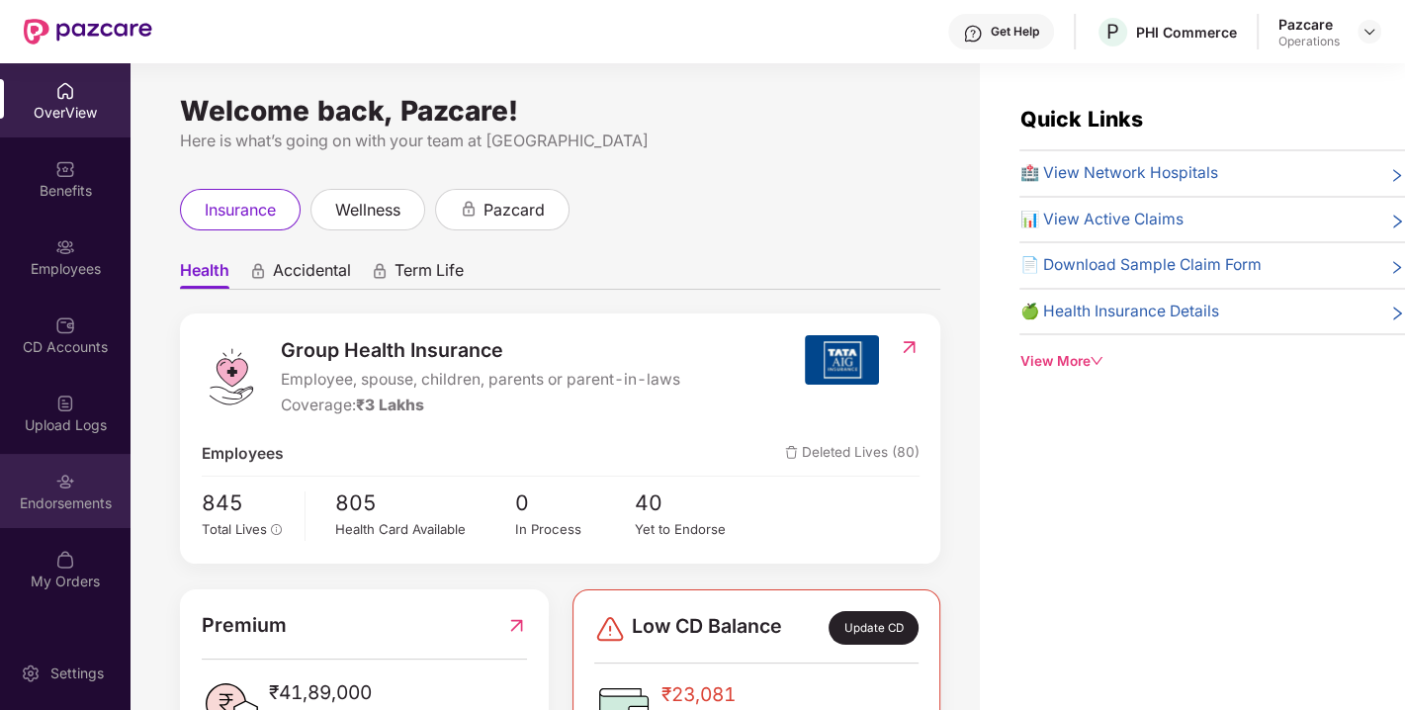
click at [84, 494] on div "Endorsements" at bounding box center [65, 504] width 131 height 20
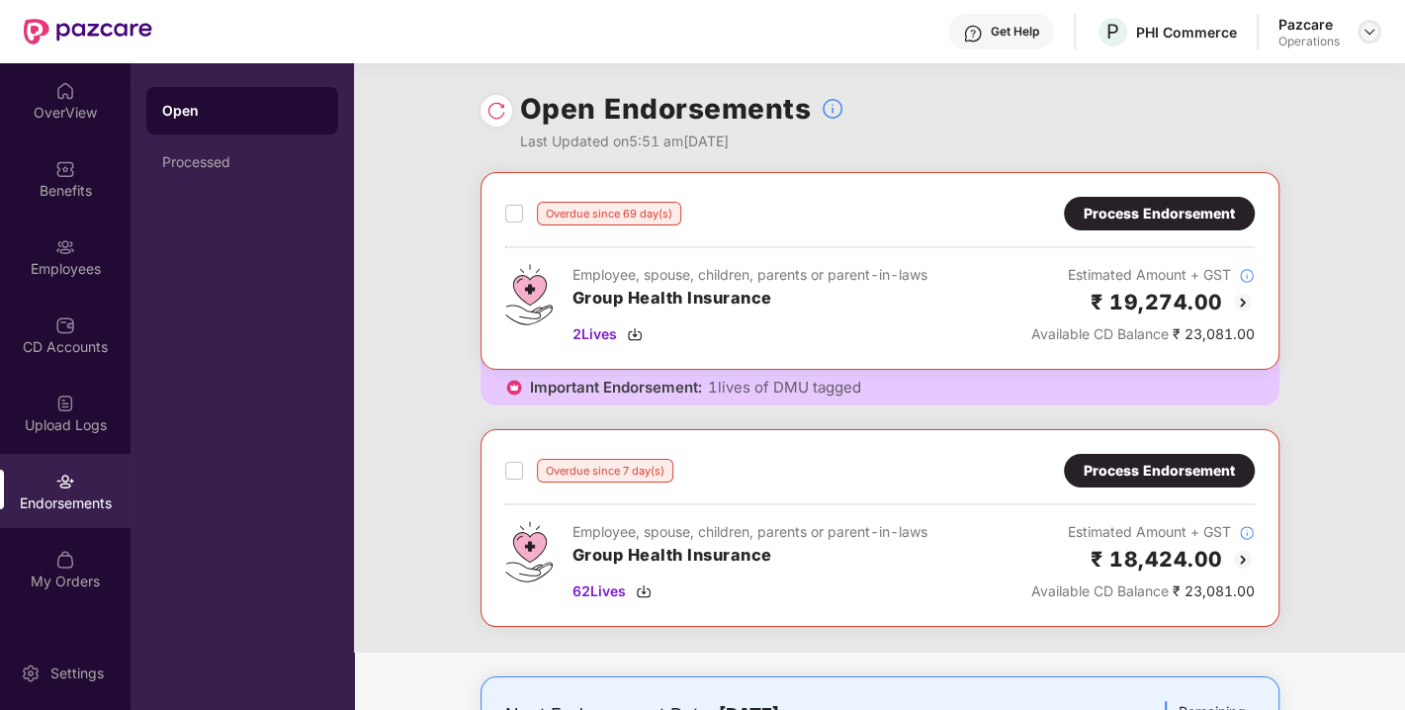
click at [1370, 37] on img at bounding box center [1370, 32] width 16 height 16
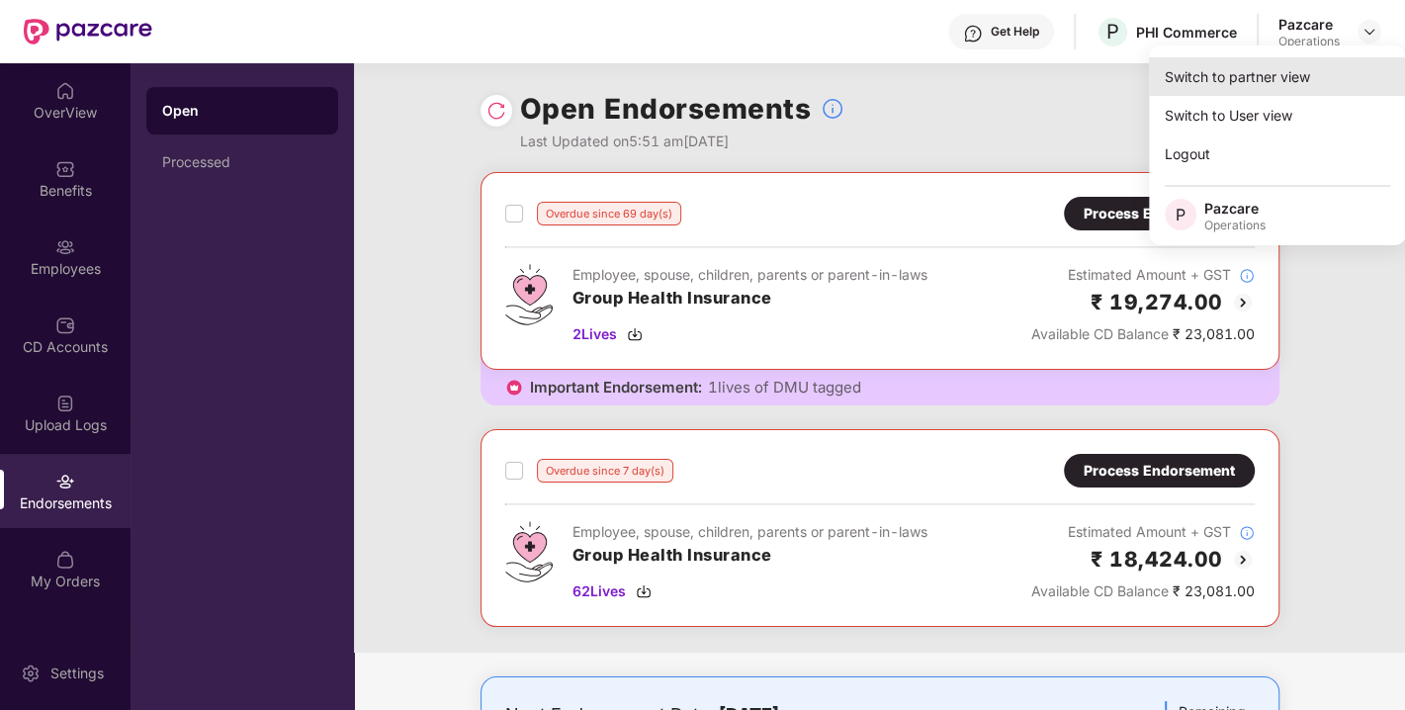
click at [1248, 73] on div "Switch to partner view" at bounding box center [1277, 76] width 257 height 39
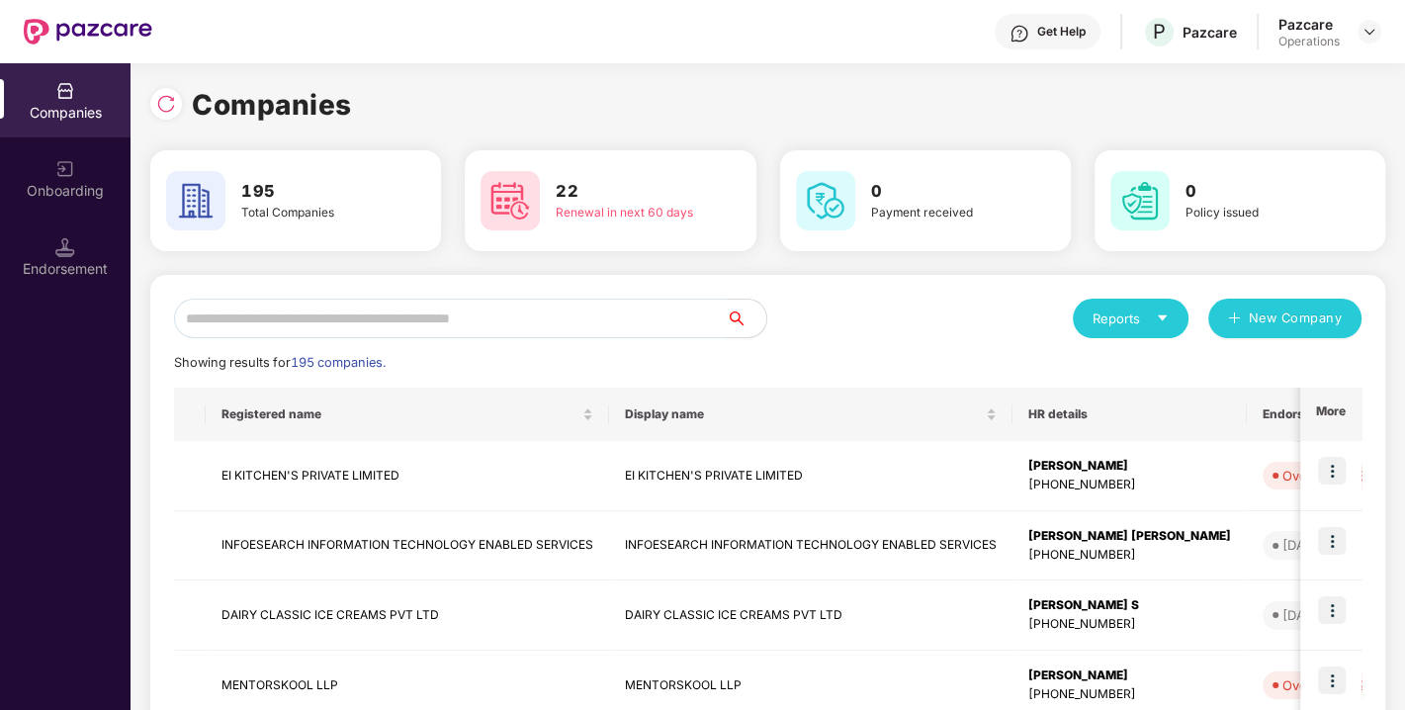
click at [568, 327] on input "text" at bounding box center [450, 319] width 553 height 40
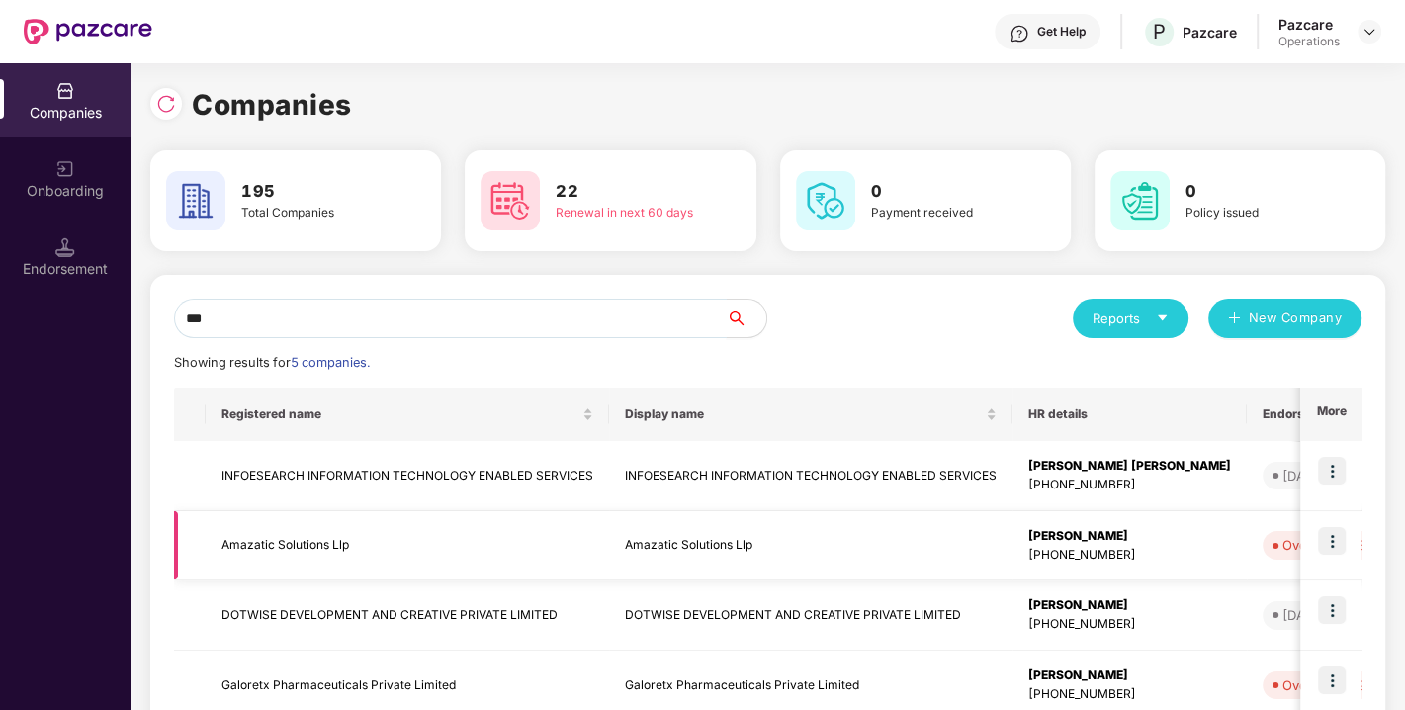
type input "***"
click at [1322, 537] on img at bounding box center [1332, 541] width 28 height 28
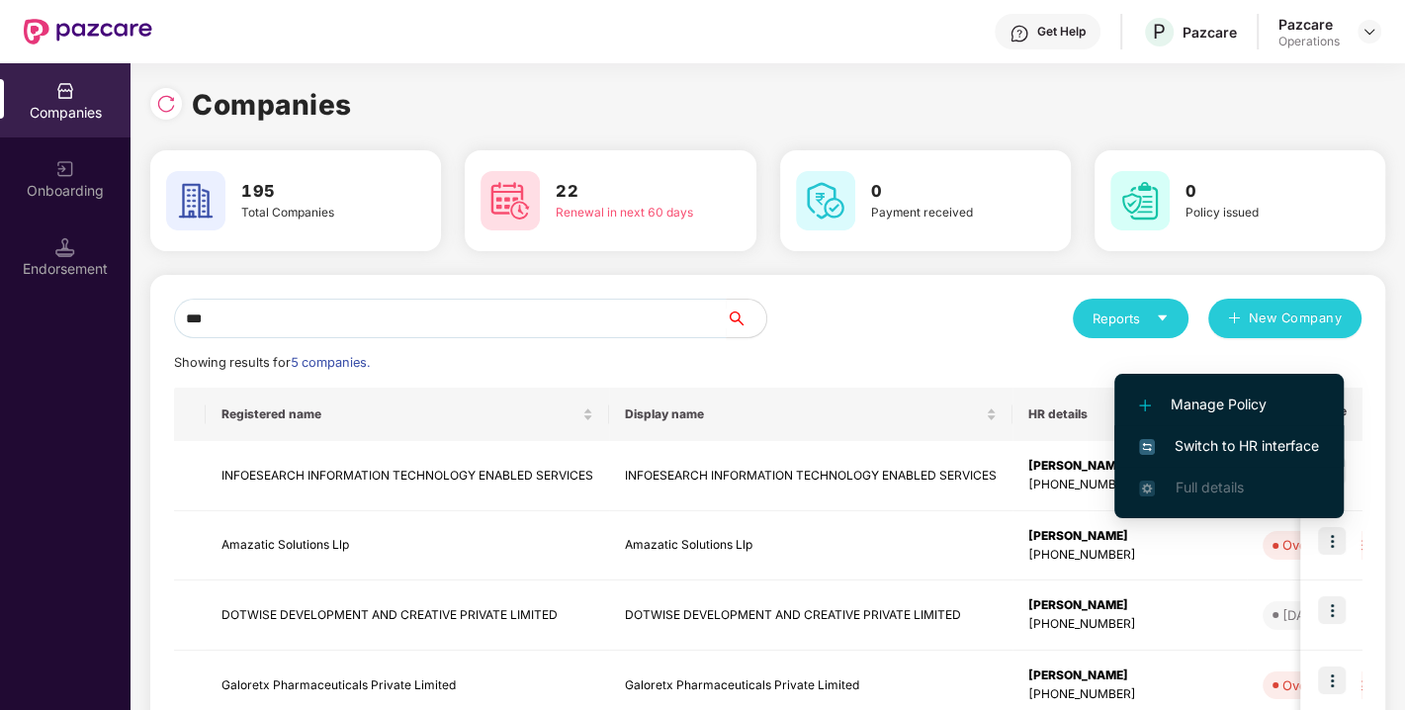
click at [1220, 449] on span "Switch to HR interface" at bounding box center [1229, 446] width 180 height 22
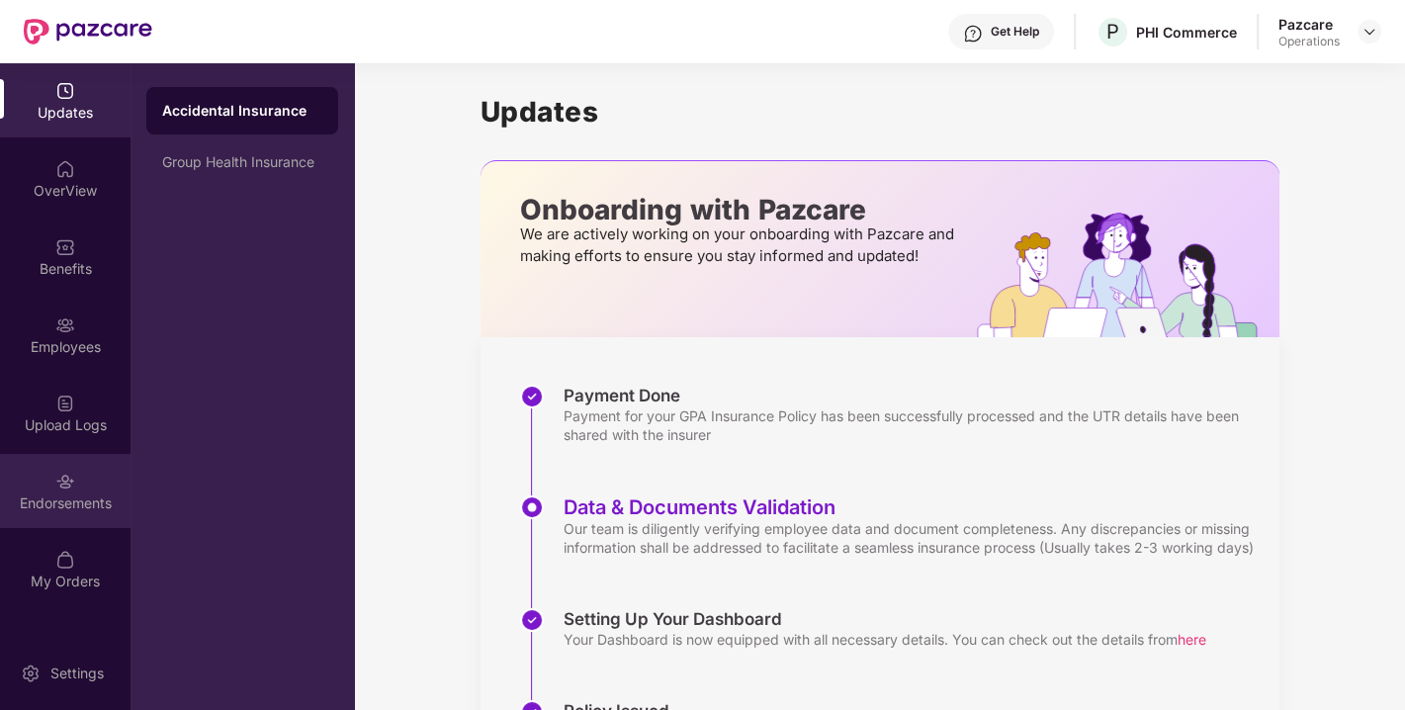
click at [76, 505] on div "Endorsements" at bounding box center [65, 504] width 131 height 20
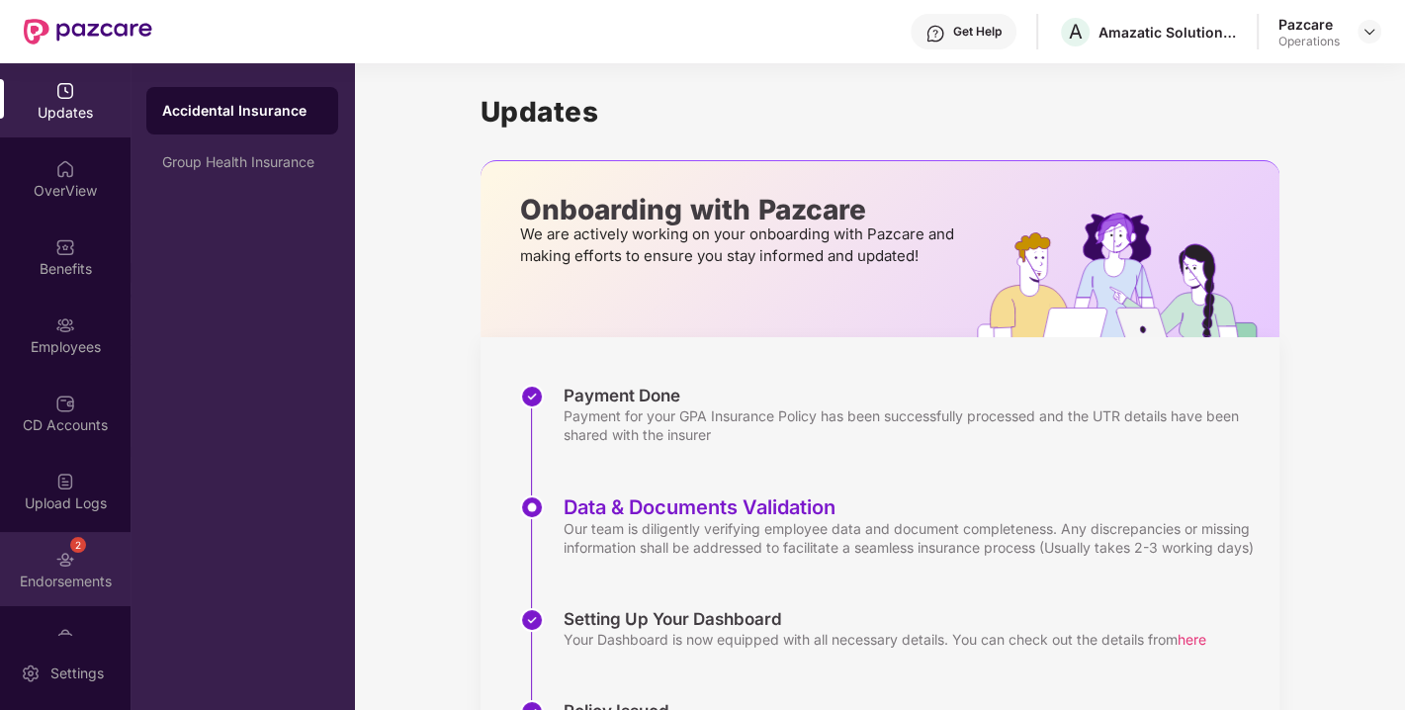
click at [82, 557] on div "2 Endorsements" at bounding box center [65, 569] width 131 height 74
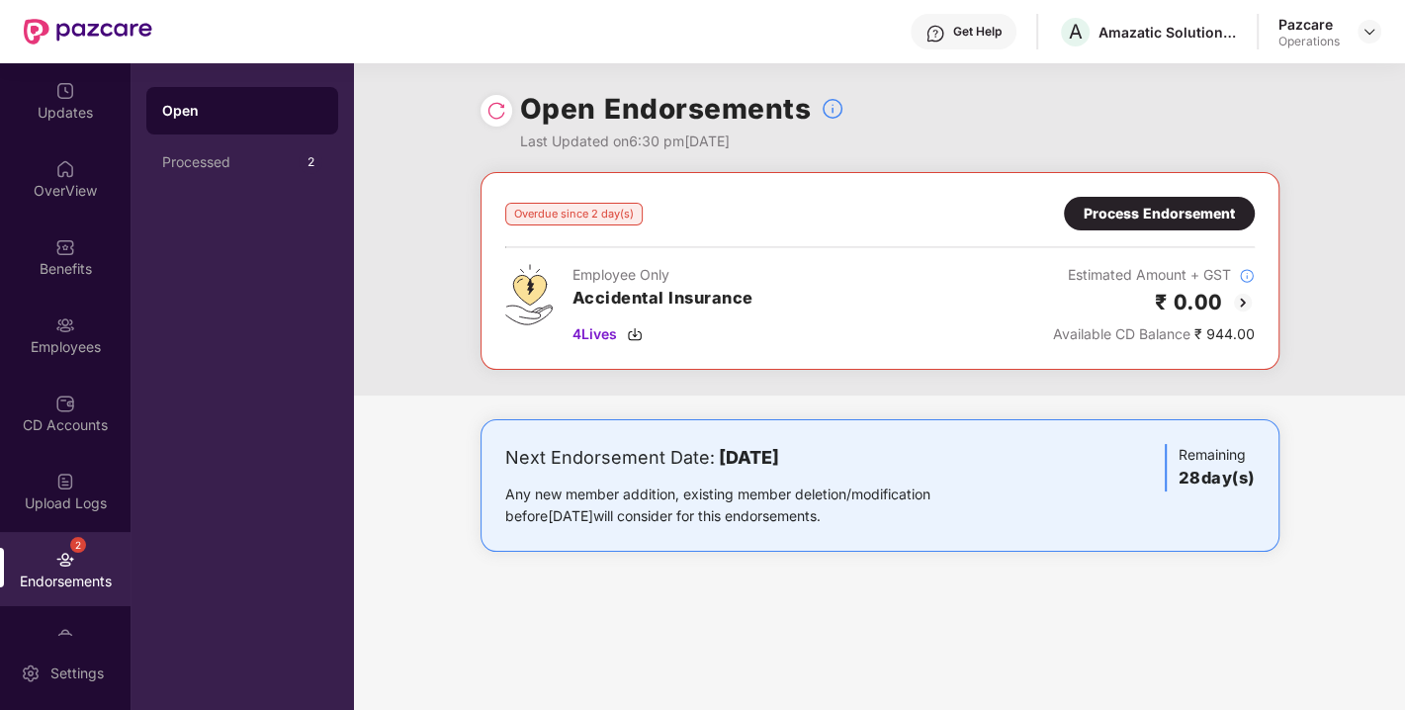
click at [1173, 212] on div "Process Endorsement" at bounding box center [1159, 214] width 151 height 22
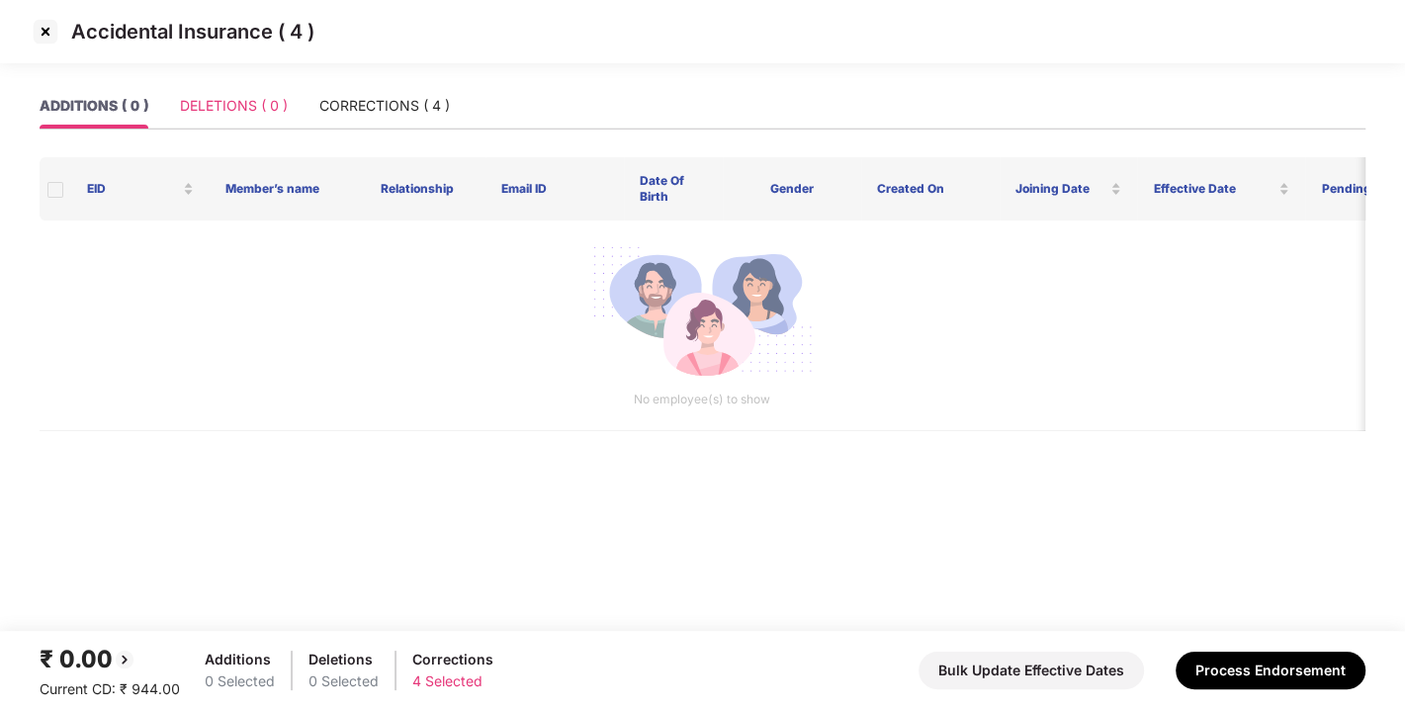
click at [245, 123] on div "DELETIONS ( 0 )" at bounding box center [234, 105] width 108 height 45
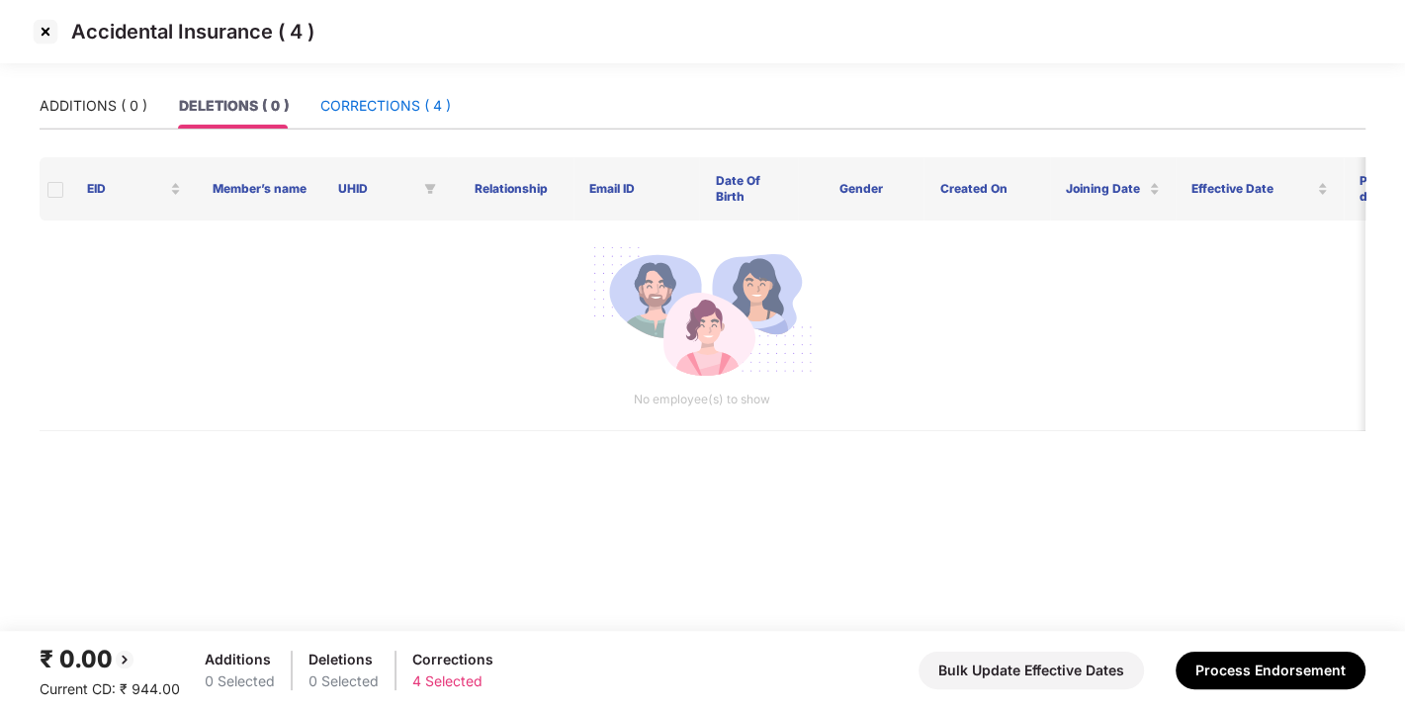
click at [368, 107] on div "CORRECTIONS ( 4 )" at bounding box center [385, 106] width 131 height 22
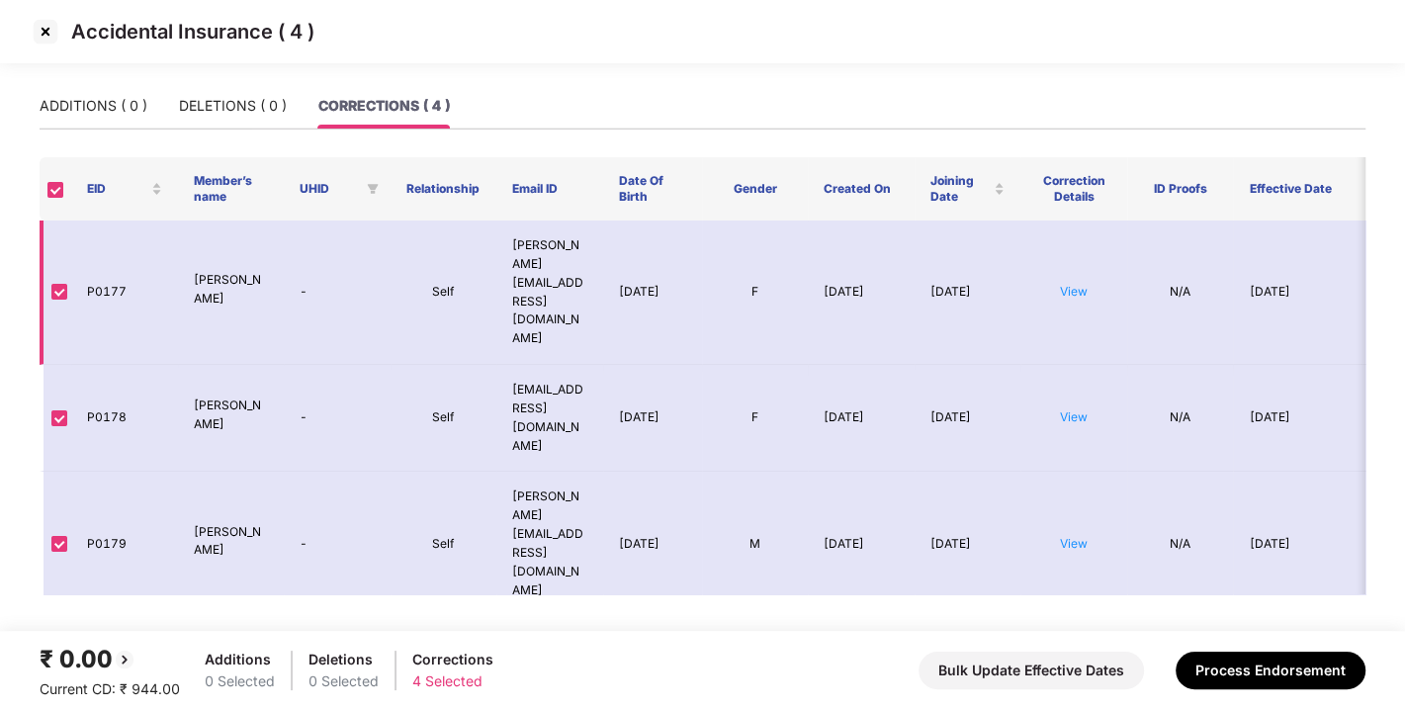
click at [97, 268] on td "P0177" at bounding box center [124, 293] width 107 height 144
copy td "P0177"
click at [100, 365] on td "P0178" at bounding box center [124, 418] width 107 height 107
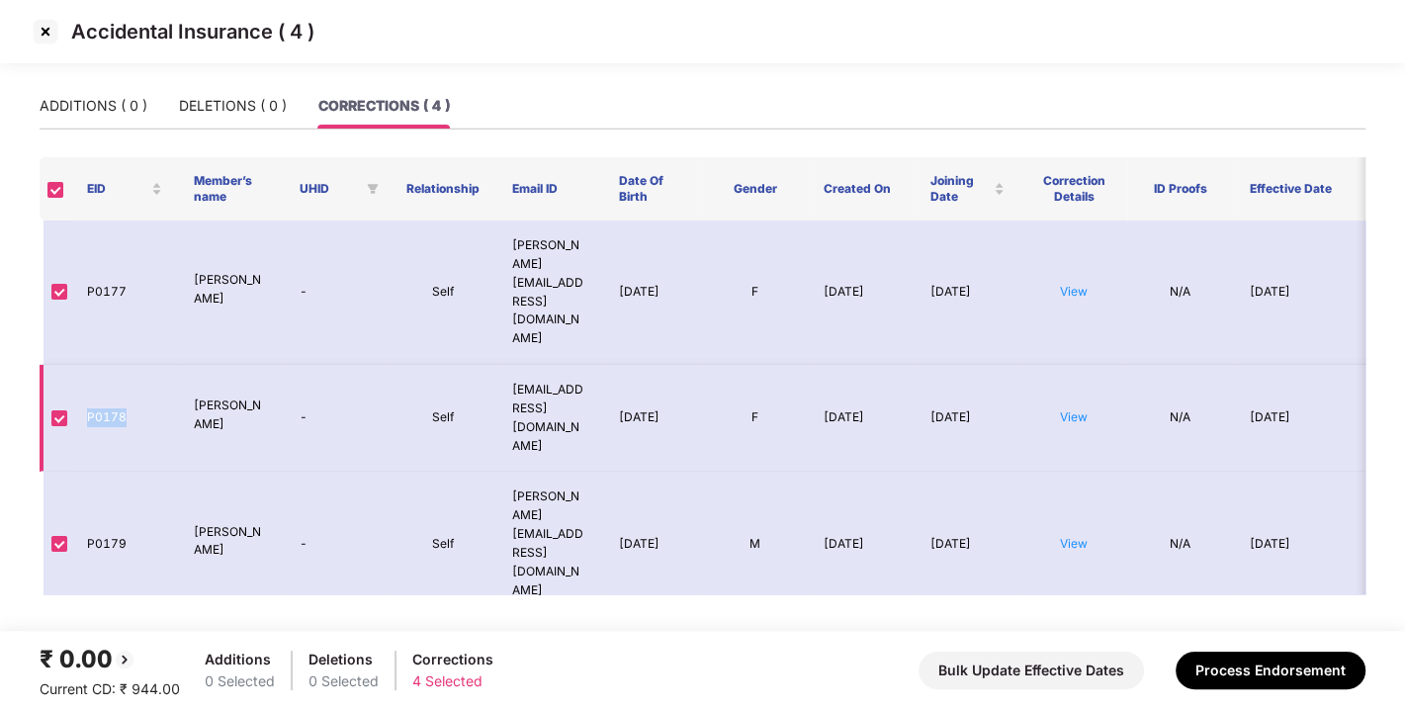
copy td "P0178"
click at [99, 472] on td "P0179" at bounding box center [124, 544] width 107 height 144
copy td "P0179"
click at [104, 617] on td "P0180" at bounding box center [124, 689] width 107 height 144
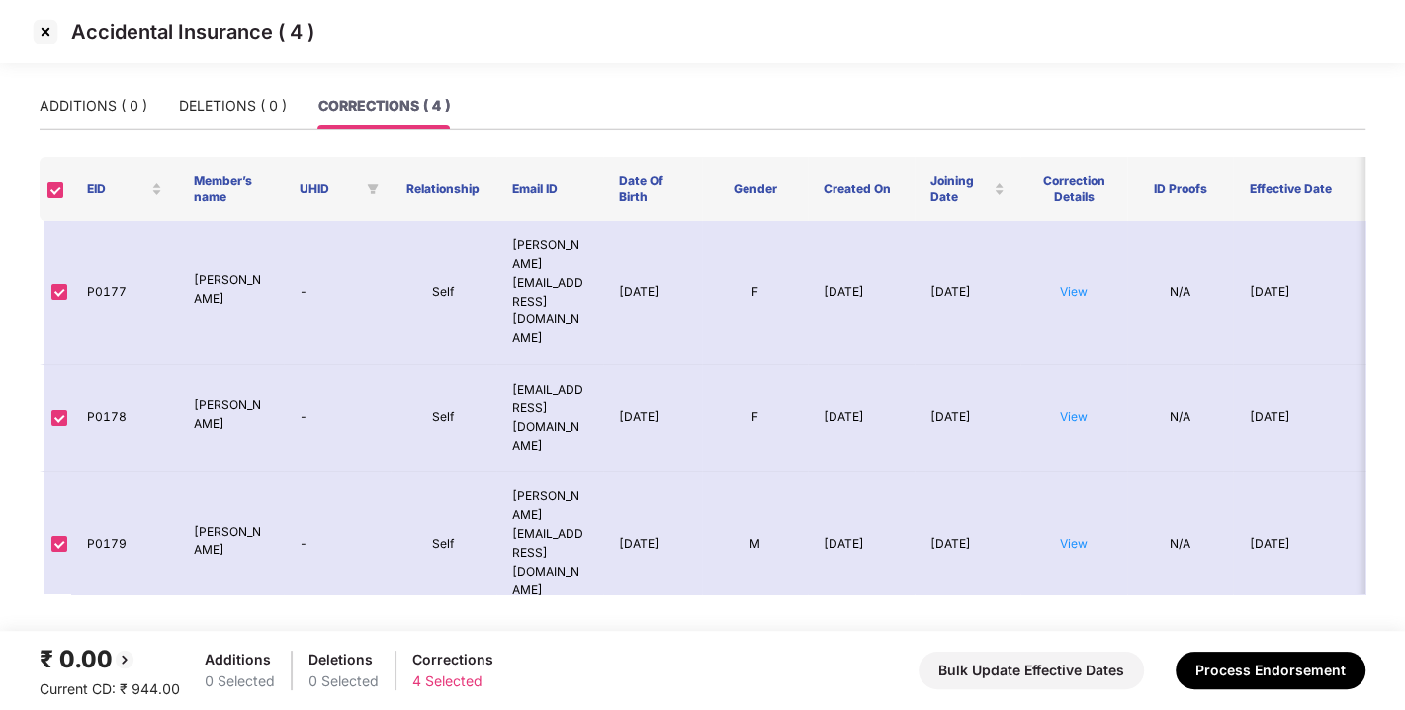
copy td "P0180"
click at [104, 617] on td "P0180" at bounding box center [124, 689] width 107 height 144
